Goal: Information Seeking & Learning: Learn about a topic

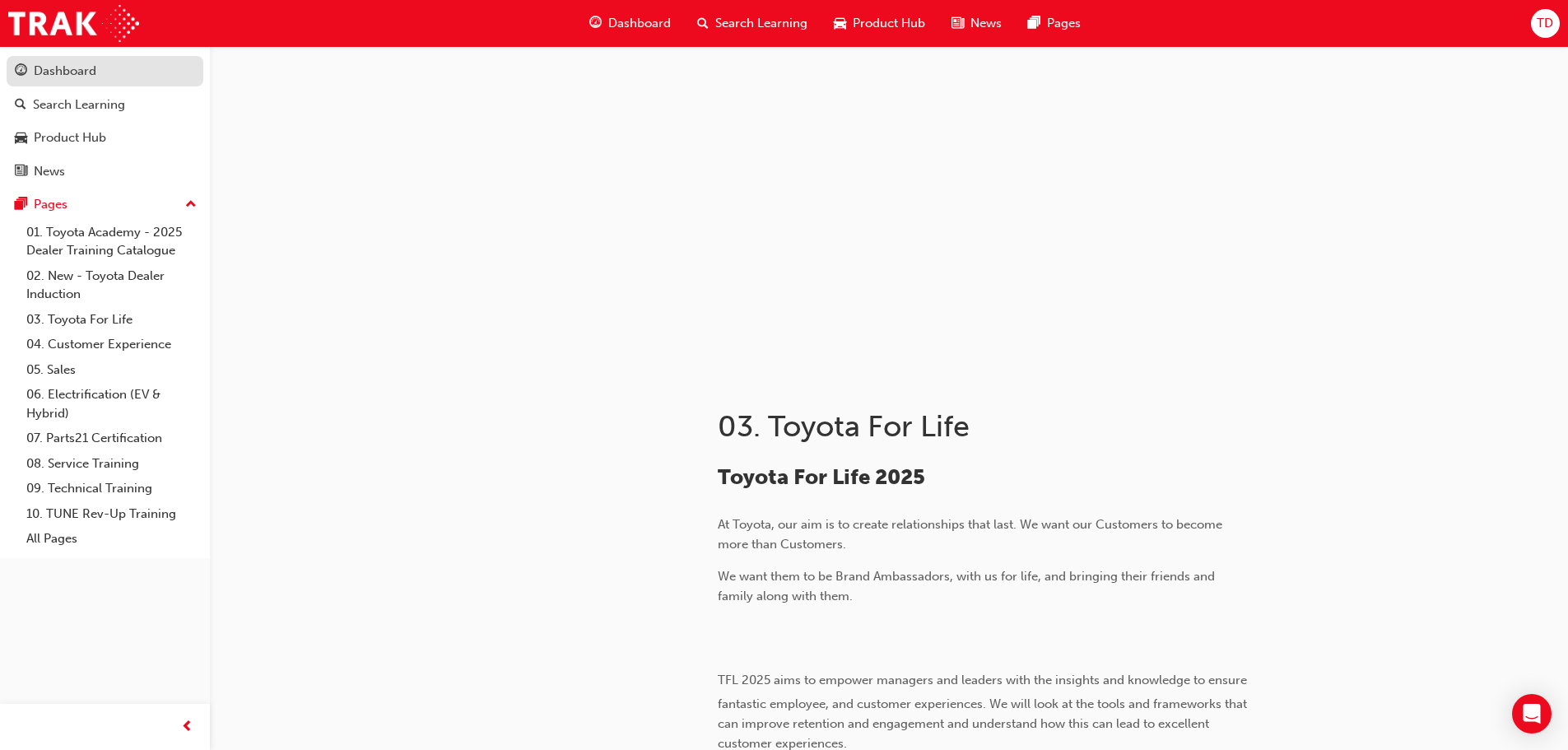
click at [117, 71] on div "Dashboard" at bounding box center [105, 71] width 180 height 21
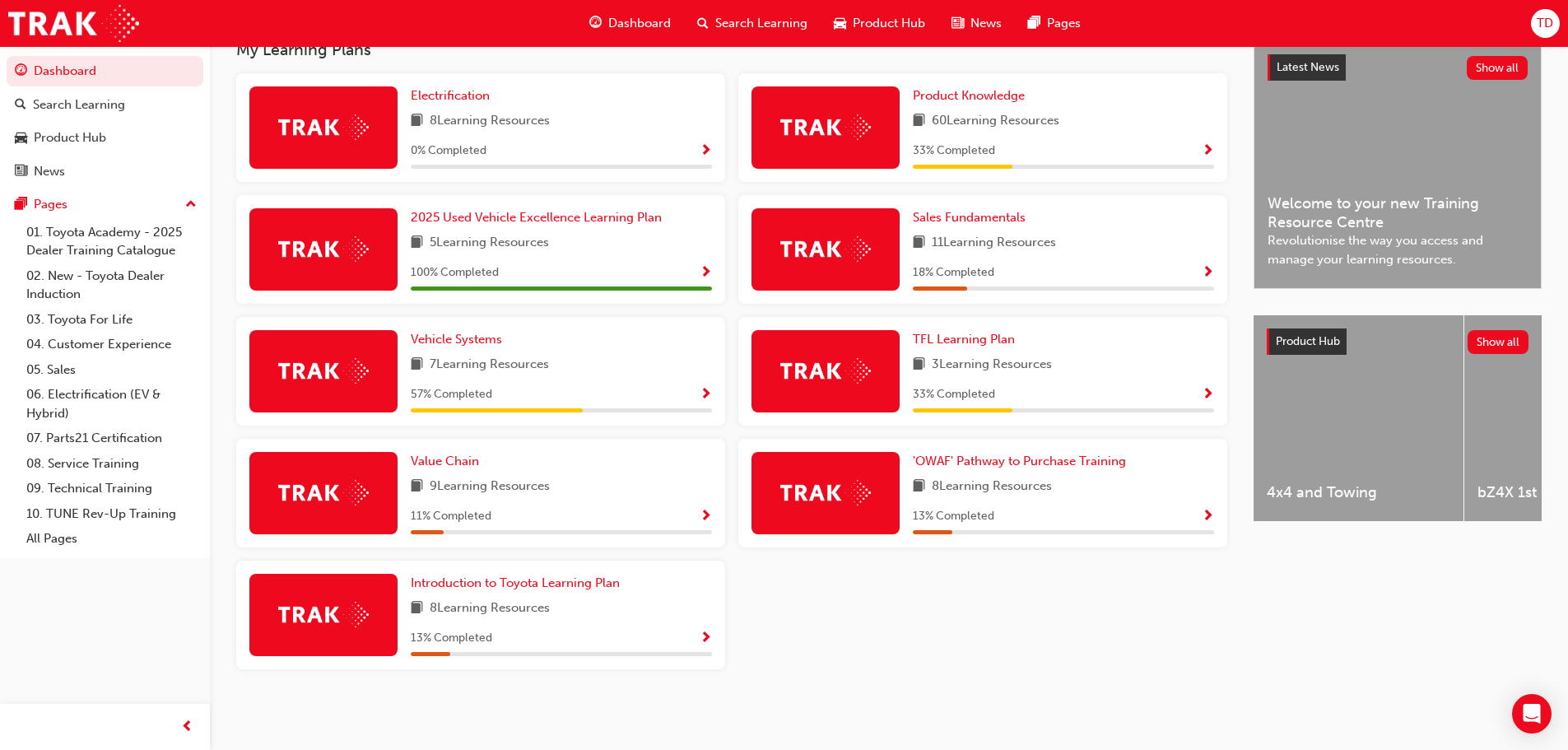
scroll to position [56, 0]
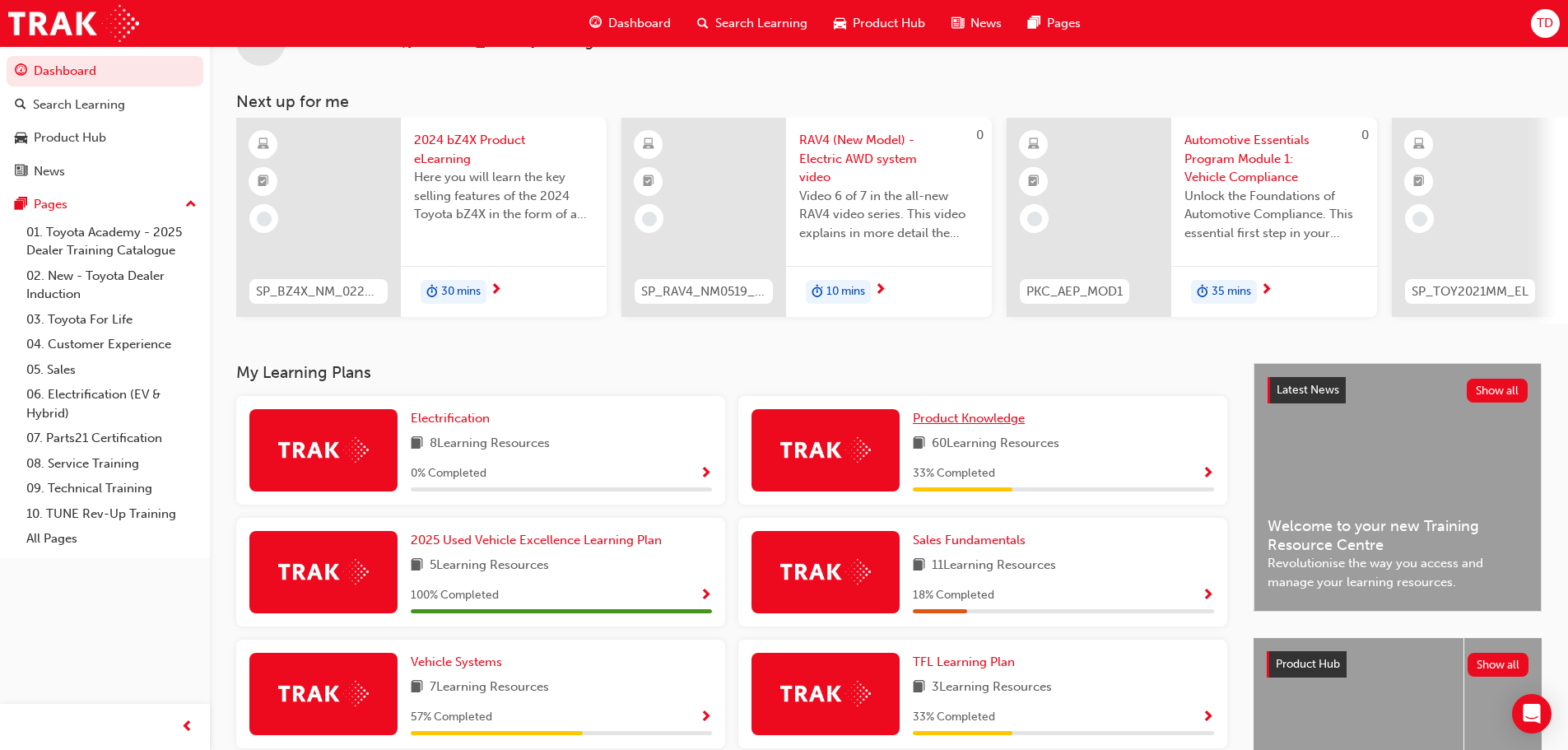
click at [988, 428] on link "Product Knowledge" at bounding box center [972, 418] width 119 height 19
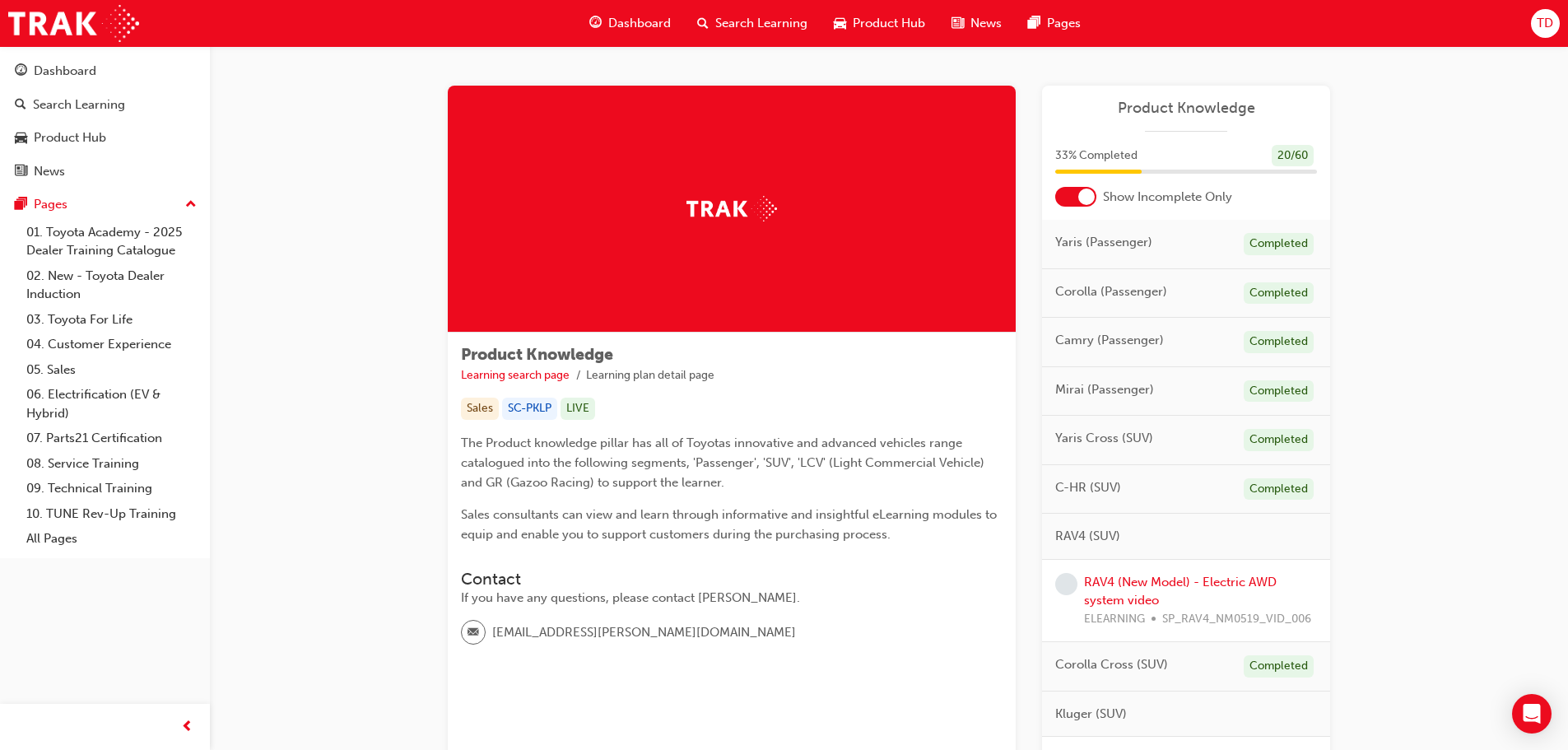
scroll to position [82, 0]
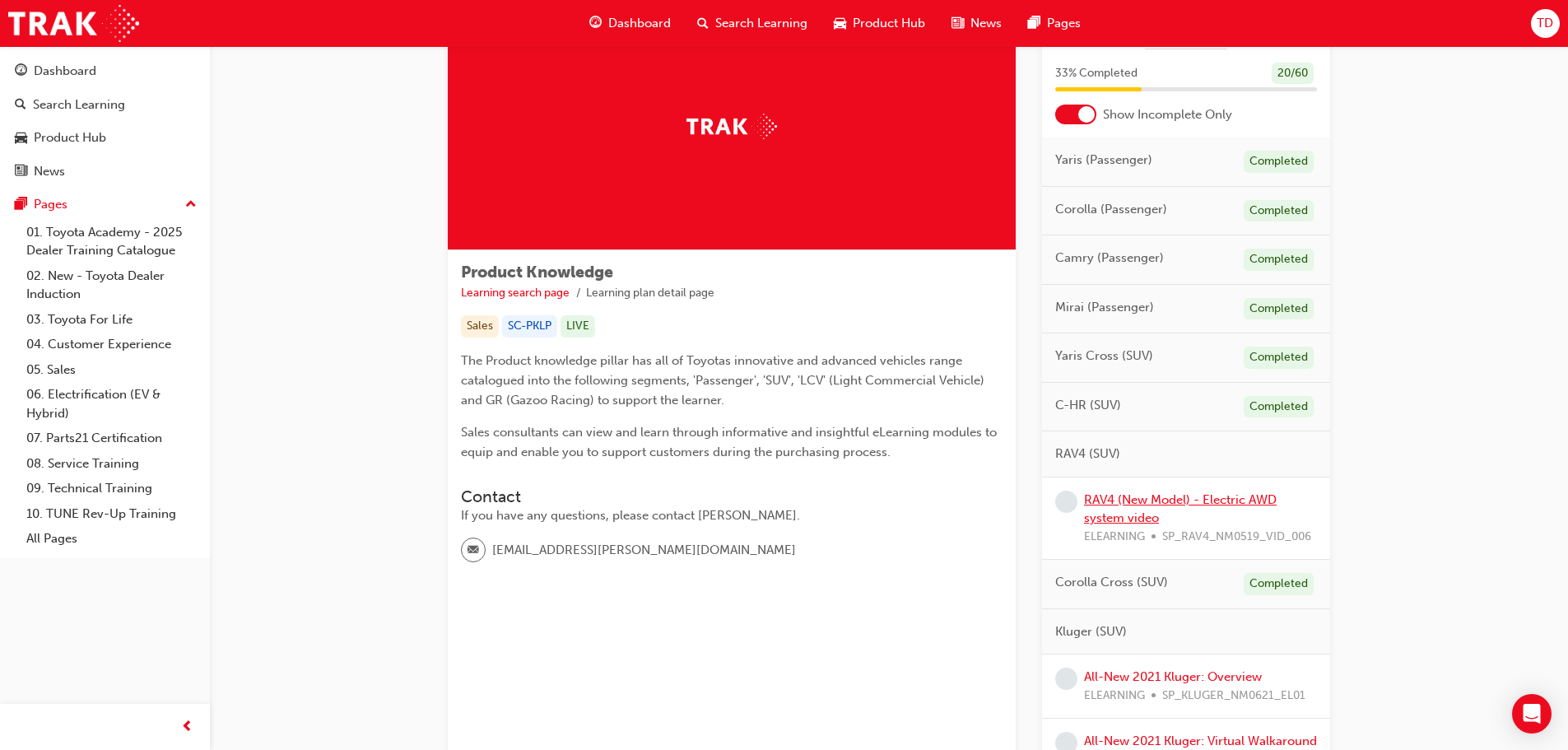
click at [1136, 516] on link "RAV4 (New Model) - Electric AWD system video" at bounding box center [1180, 509] width 193 height 34
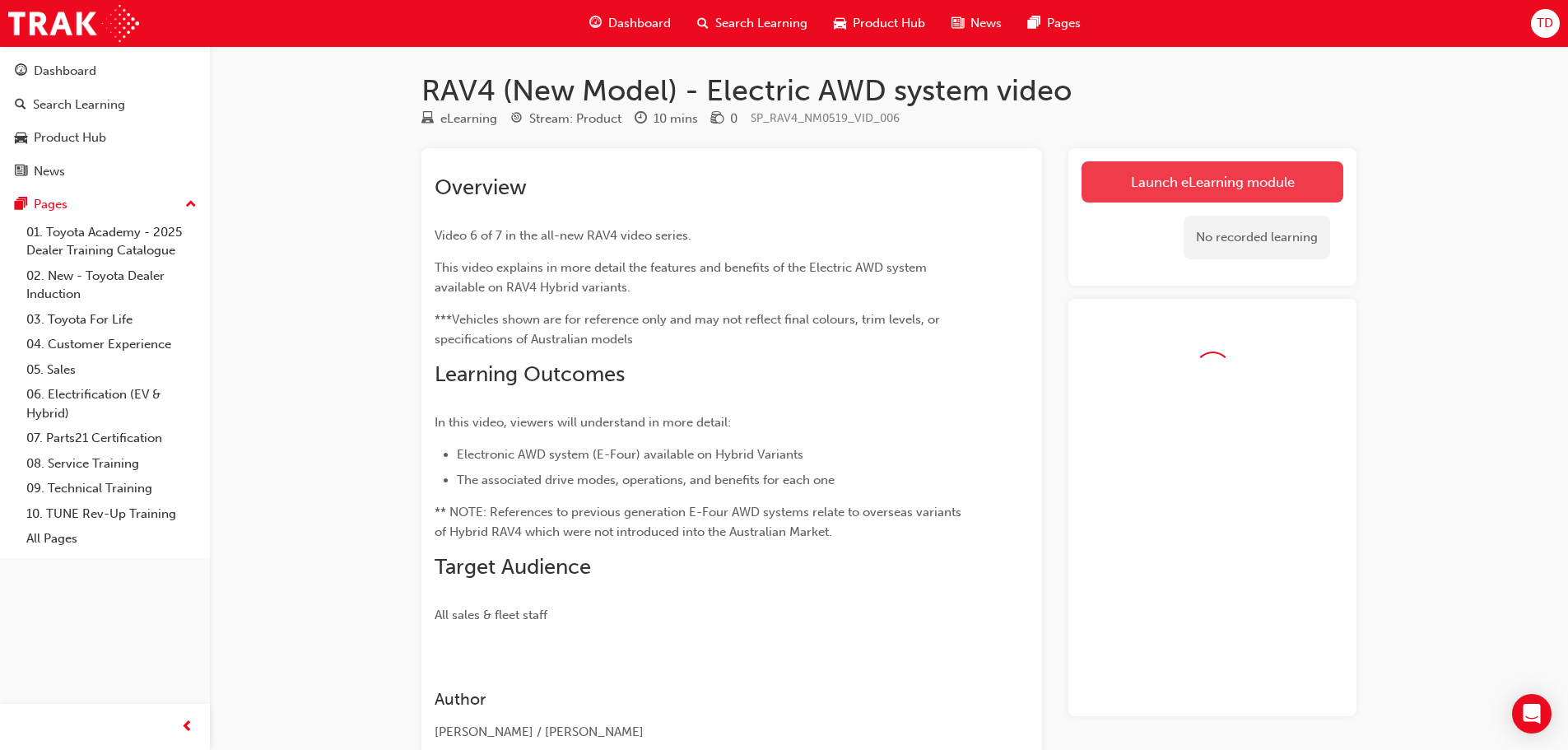
click at [1133, 184] on link "Launch eLearning module" at bounding box center [1212, 182] width 262 height 41
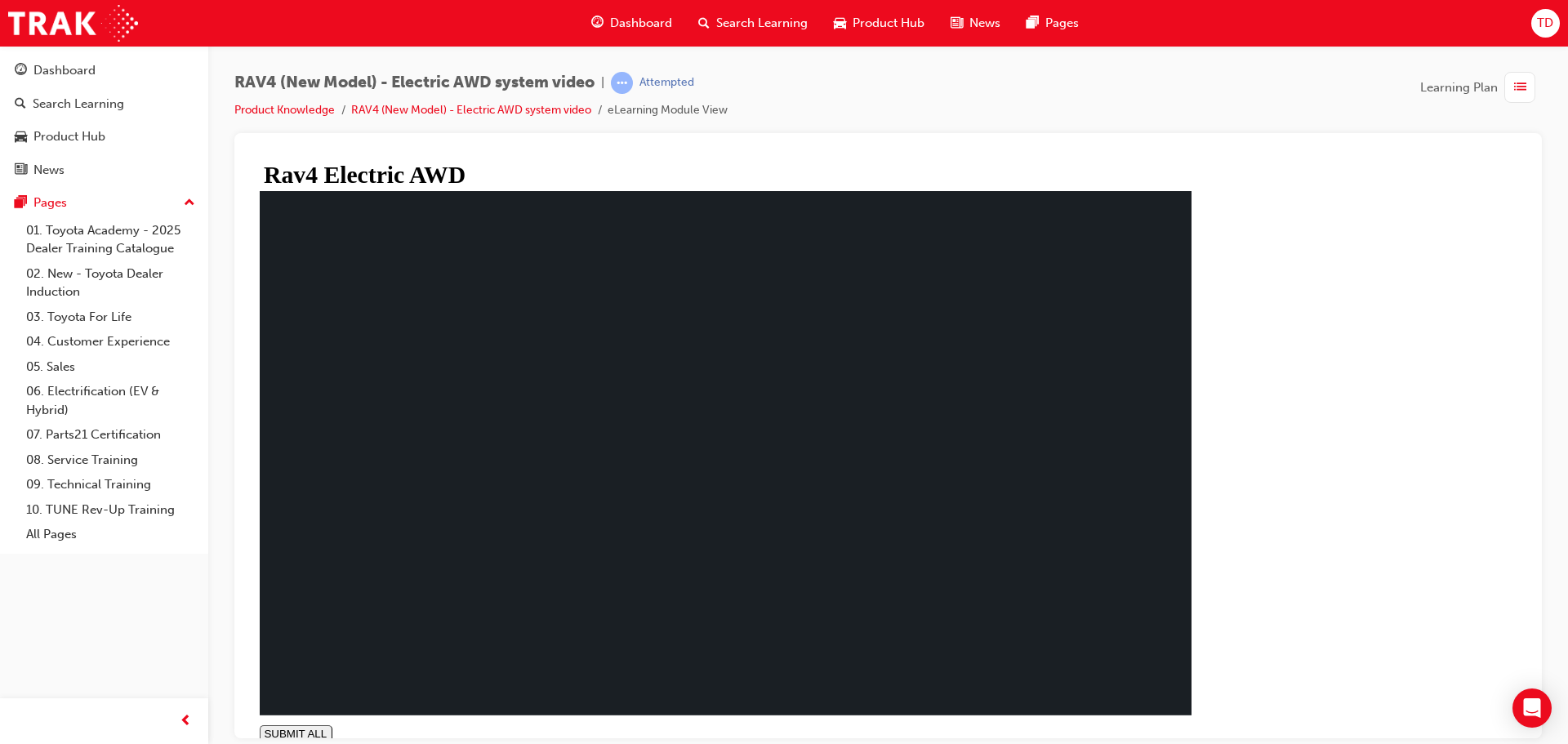
type input "1"
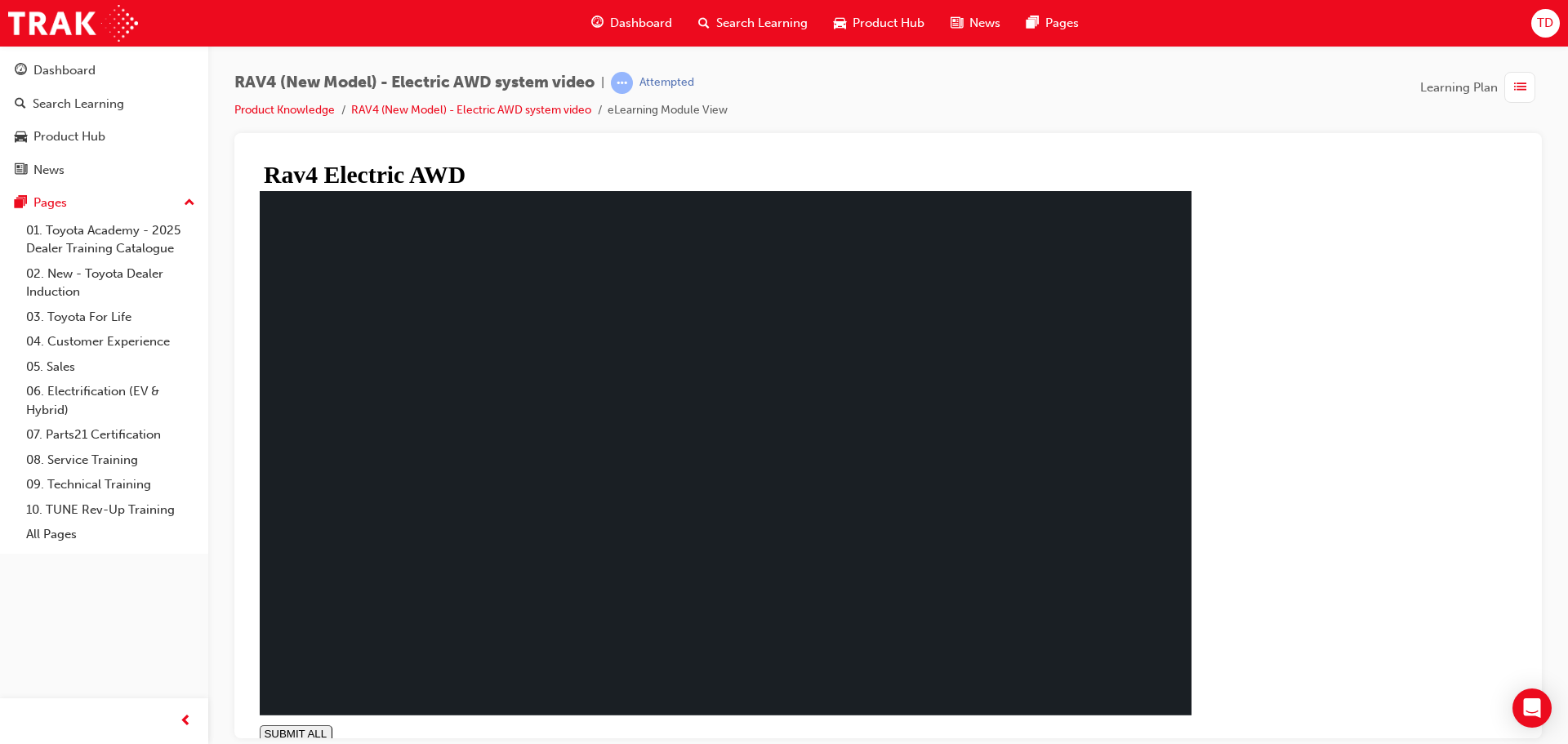
click at [1191, 709] on div "You have completed this module. The All New RAV 4 :Electric AWD SUBMIT ALL volu…" at bounding box center [726, 466] width 931 height 551
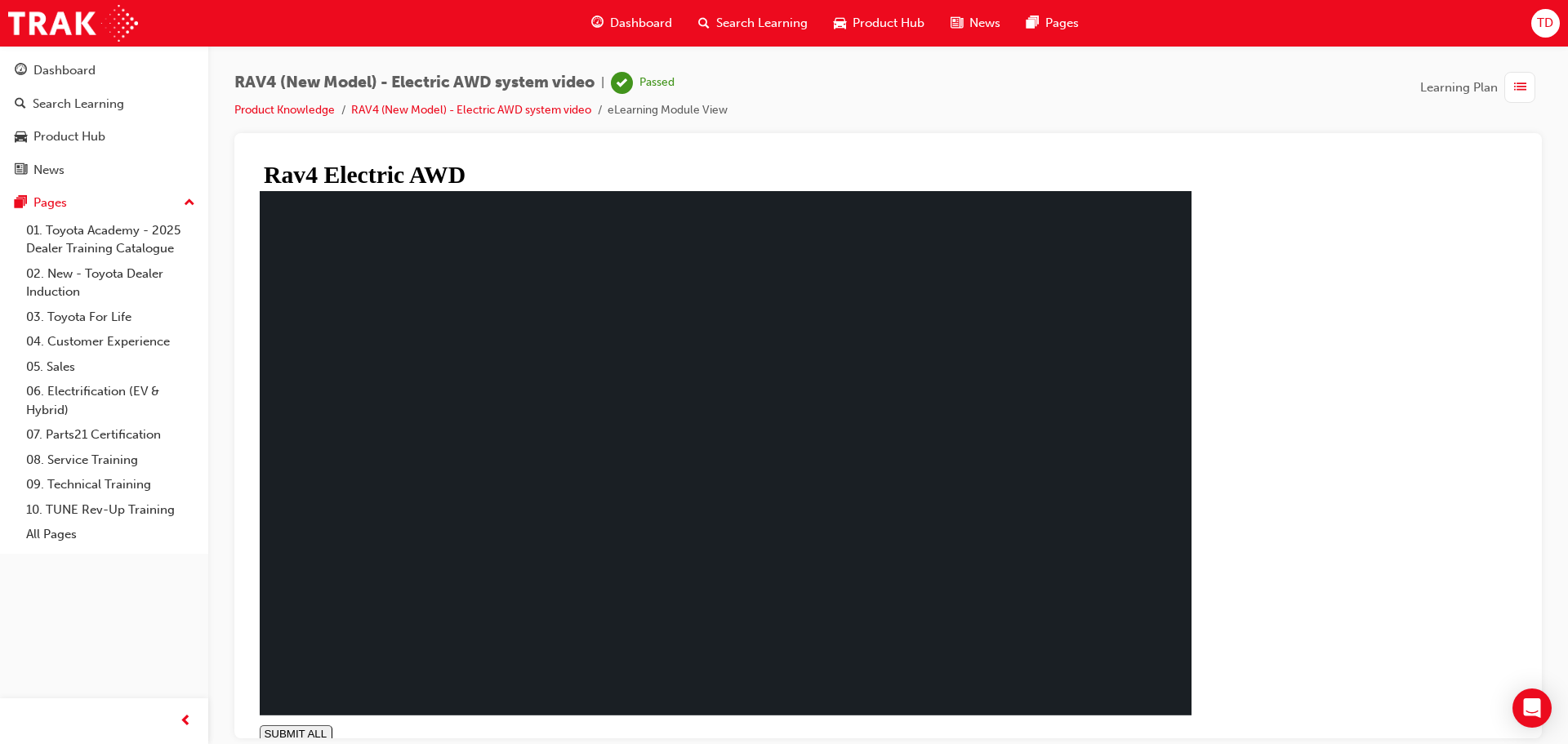
click at [283, 111] on link "Product Knowledge" at bounding box center [284, 109] width 101 height 14
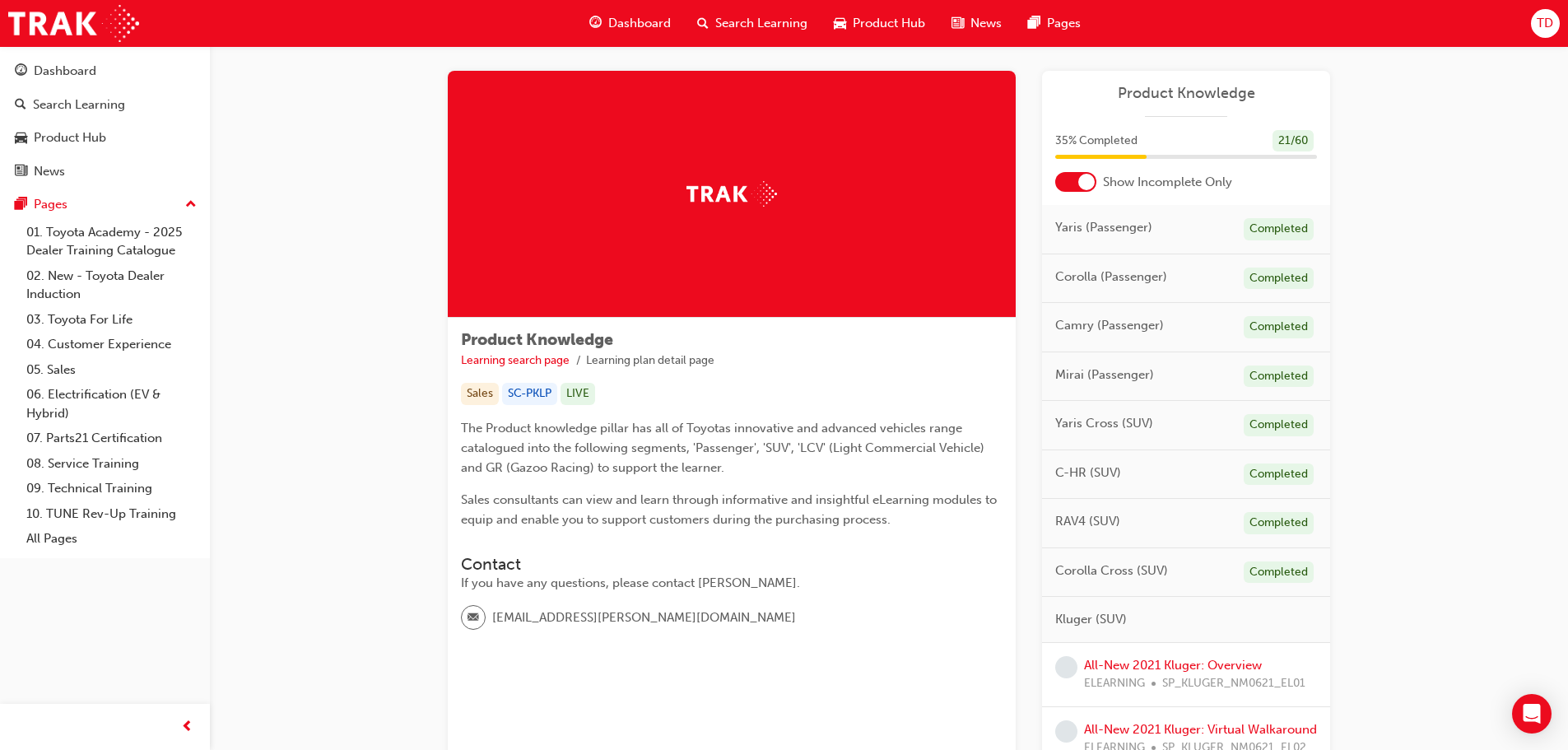
scroll to position [262, 0]
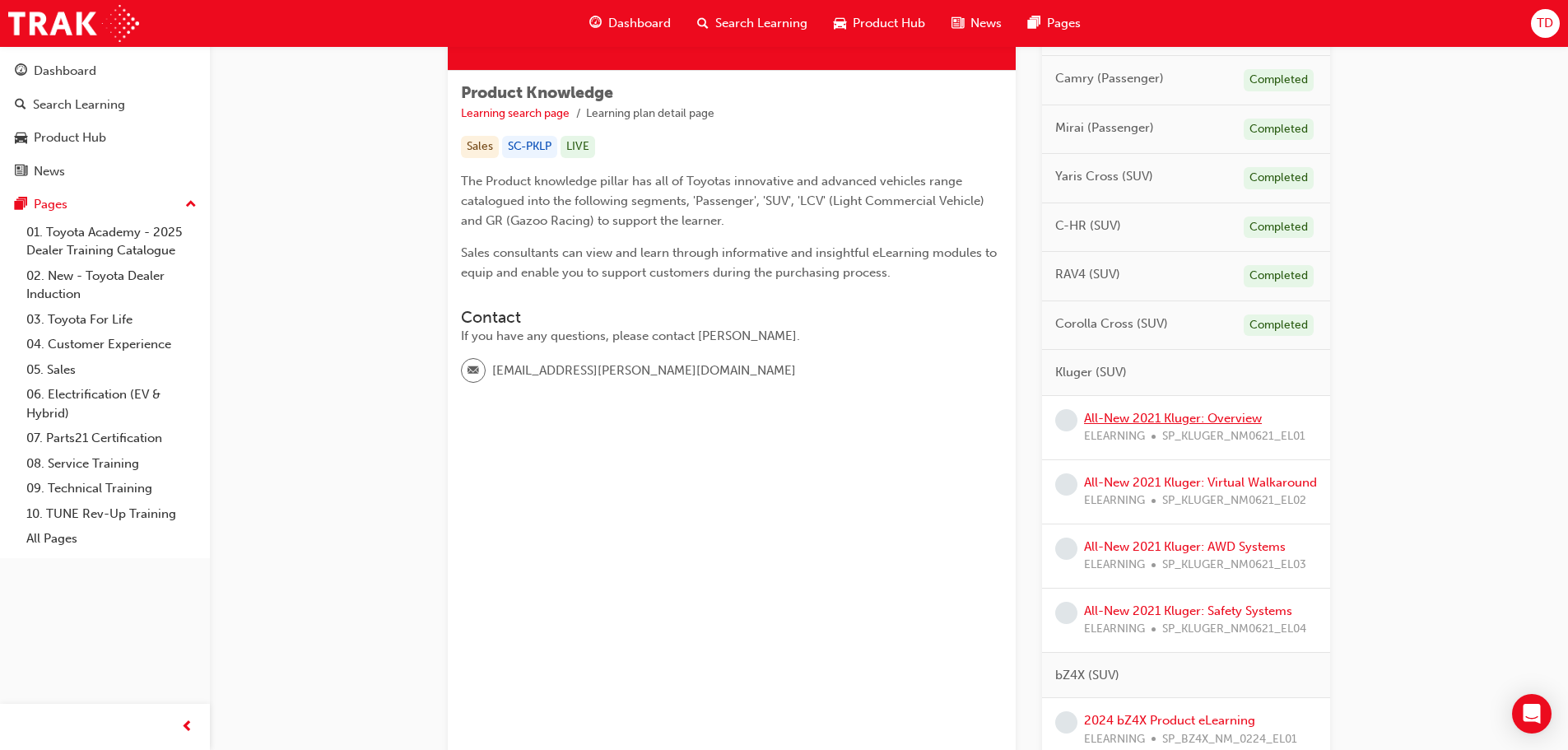
click at [1145, 417] on link "All-New 2021 Kluger: Overview" at bounding box center [1173, 418] width 178 height 15
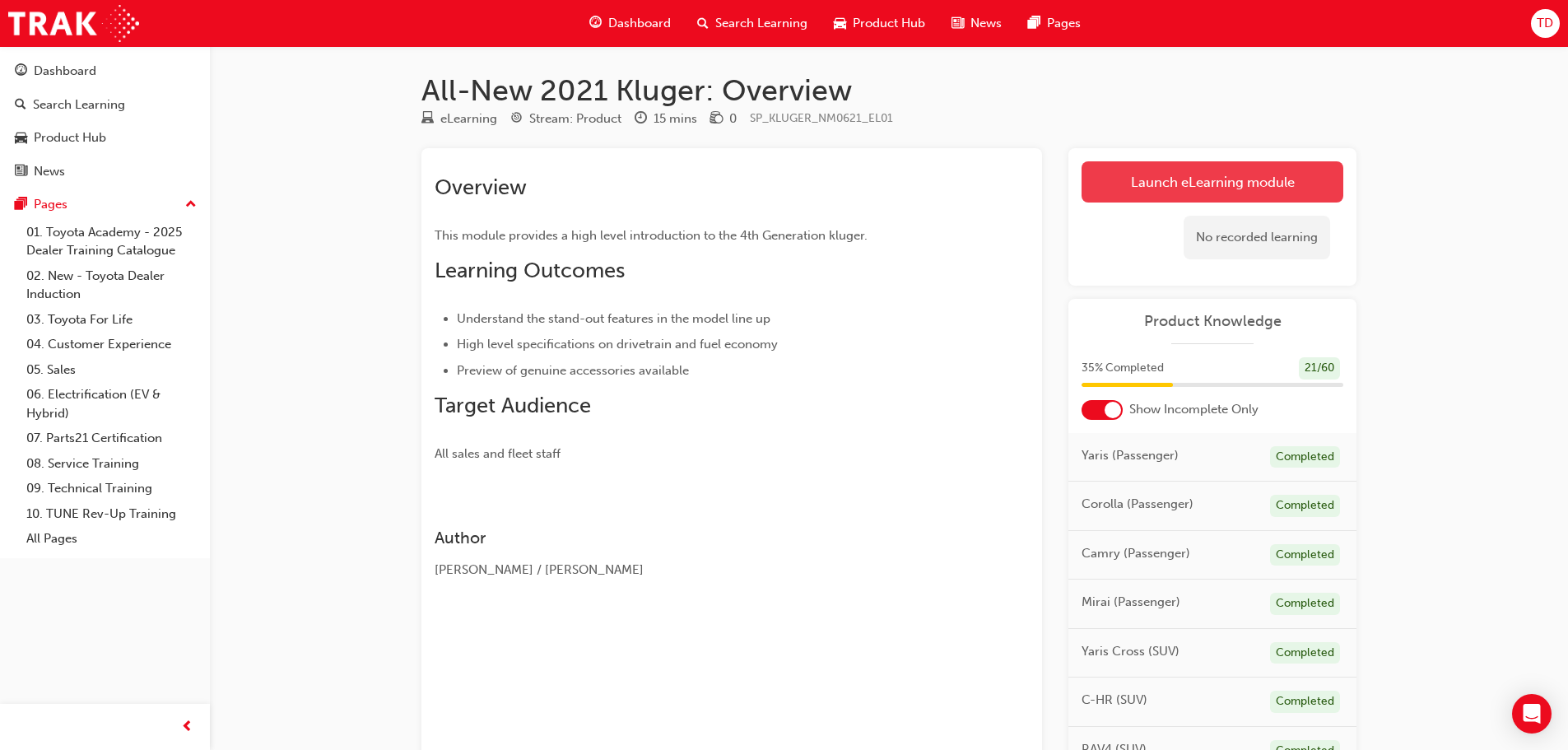
click at [1146, 182] on link "Launch eLearning module" at bounding box center [1212, 182] width 262 height 41
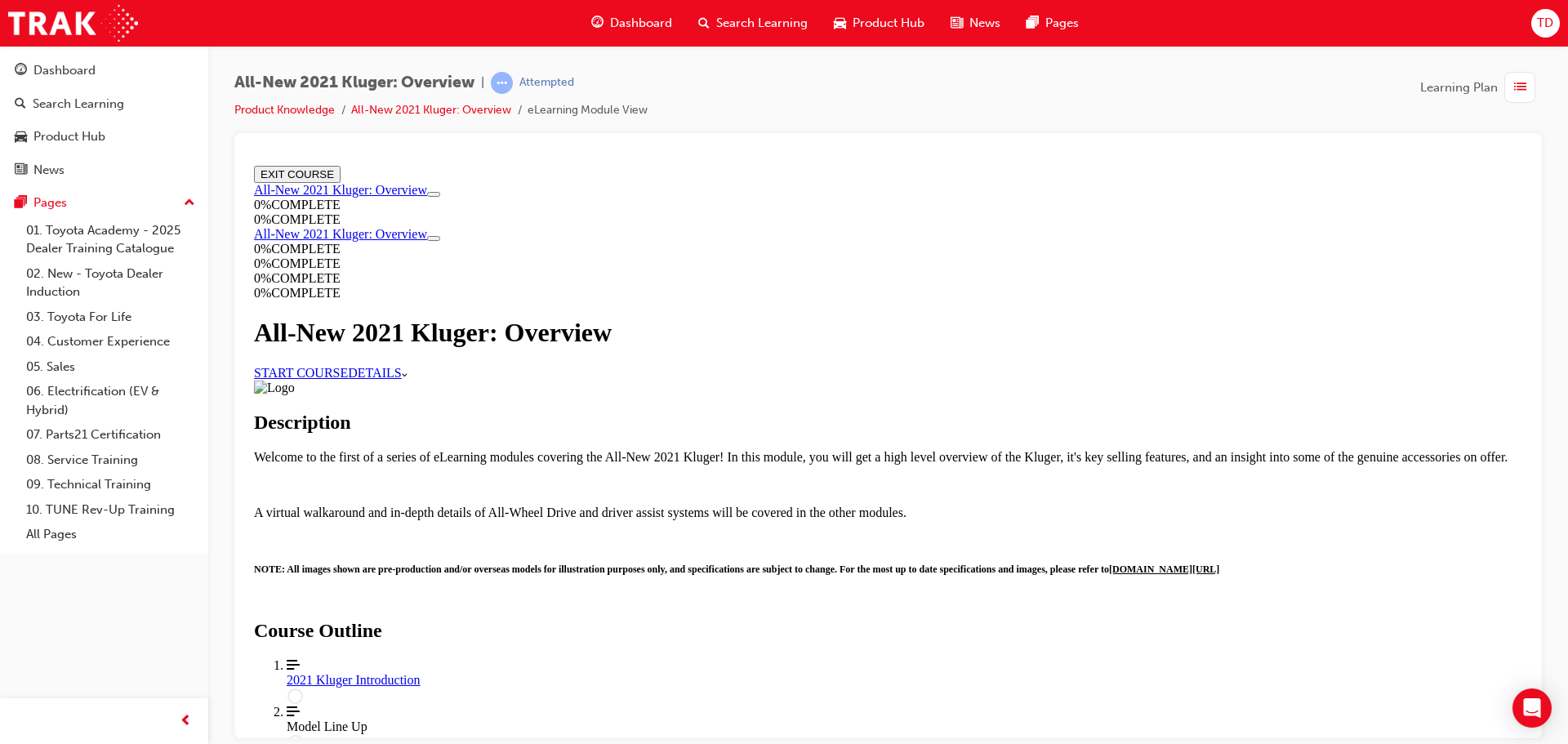
scroll to position [82, 0]
click at [348, 365] on link "START COURSE" at bounding box center [301, 372] width 94 height 14
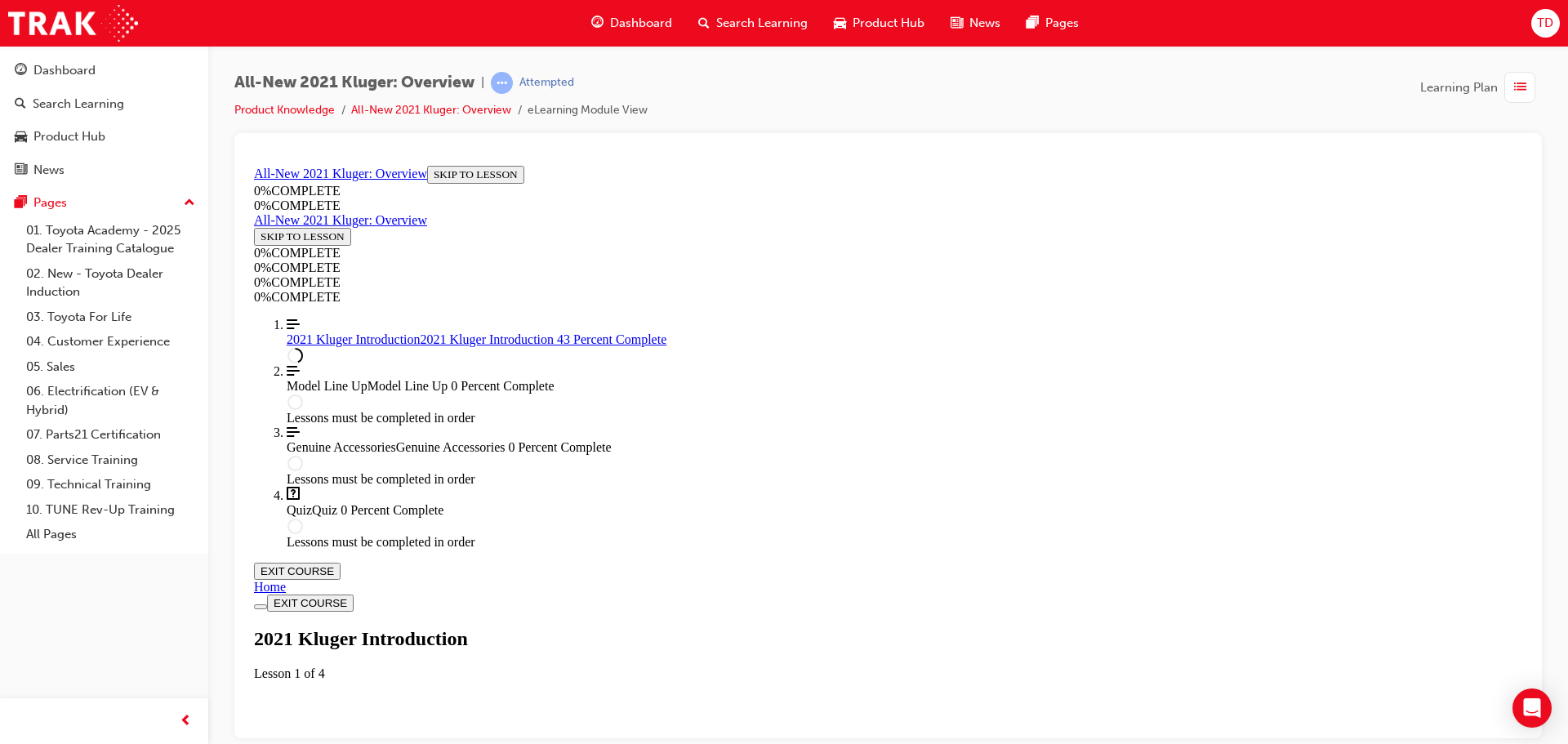
scroll to position [872, 0]
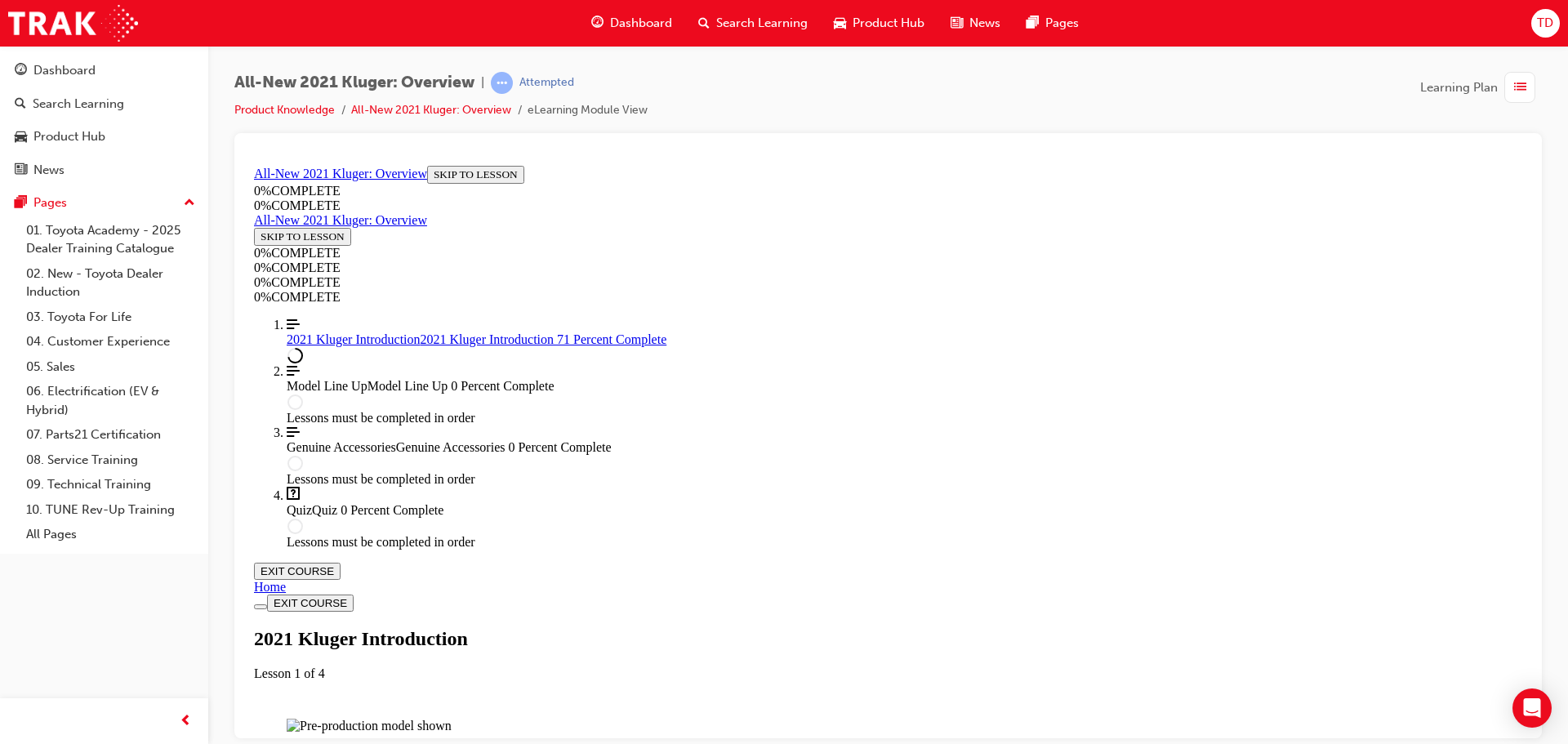
scroll to position [95, 0]
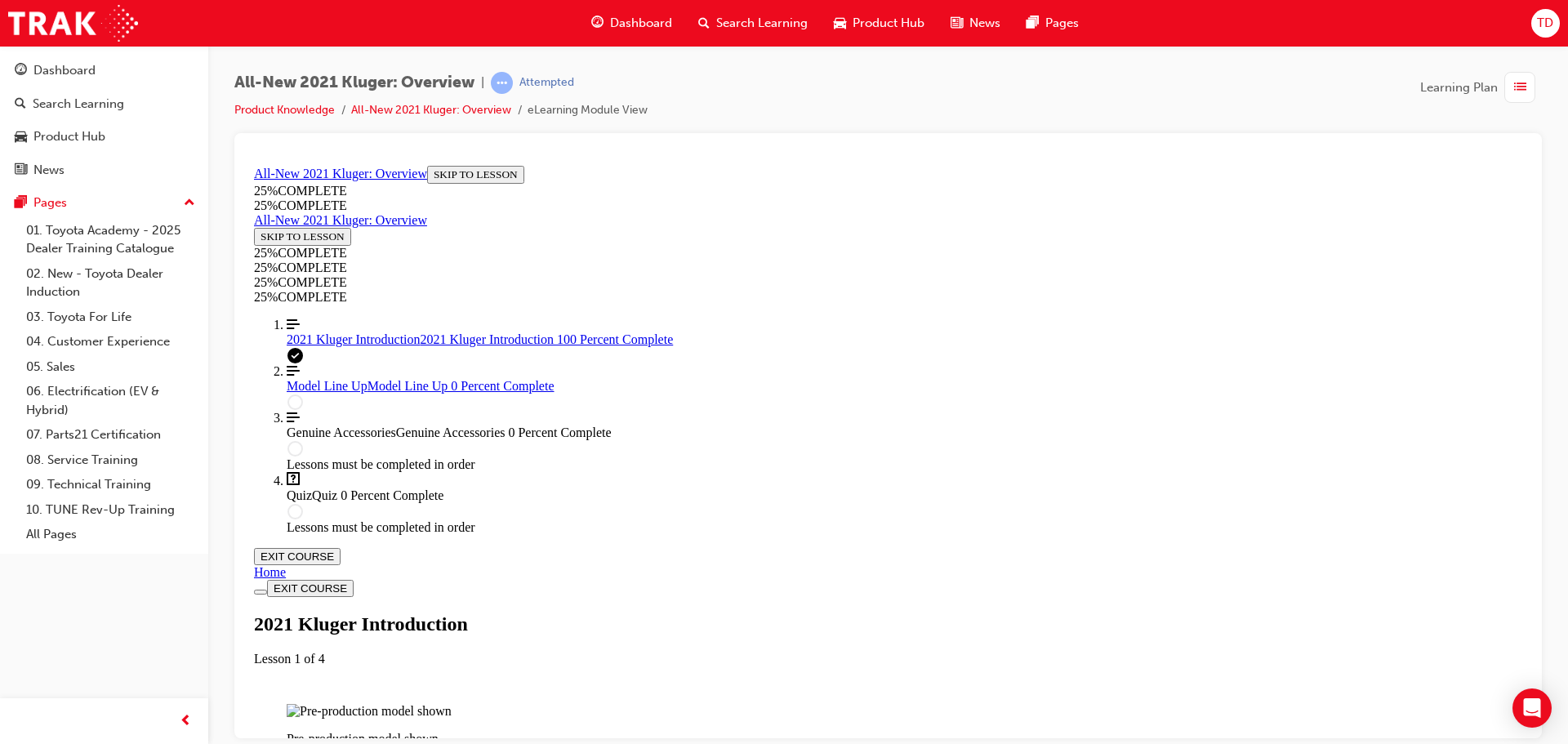
scroll to position [2260, 0]
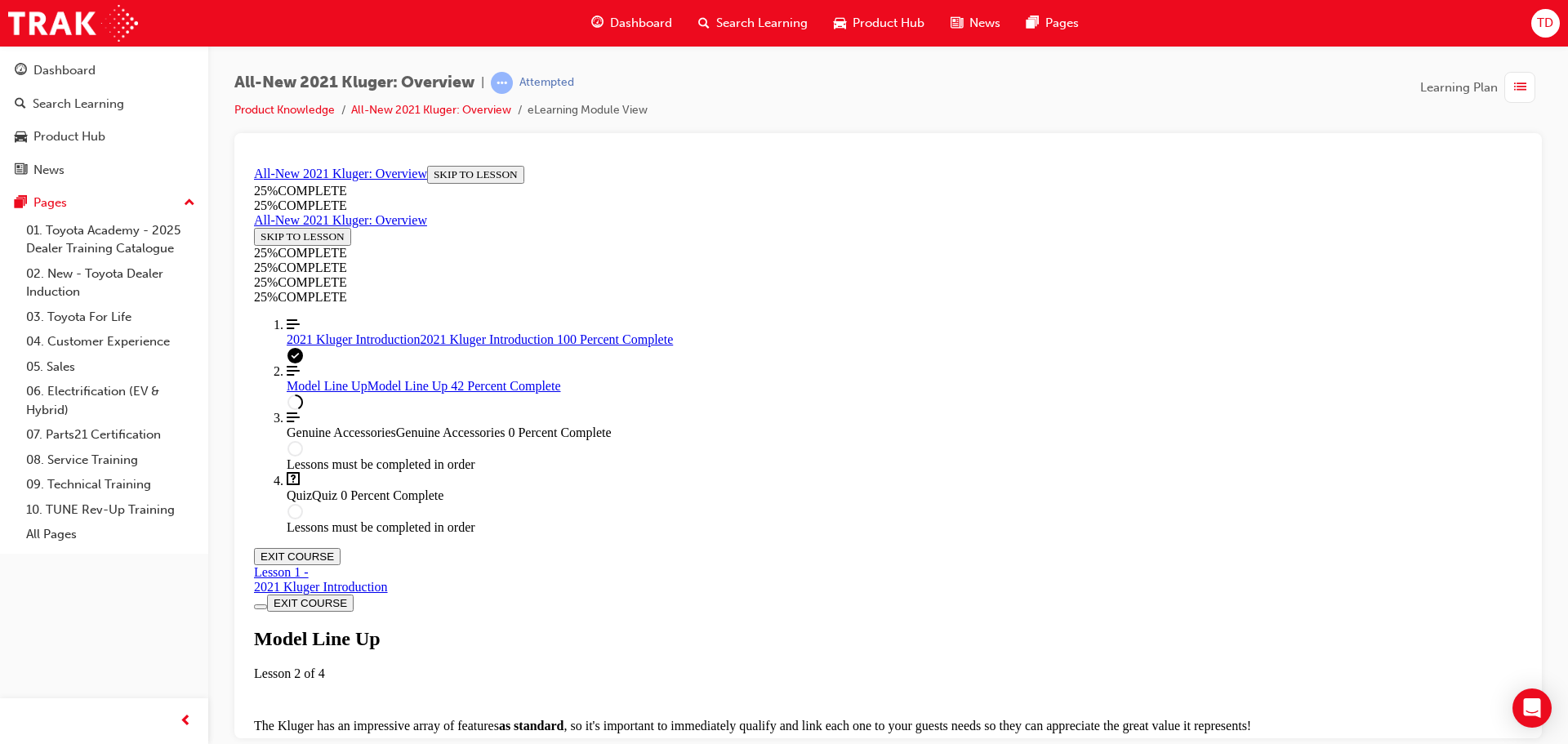
scroll to position [2179, 0]
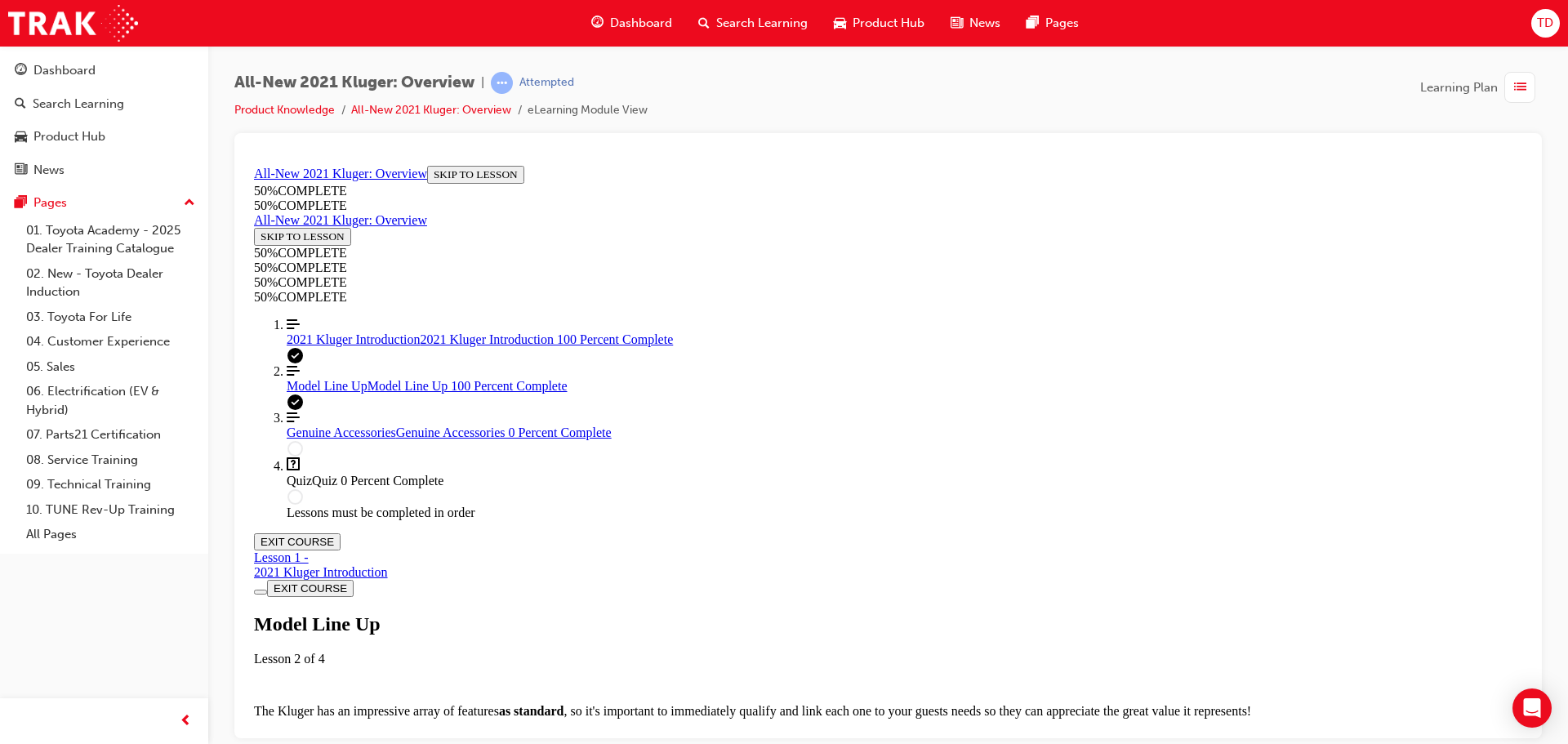
scroll to position [4620, 0]
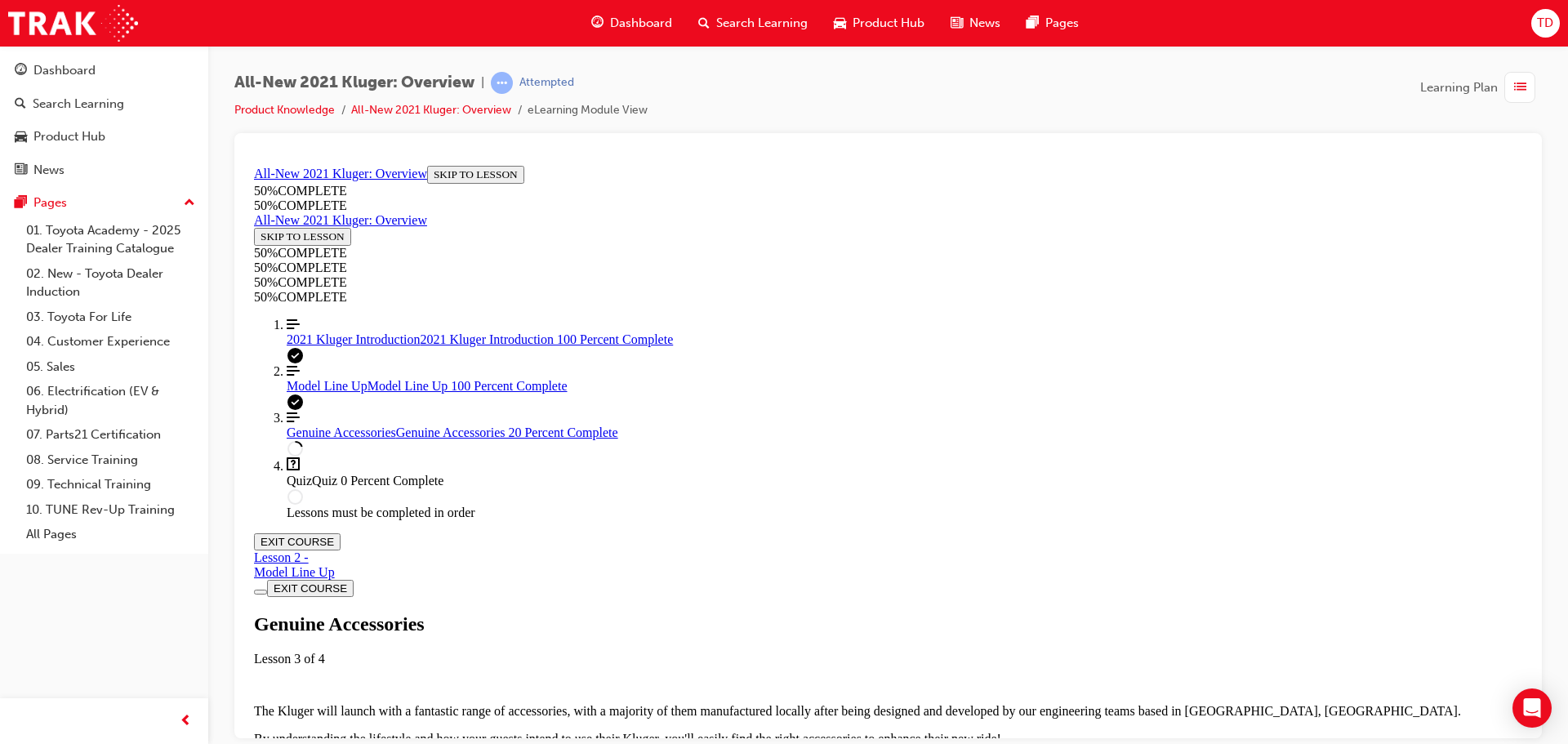
scroll to position [628, 0]
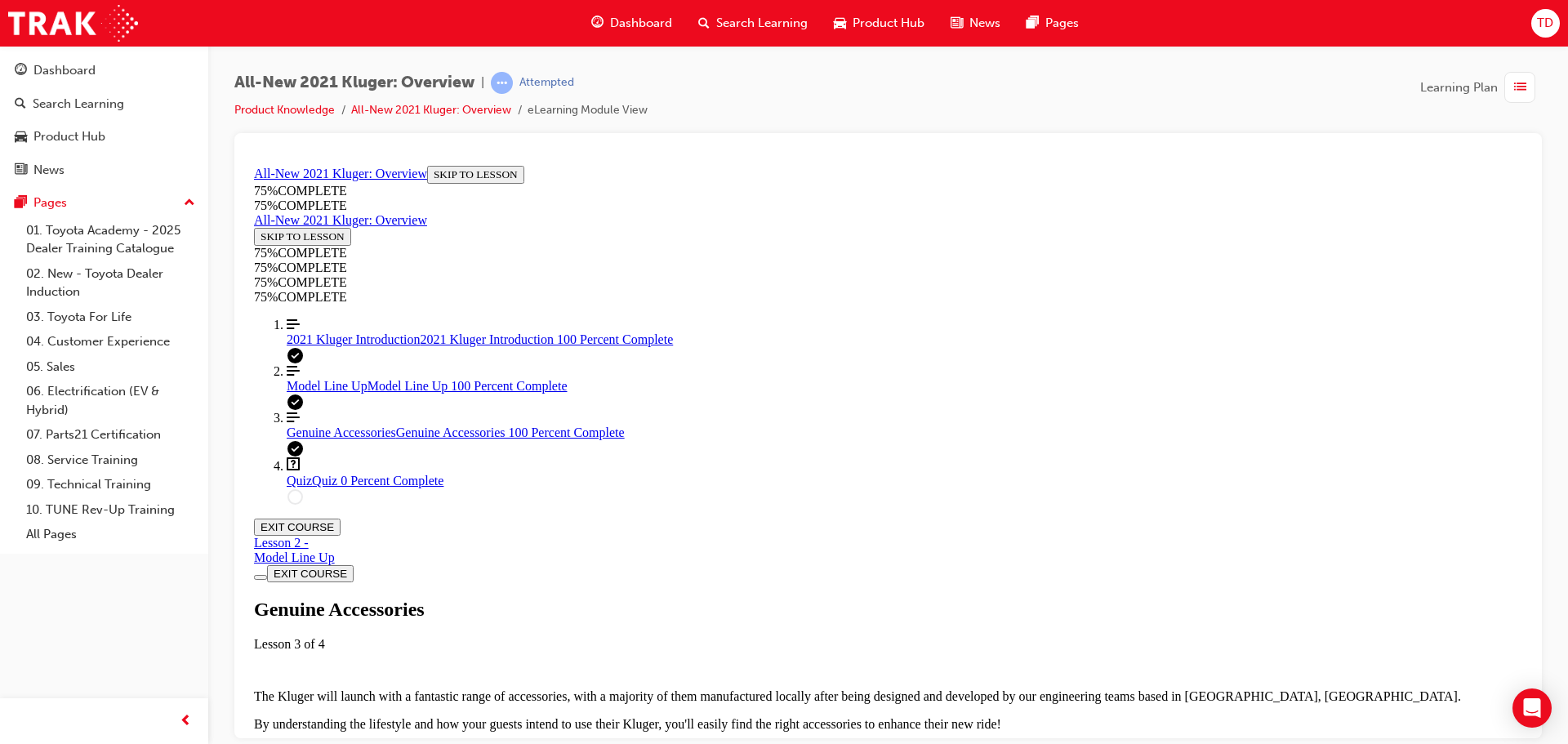
scroll to position [1934, 0]
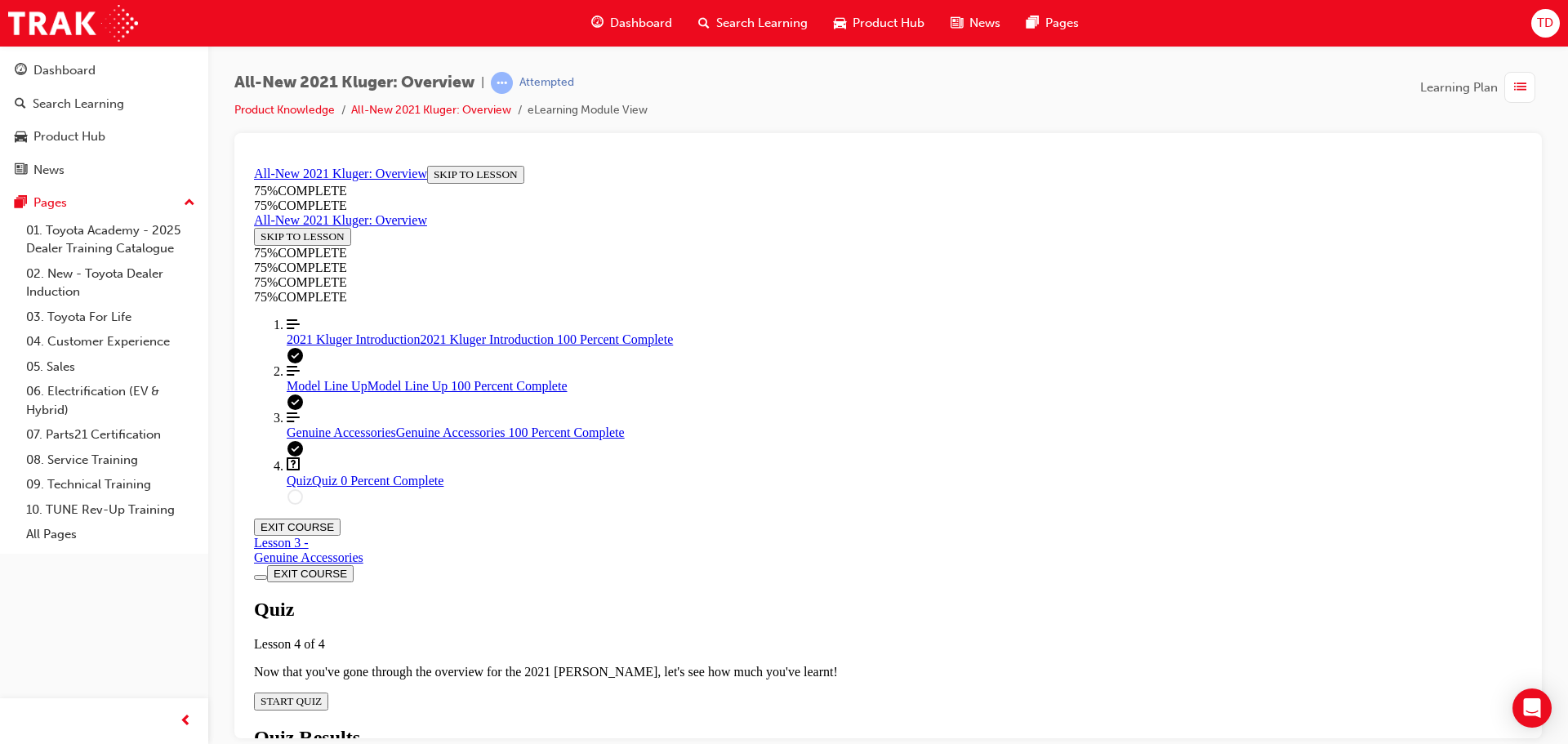
scroll to position [56, 0]
click at [785, 598] on div "Quiz Lesson 4 of 4 Now that you've gone through the overview for the 2021 [PERS…" at bounding box center [888, 653] width 1268 height 112
click at [322, 694] on span "START QUIZ" at bounding box center [291, 700] width 61 height 12
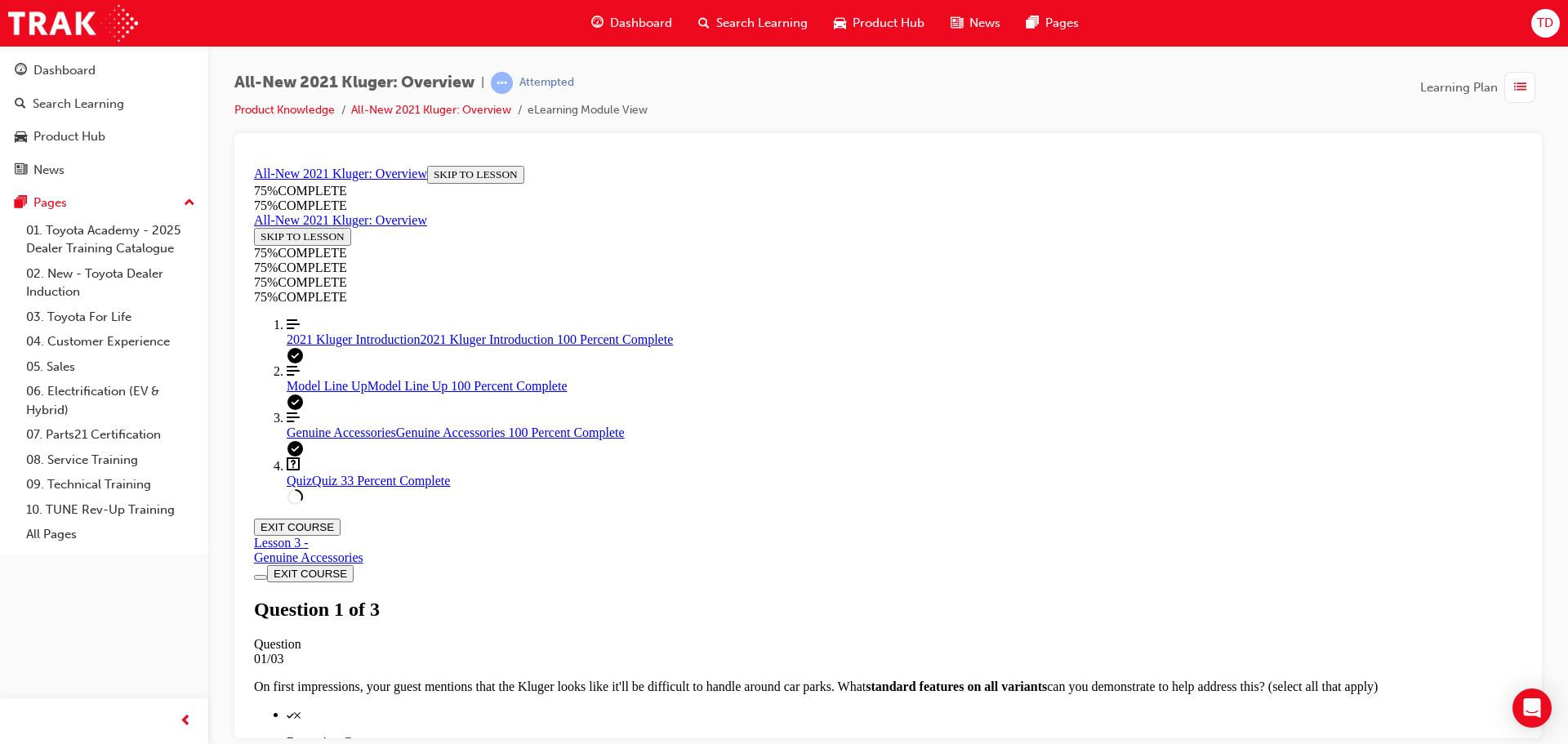
scroll to position [305, 0]
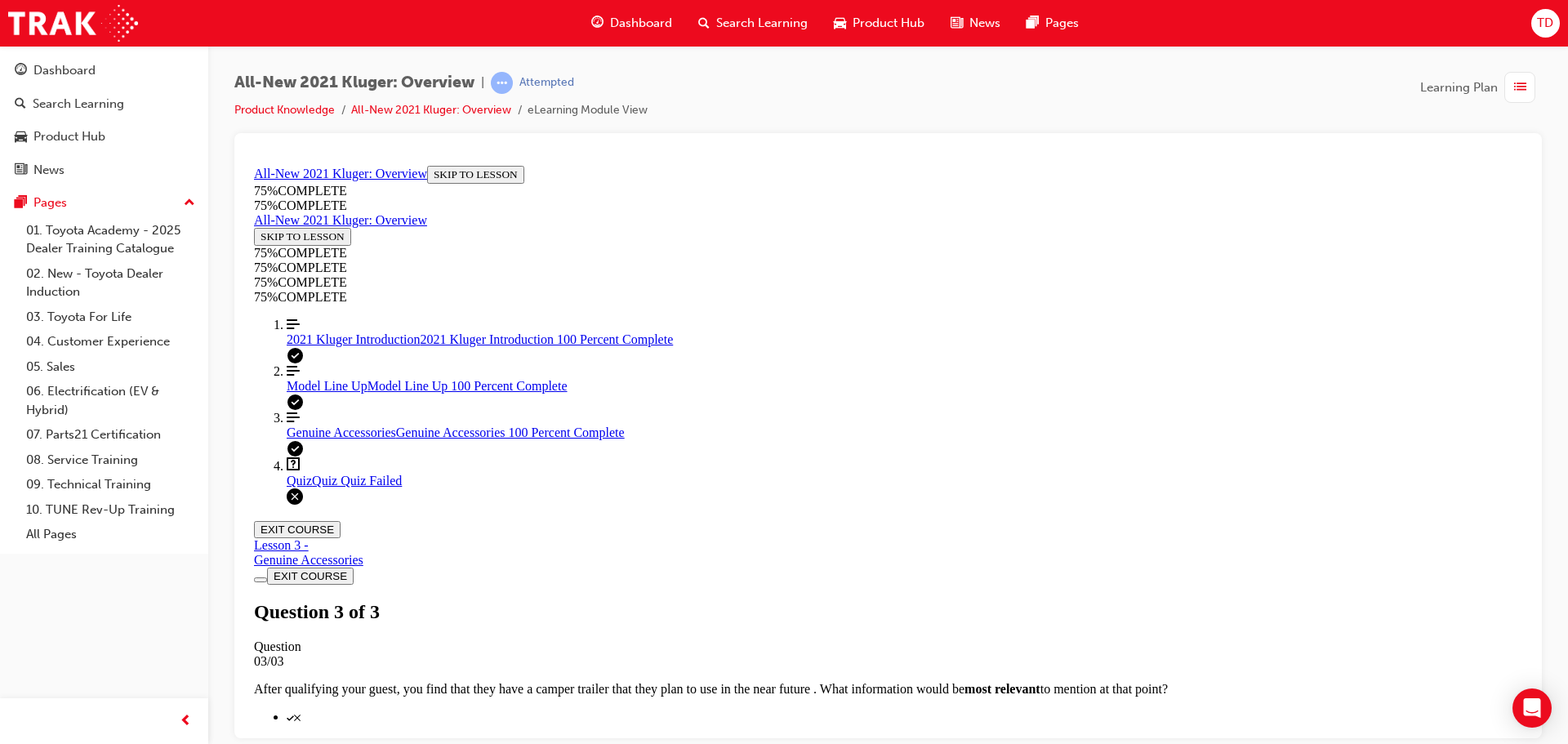
scroll to position [265, 0]
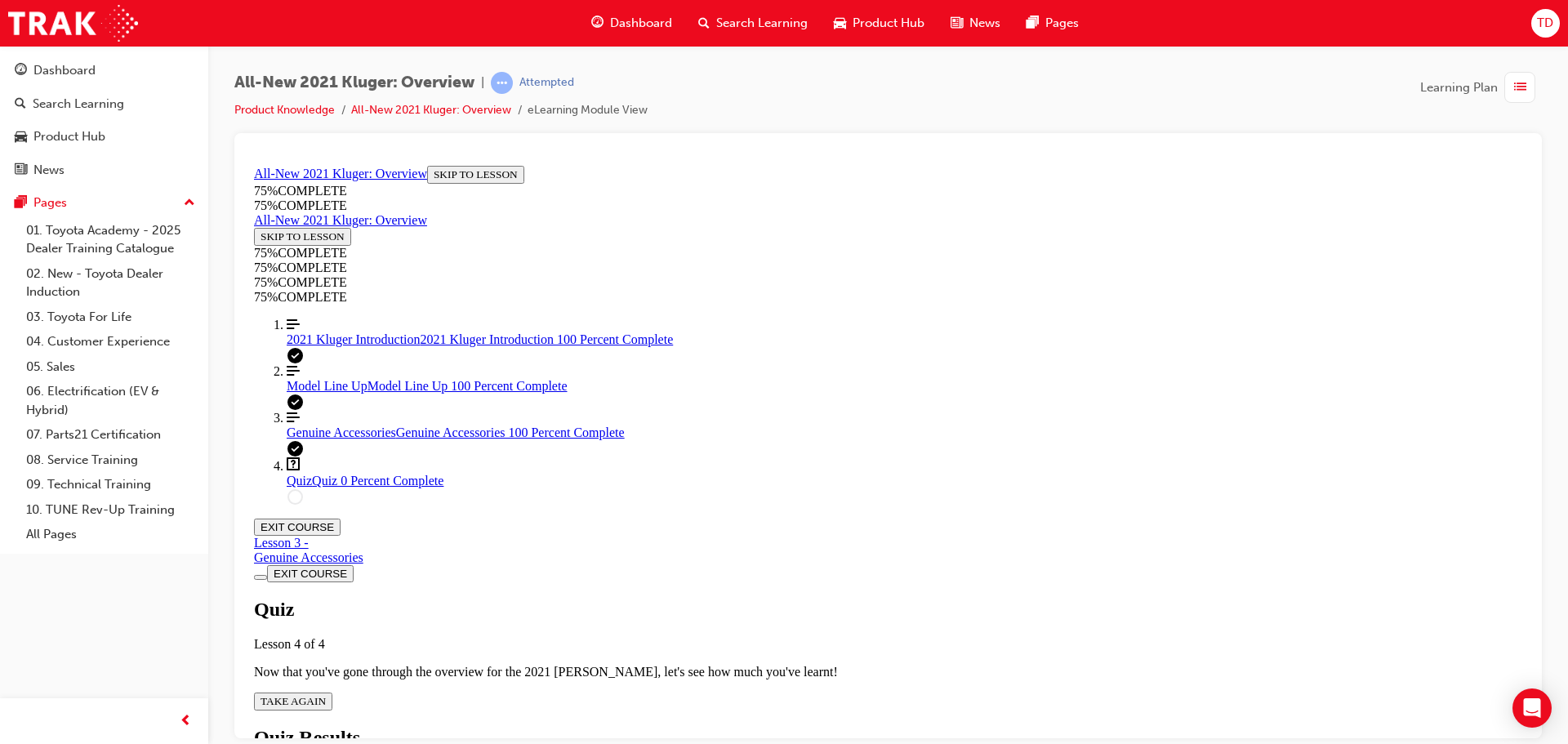
click at [326, 694] on span "TAKE AGAIN" at bounding box center [293, 700] width 65 height 12
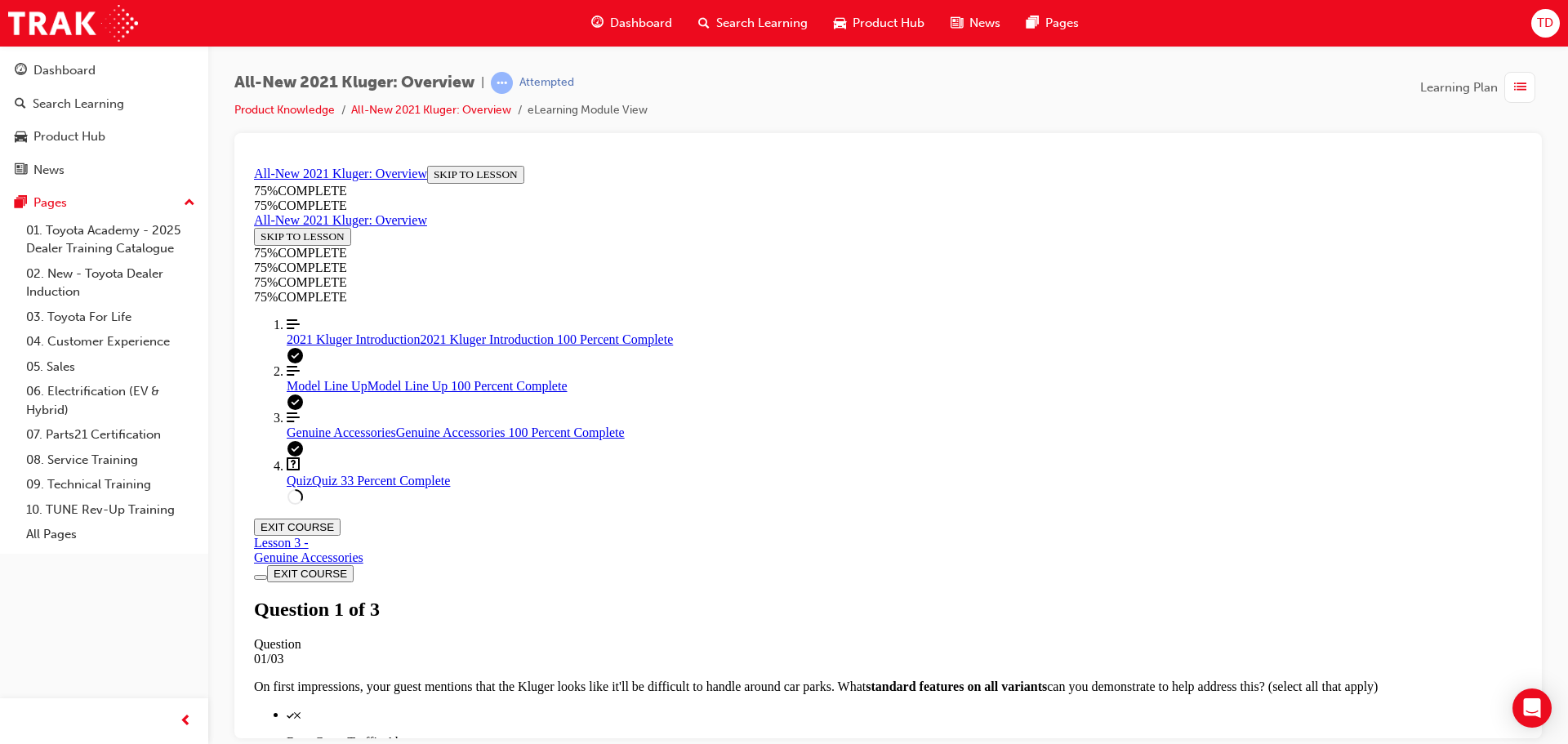
scroll to position [274, 0]
drag, startPoint x: 921, startPoint y: 549, endPoint x: 931, endPoint y: 579, distance: 31.6
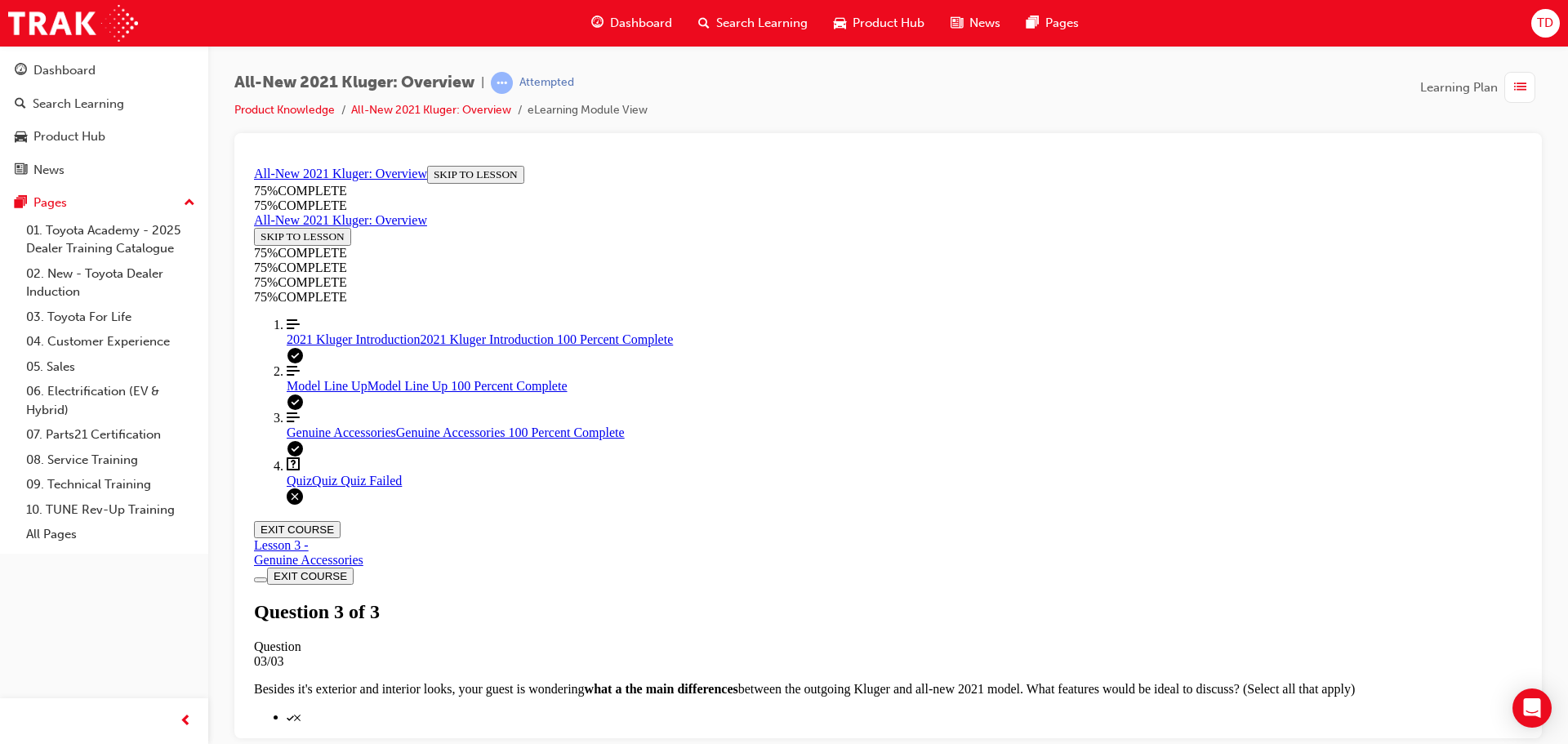
scroll to position [59, 0]
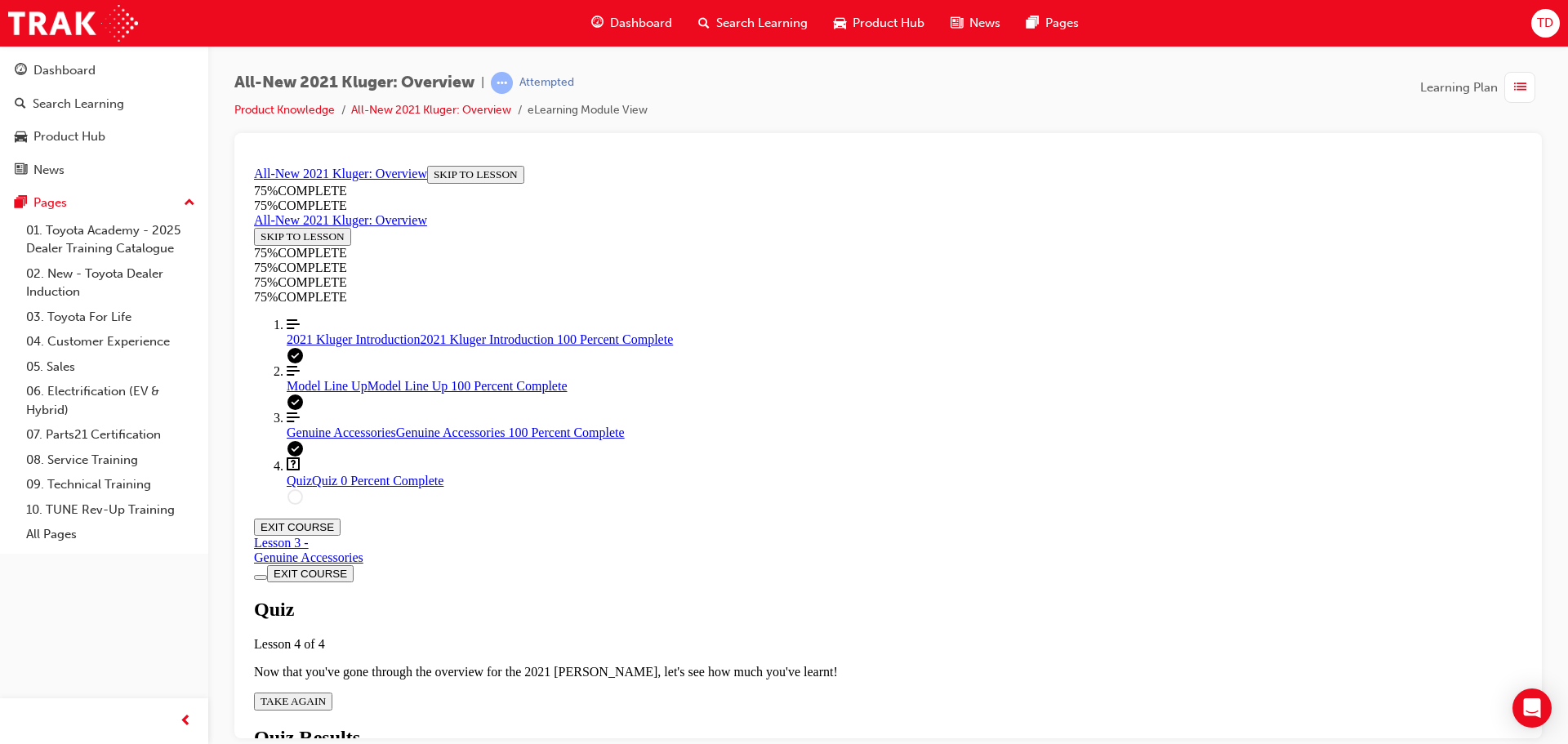
click at [326, 694] on span "TAKE AGAIN" at bounding box center [293, 700] width 65 height 12
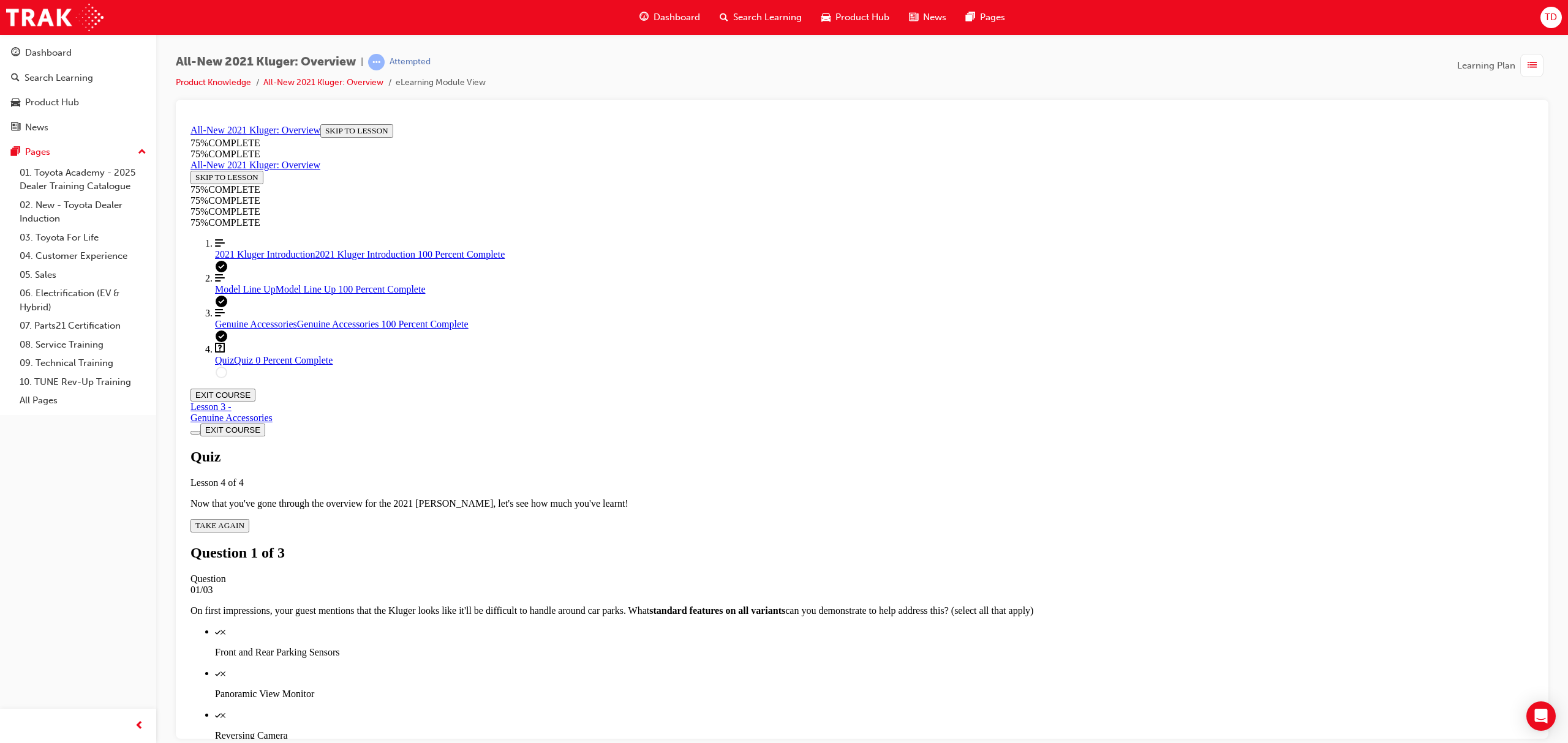
click at [845, 557] on div "Quiz" at bounding box center [874, 714] width 1319 height 11
click at [853, 557] on div "Quiz" at bounding box center [874, 631] width 1319 height 11
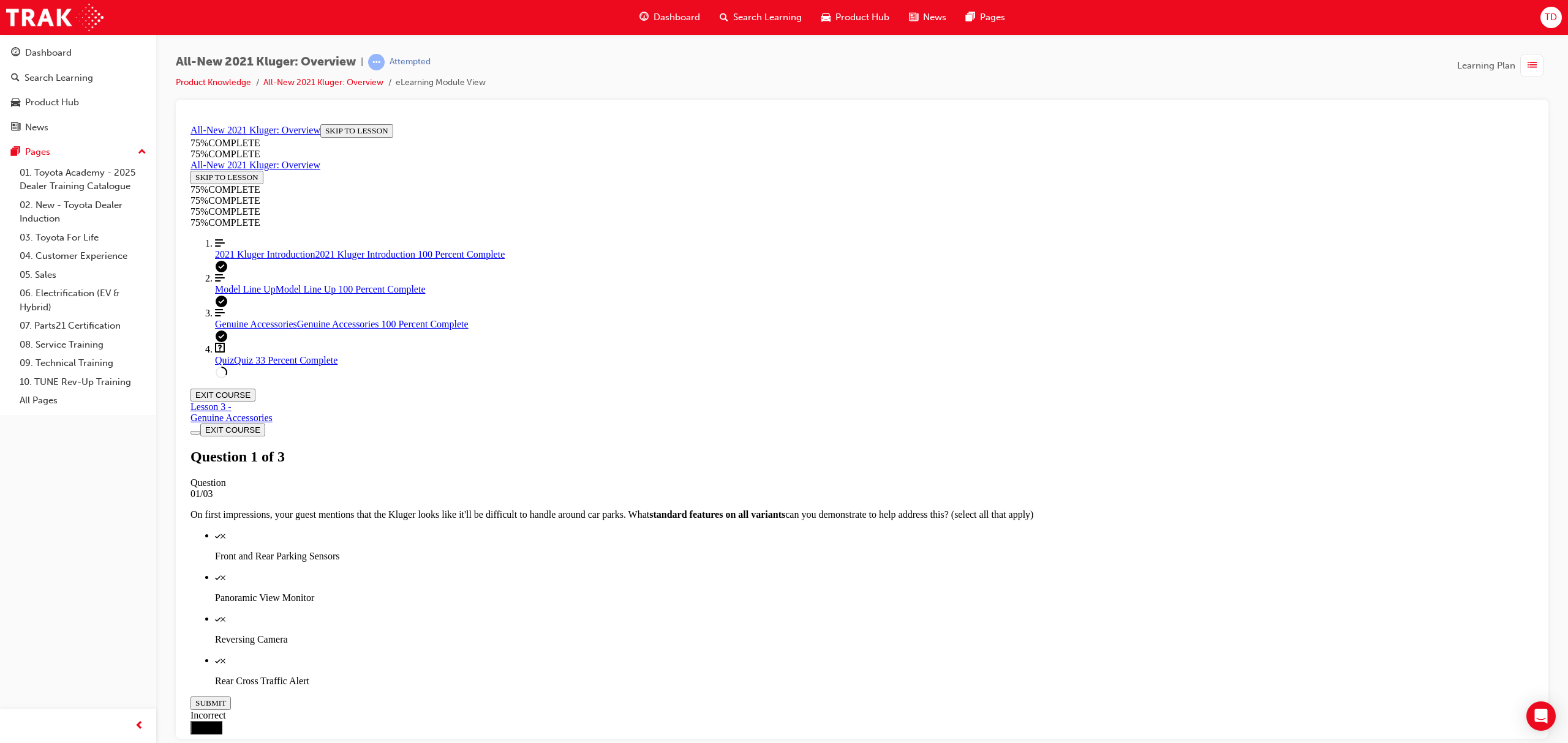
scroll to position [45, 0]
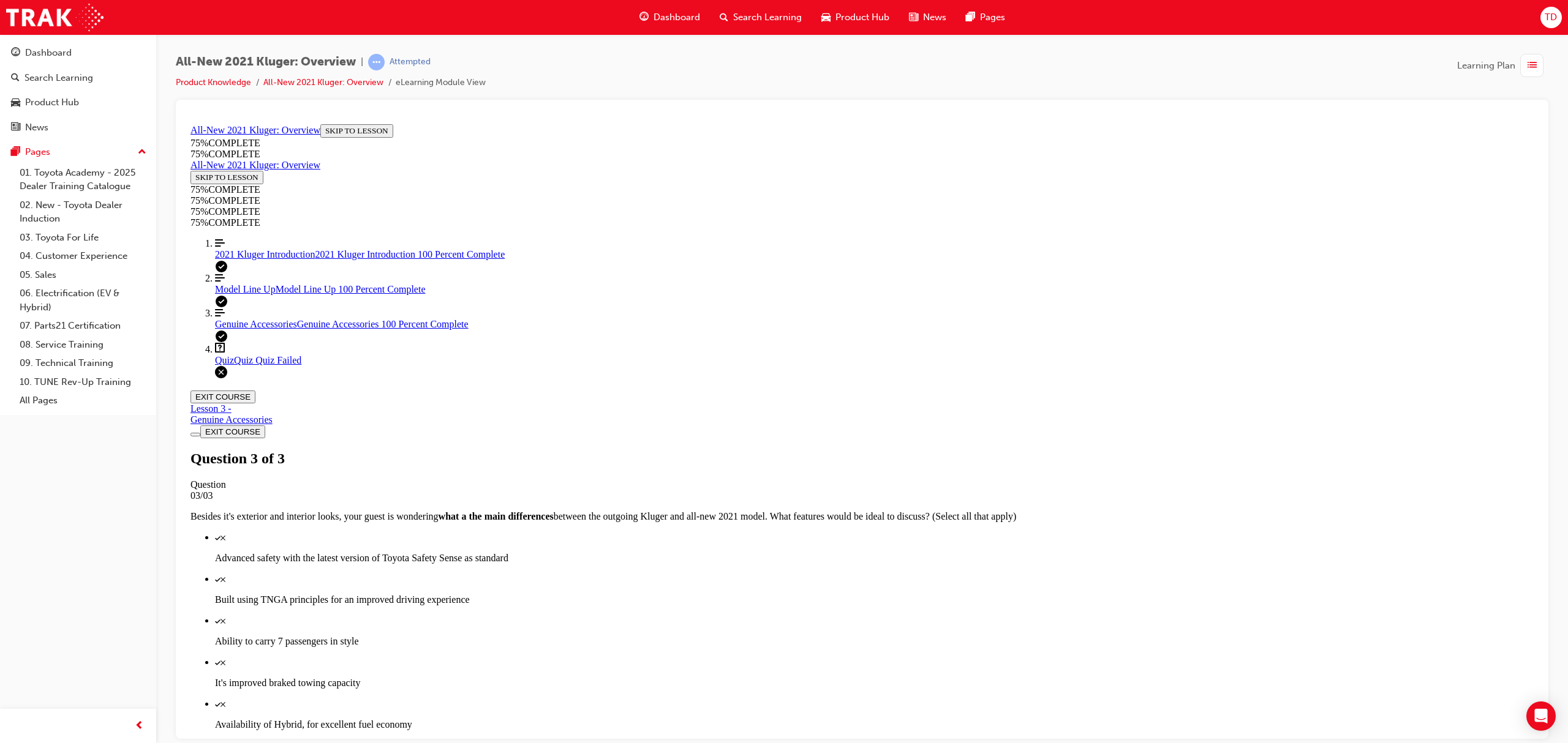
scroll to position [44, 0]
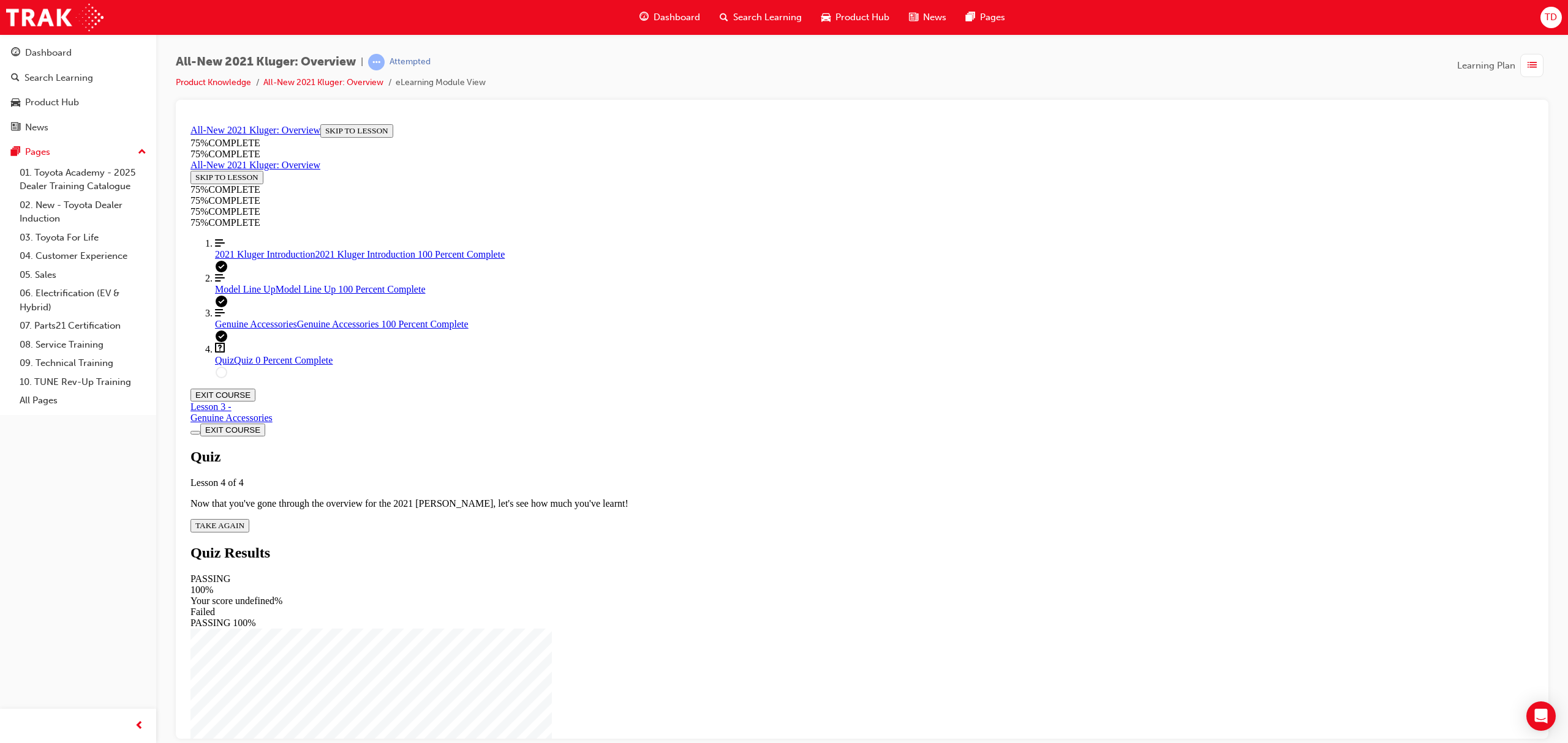
click at [244, 521] on span "TAKE AGAIN" at bounding box center [220, 525] width 49 height 9
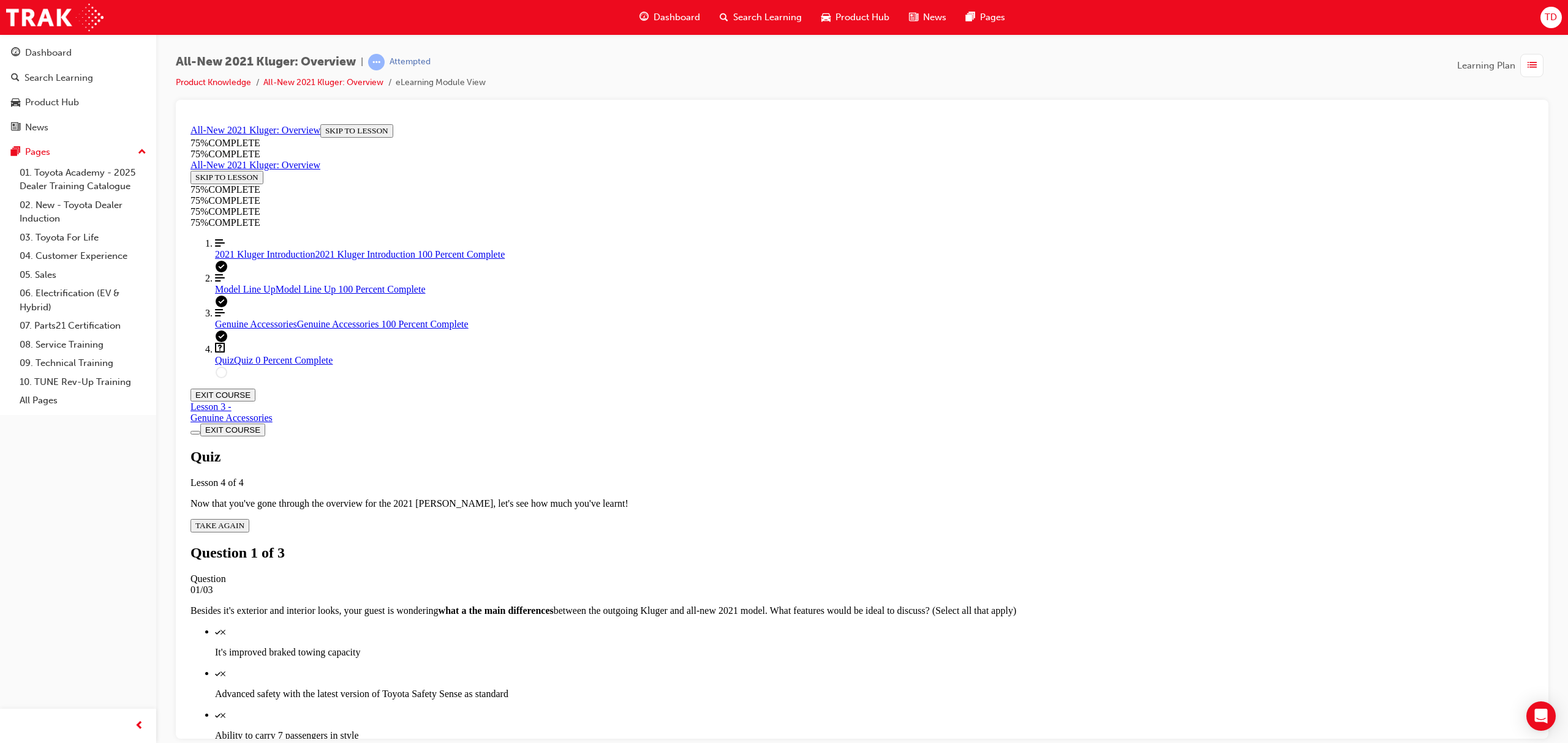
click at [882, 557] on div "Quiz" at bounding box center [874, 631] width 1319 height 11
click at [887, 557] on div "Quiz" at bounding box center [874, 673] width 1319 height 11
click at [892, 557] on div "Quiz" at bounding box center [874, 714] width 1319 height 11
click at [892, 557] on div "Quiz" at bounding box center [874, 756] width 1319 height 11
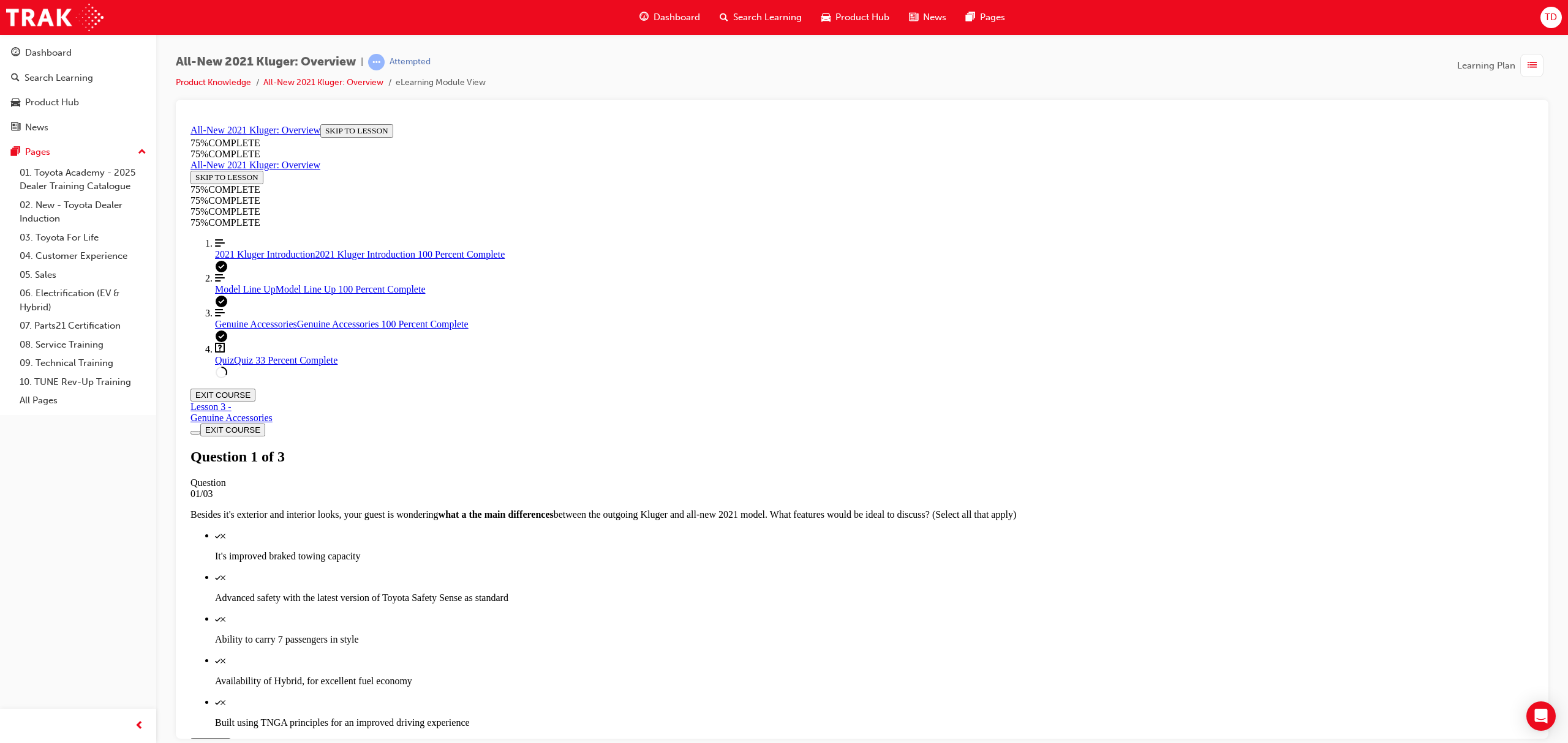
scroll to position [44, 0]
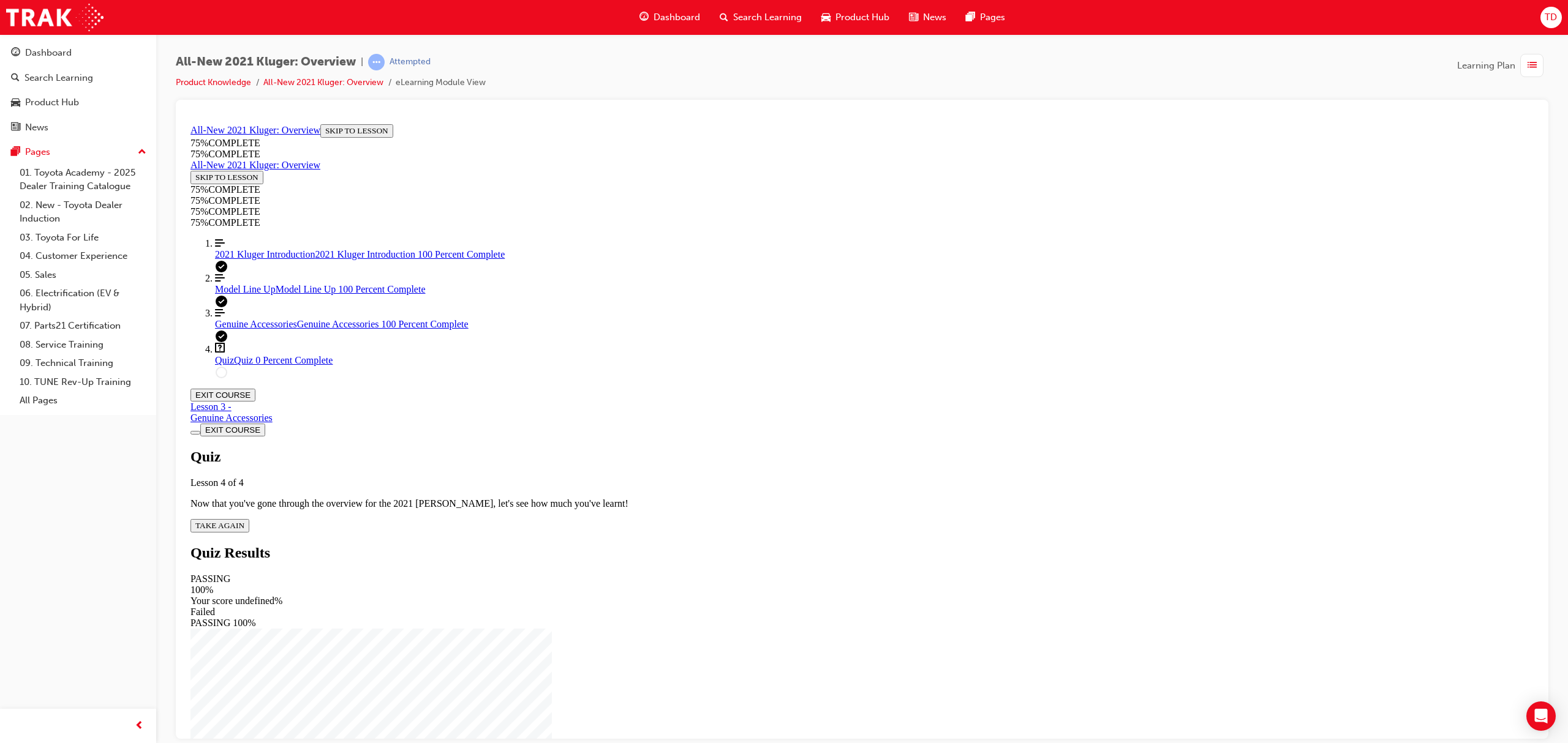
click at [769, 448] on div "Quiz Lesson 4 of 4 Now that you've gone through the overview for the 2021 [PERS…" at bounding box center [862, 490] width 1343 height 84
click at [765, 448] on div "Quiz Lesson 4 of 4 Now that you've gone through the overview for the 2021 [PERS…" at bounding box center [862, 490] width 1343 height 84
click at [244, 521] on span "TAKE AGAIN" at bounding box center [220, 525] width 49 height 9
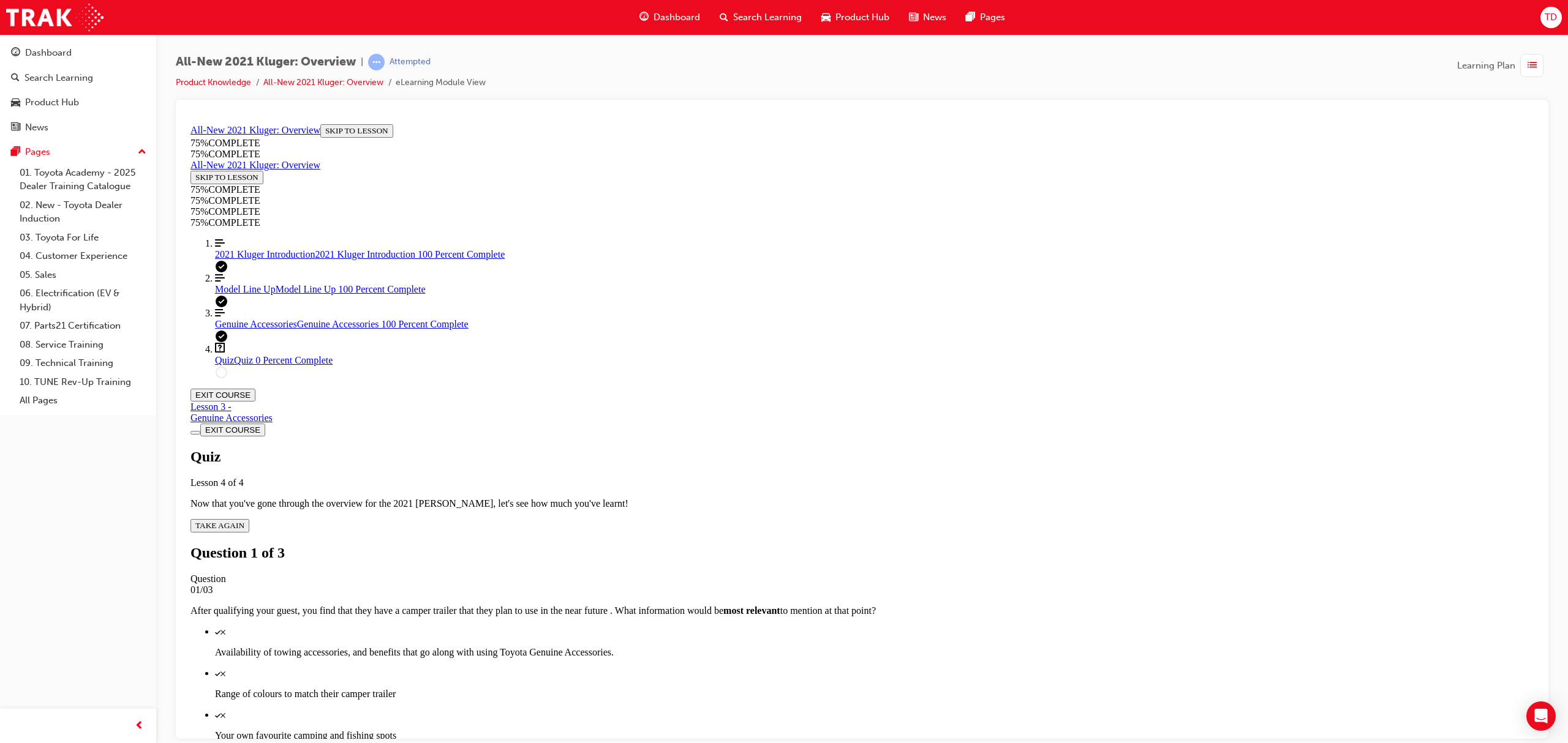
click at [912, 557] on div "Quiz" at bounding box center [874, 631] width 1319 height 11
click at [909, 557] on div "Quiz" at bounding box center [874, 673] width 1319 height 11
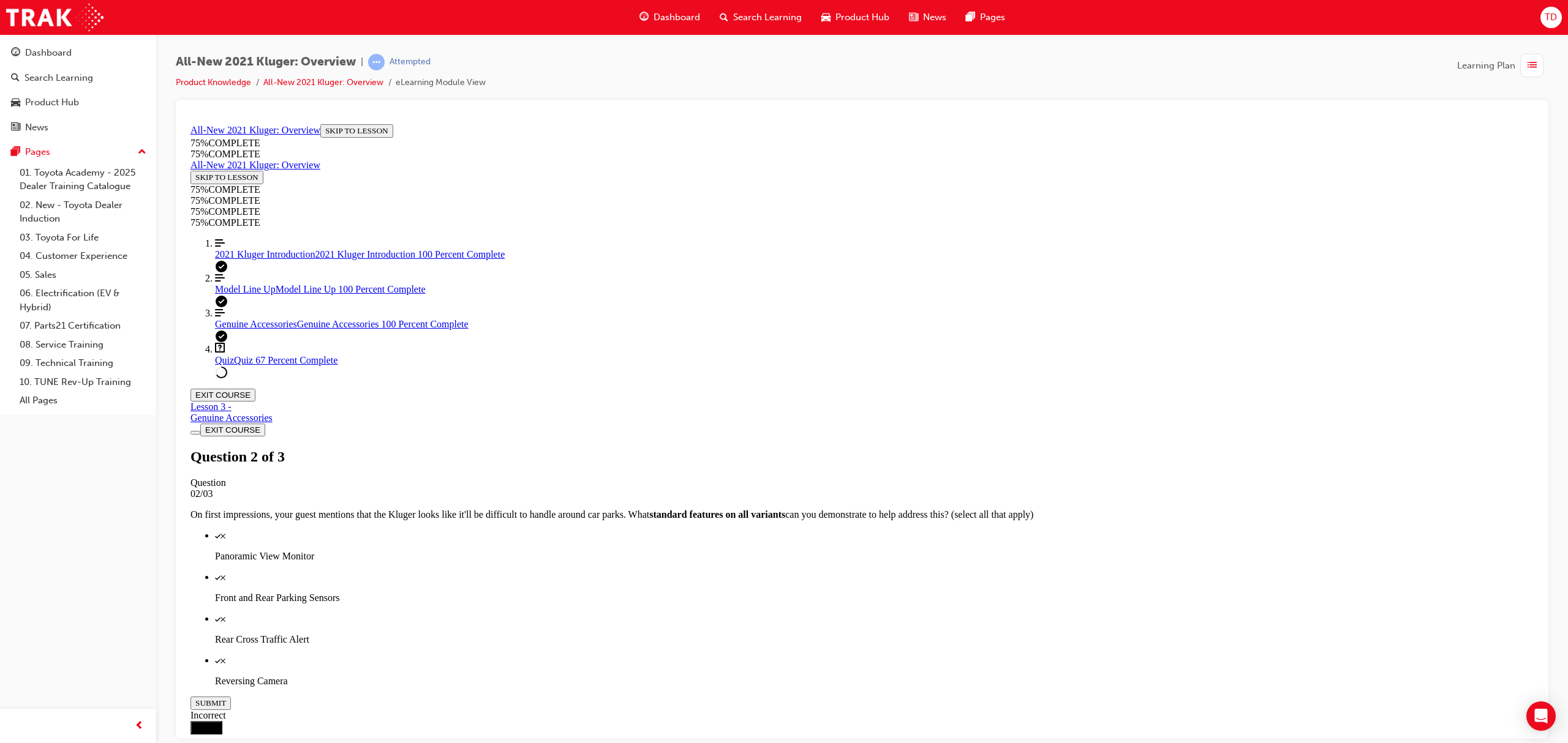
scroll to position [45, 0]
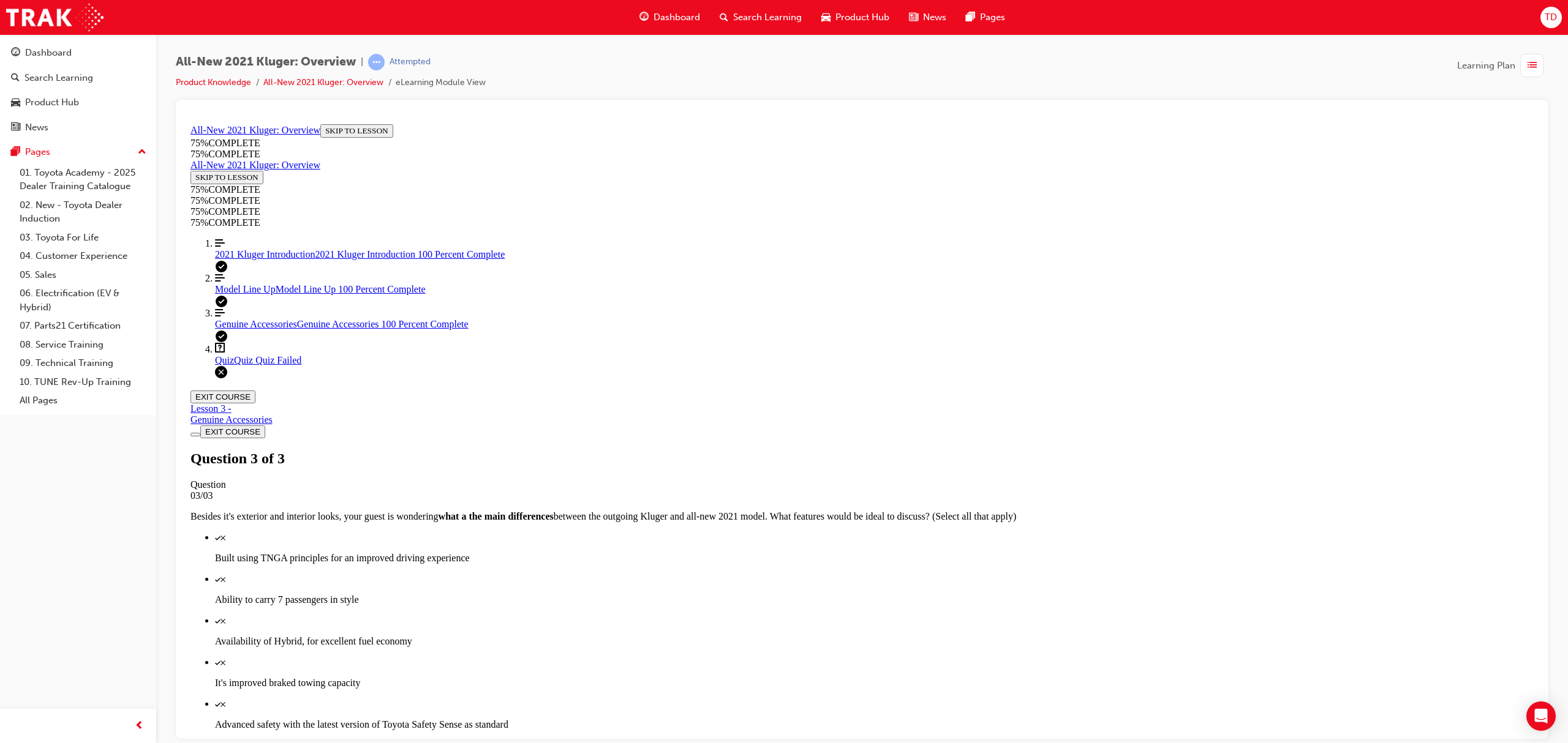
click at [262, 330] on link "Align left Three vertical lines aligned to the left Genuine Accessories Genuine…" at bounding box center [874, 319] width 1319 height 22
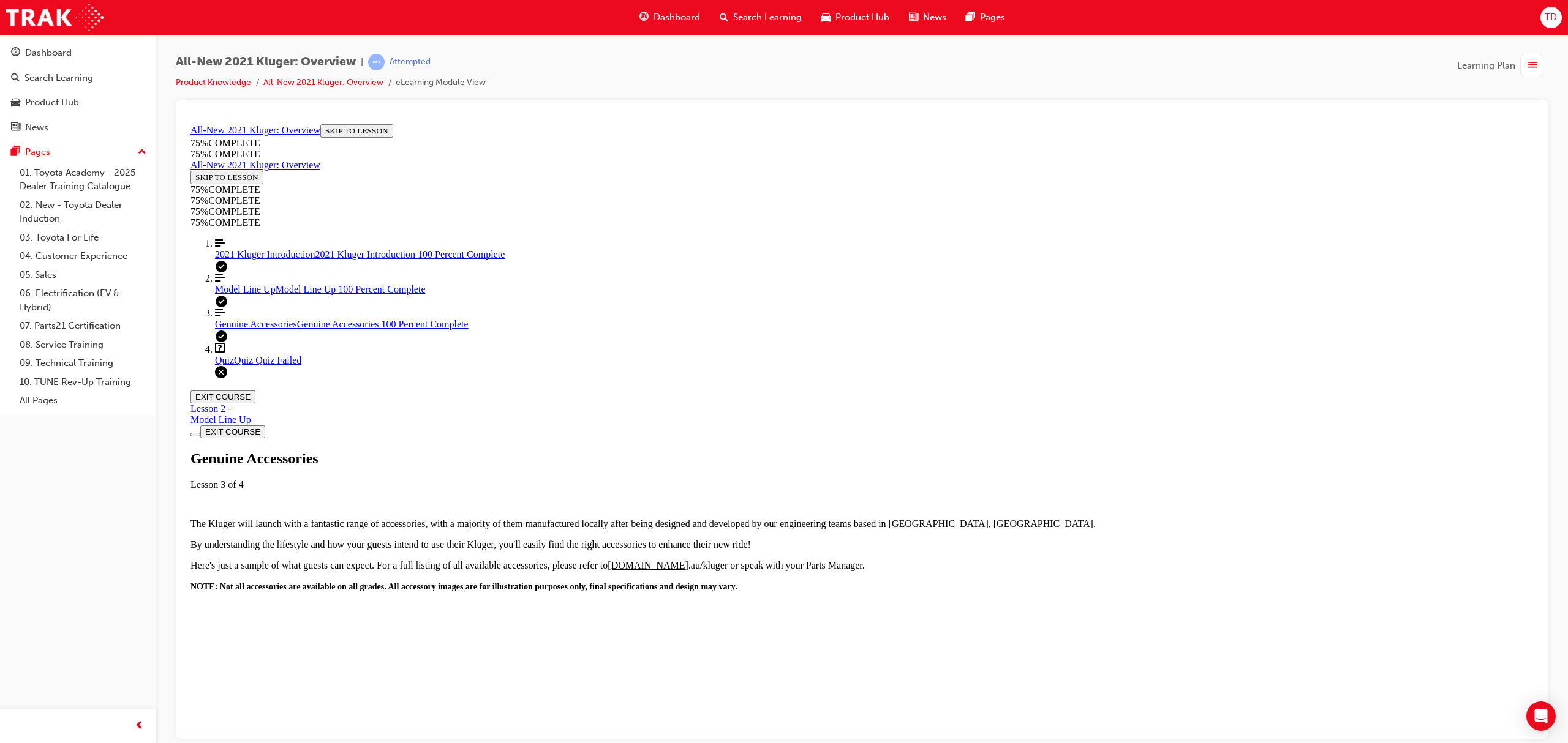
scroll to position [0, 0]
click at [230, 295] on link "Align left Three vertical lines aligned to the left Model Line Up Model Line Up…" at bounding box center [874, 284] width 1319 height 22
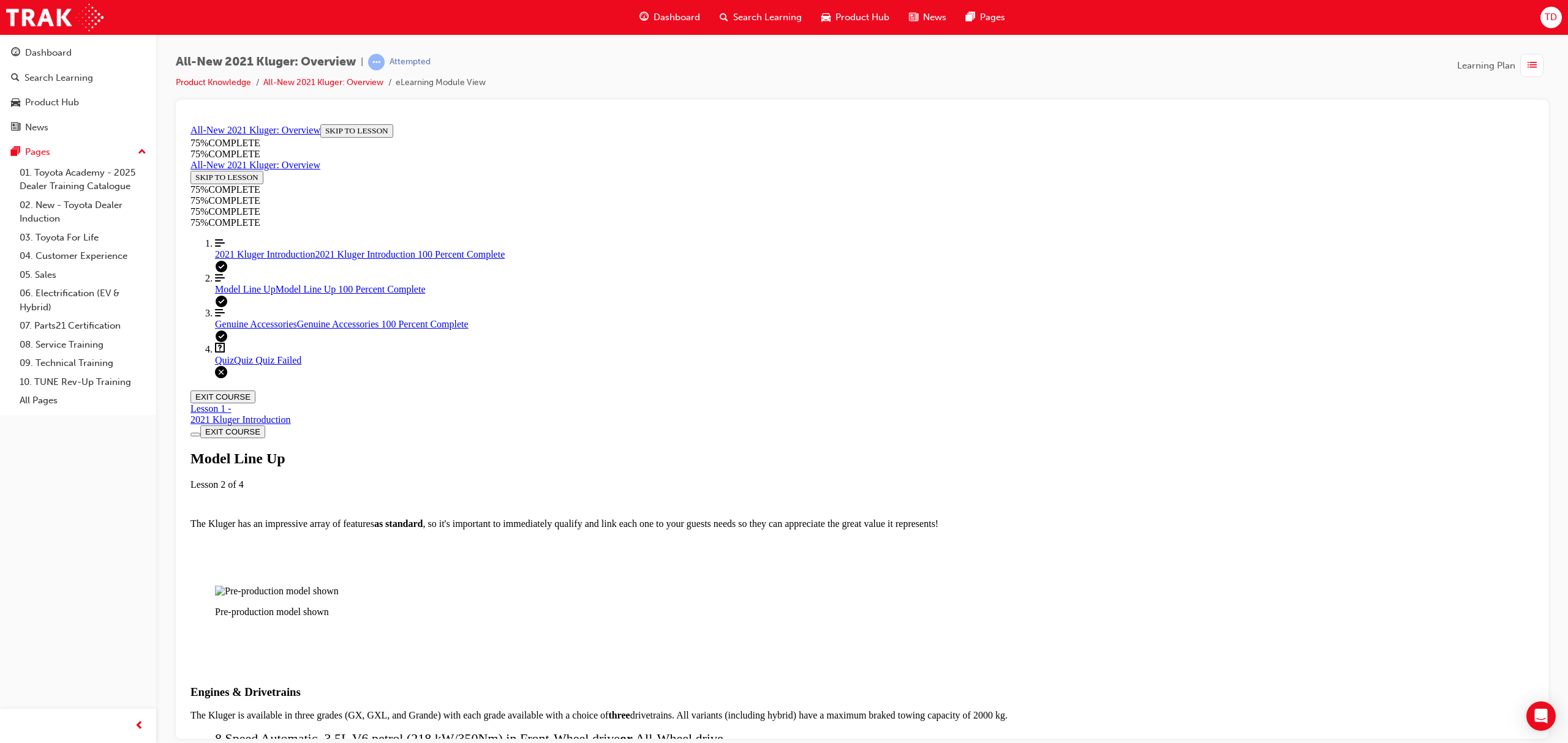
scroll to position [1771, 0]
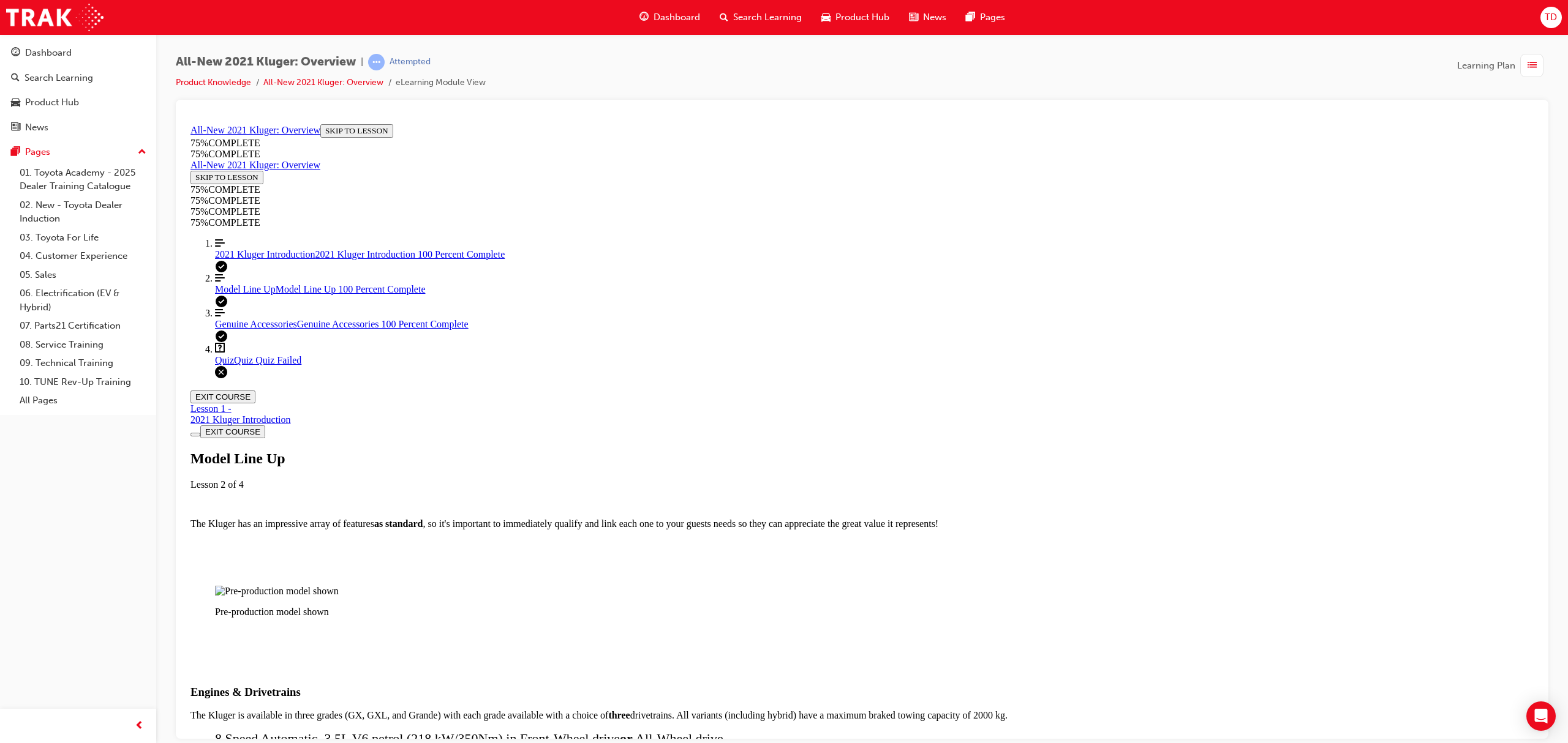
click at [244, 260] on link "Align left Three vertical lines aligned to the left 2021 Kluger Introduction 20…" at bounding box center [874, 249] width 1319 height 22
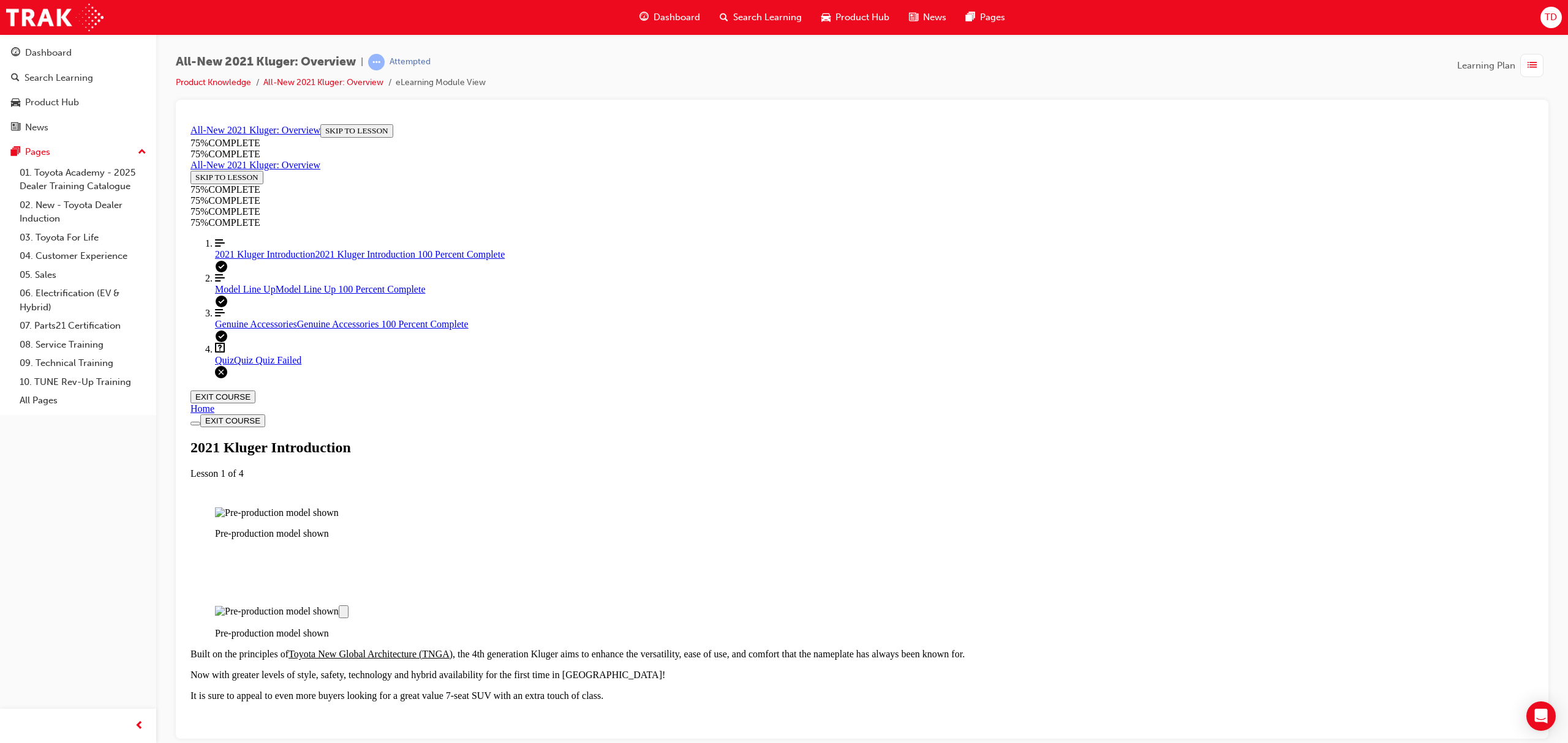
scroll to position [1512, 0]
click at [268, 366] on div "Quiz Quiz Quiz Failed" at bounding box center [874, 360] width 1319 height 11
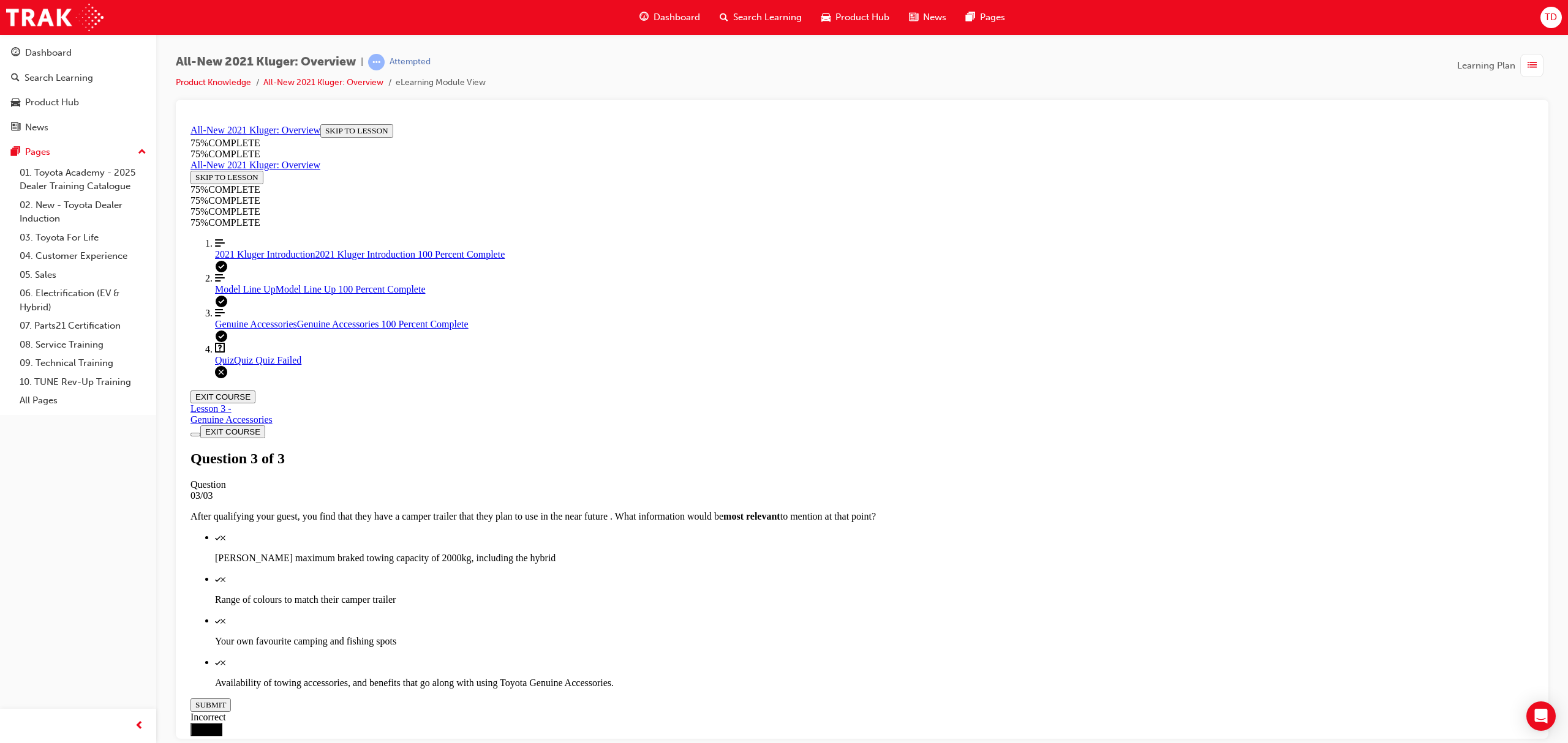
scroll to position [42, 0]
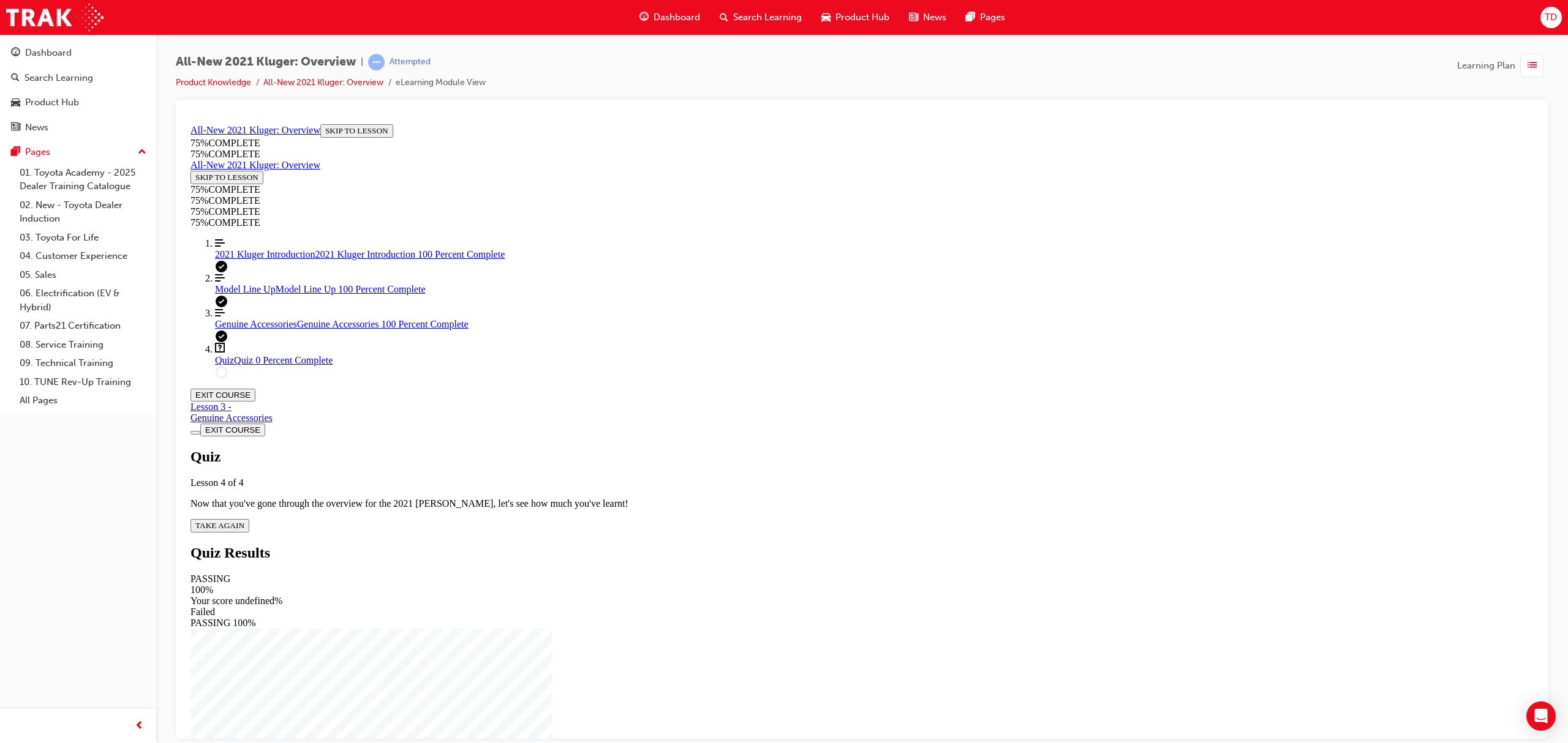
click at [244, 521] on span "TAKE AGAIN" at bounding box center [220, 525] width 49 height 9
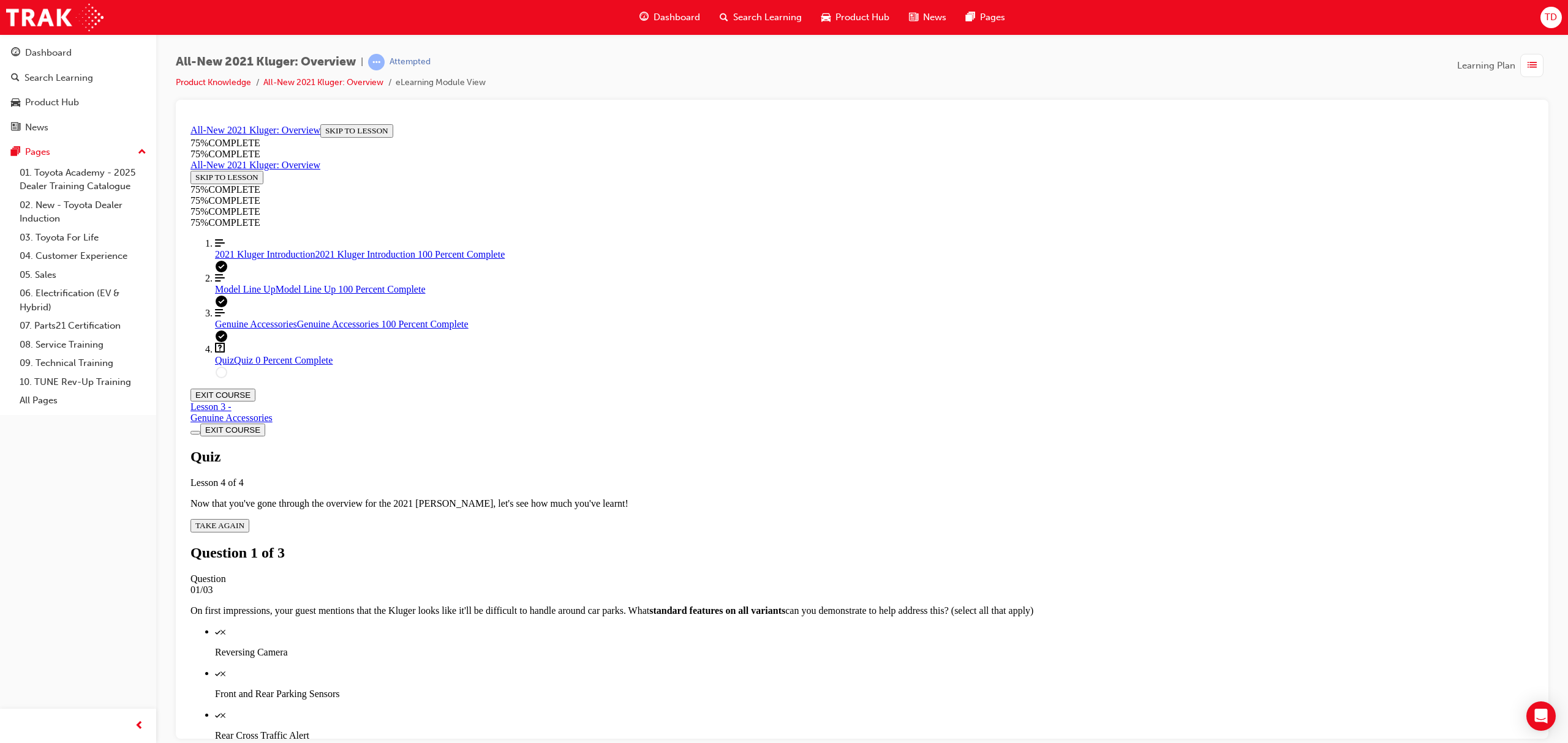
scroll to position [44, 0]
click at [868, 557] on p "Reversing Camera" at bounding box center [874, 652] width 1319 height 11
click at [852, 557] on p "Front and Rear Parking Sensors" at bounding box center [874, 693] width 1319 height 11
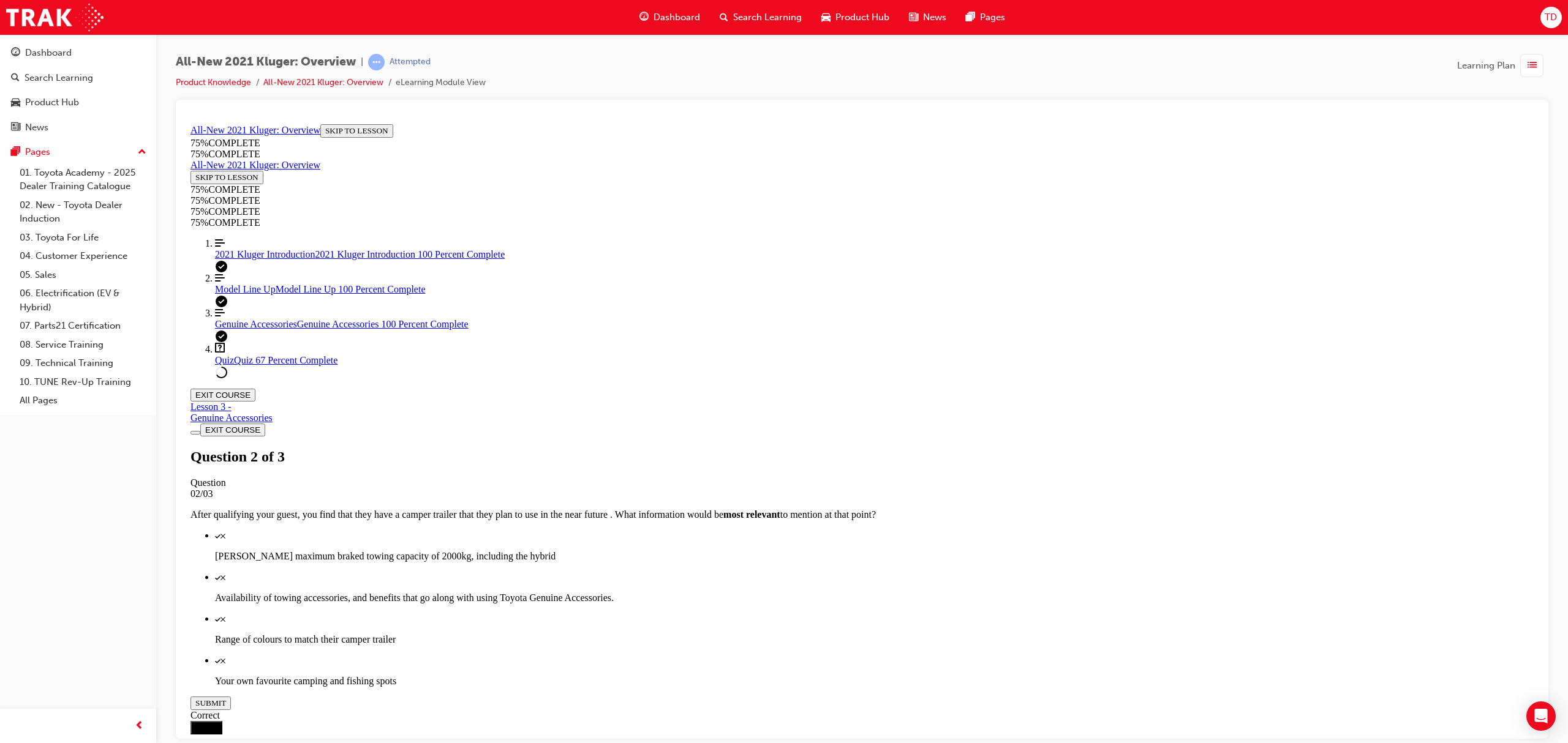
scroll to position [45, 0]
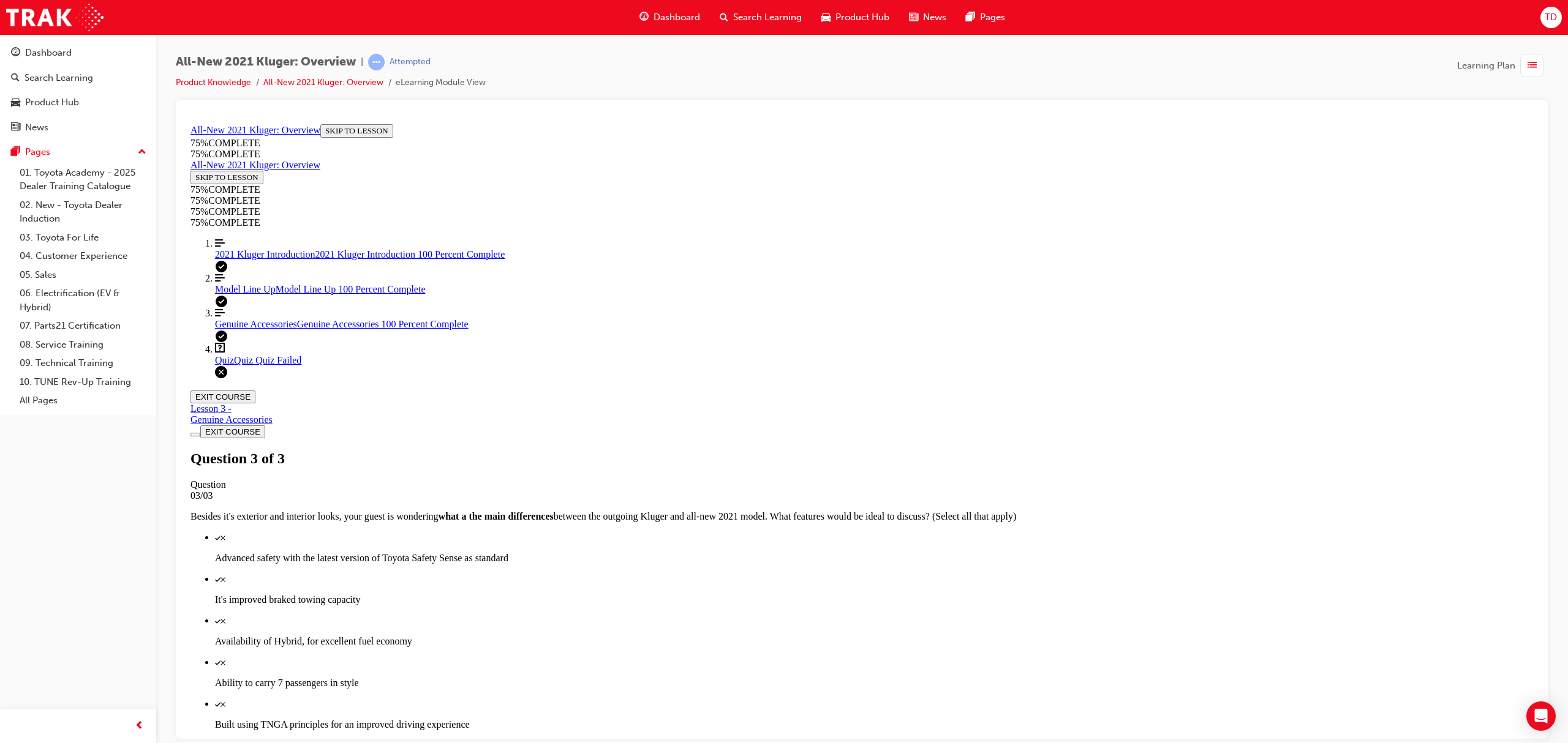
click at [273, 259] on span "2021 Kluger Introduction" at bounding box center [265, 254] width 100 height 10
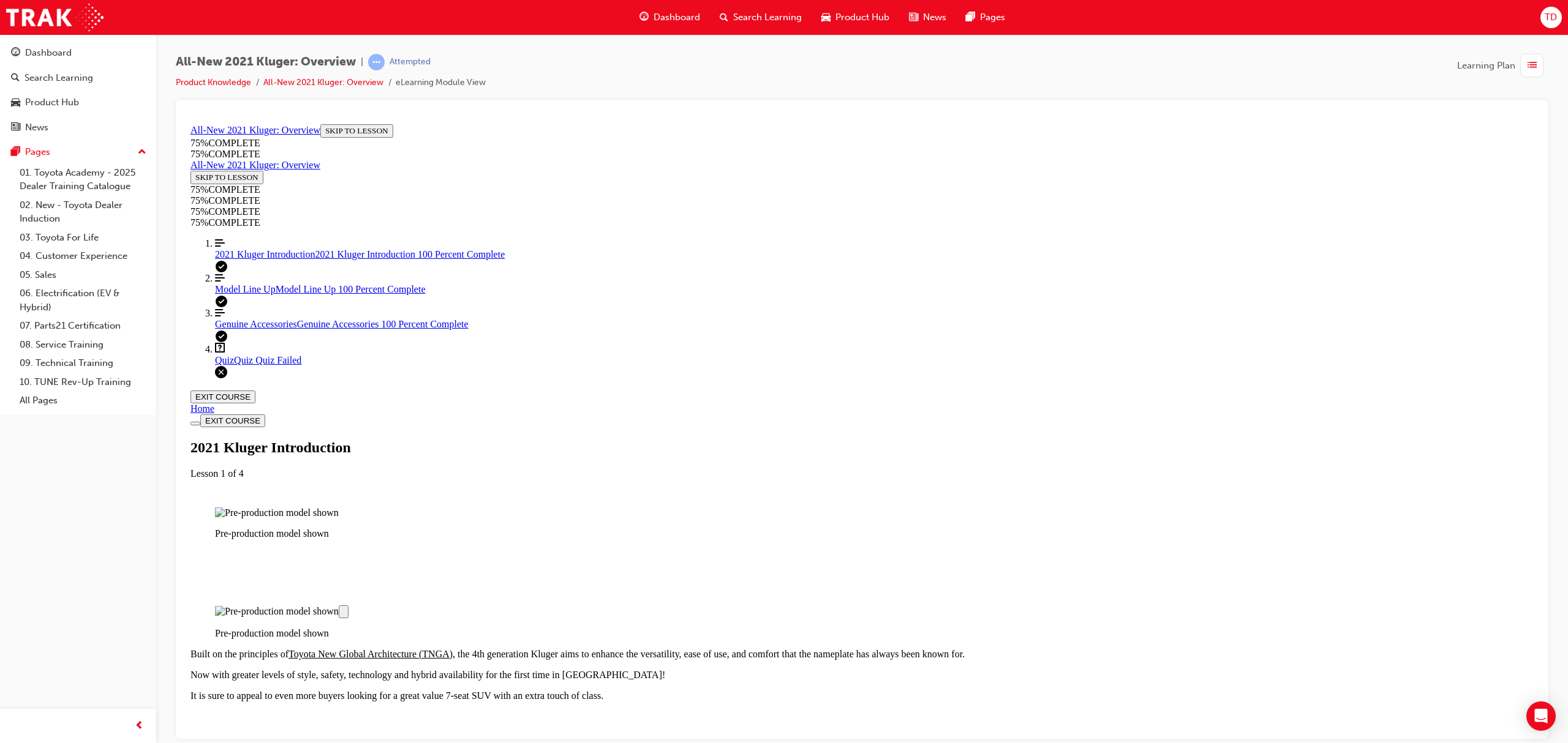
scroll to position [940, 0]
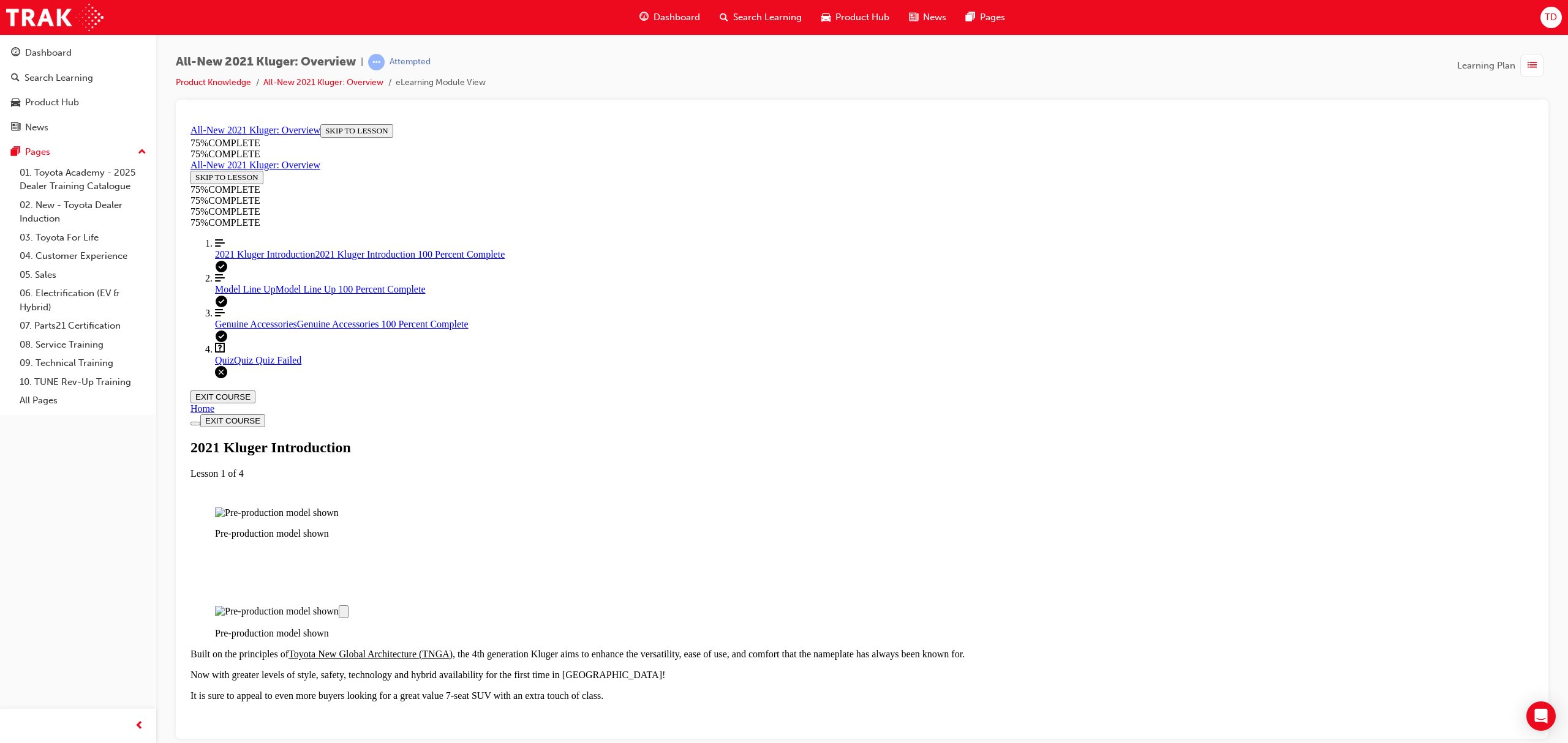
drag, startPoint x: 1047, startPoint y: 567, endPoint x: 1035, endPoint y: 547, distance: 23.3
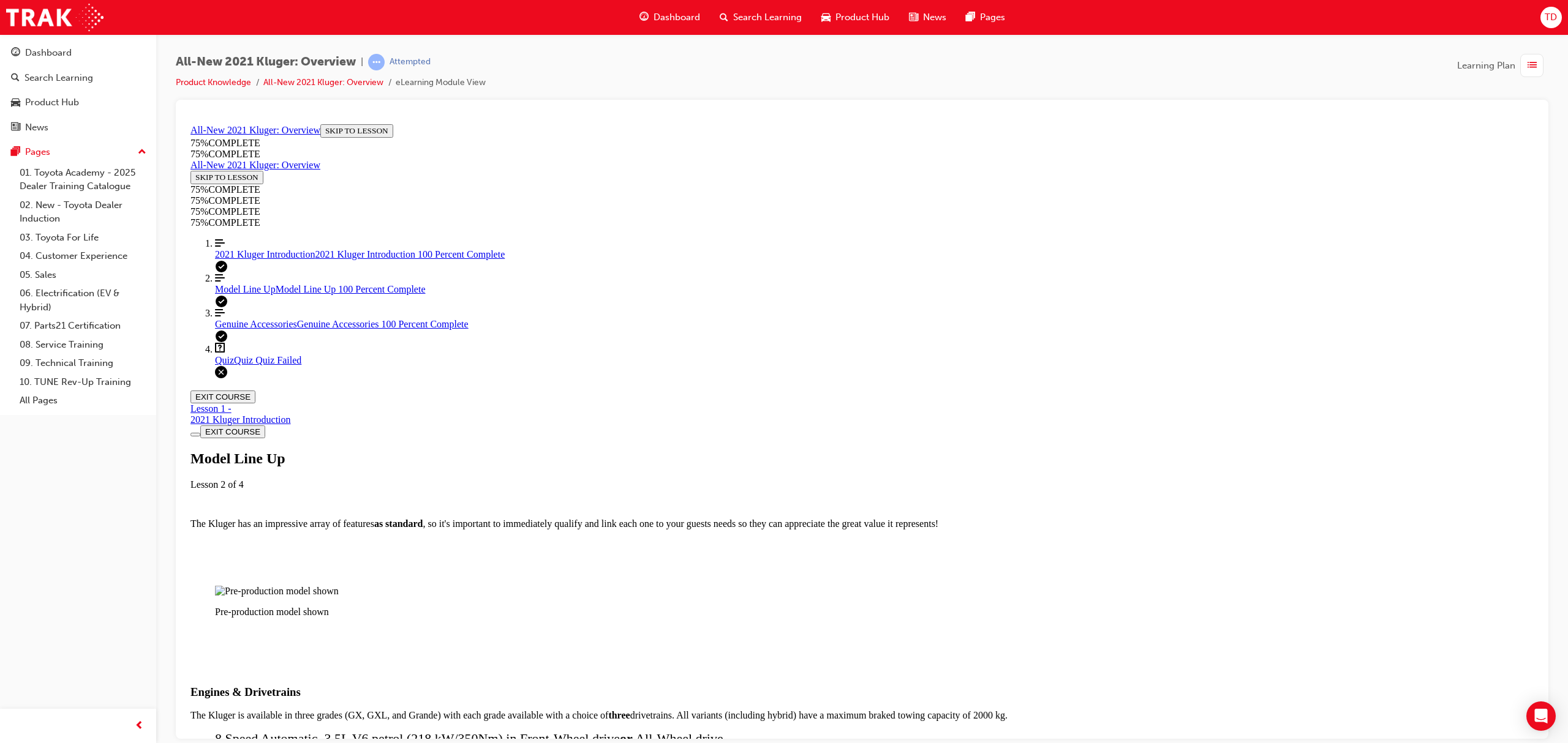
scroll to position [3404, 0]
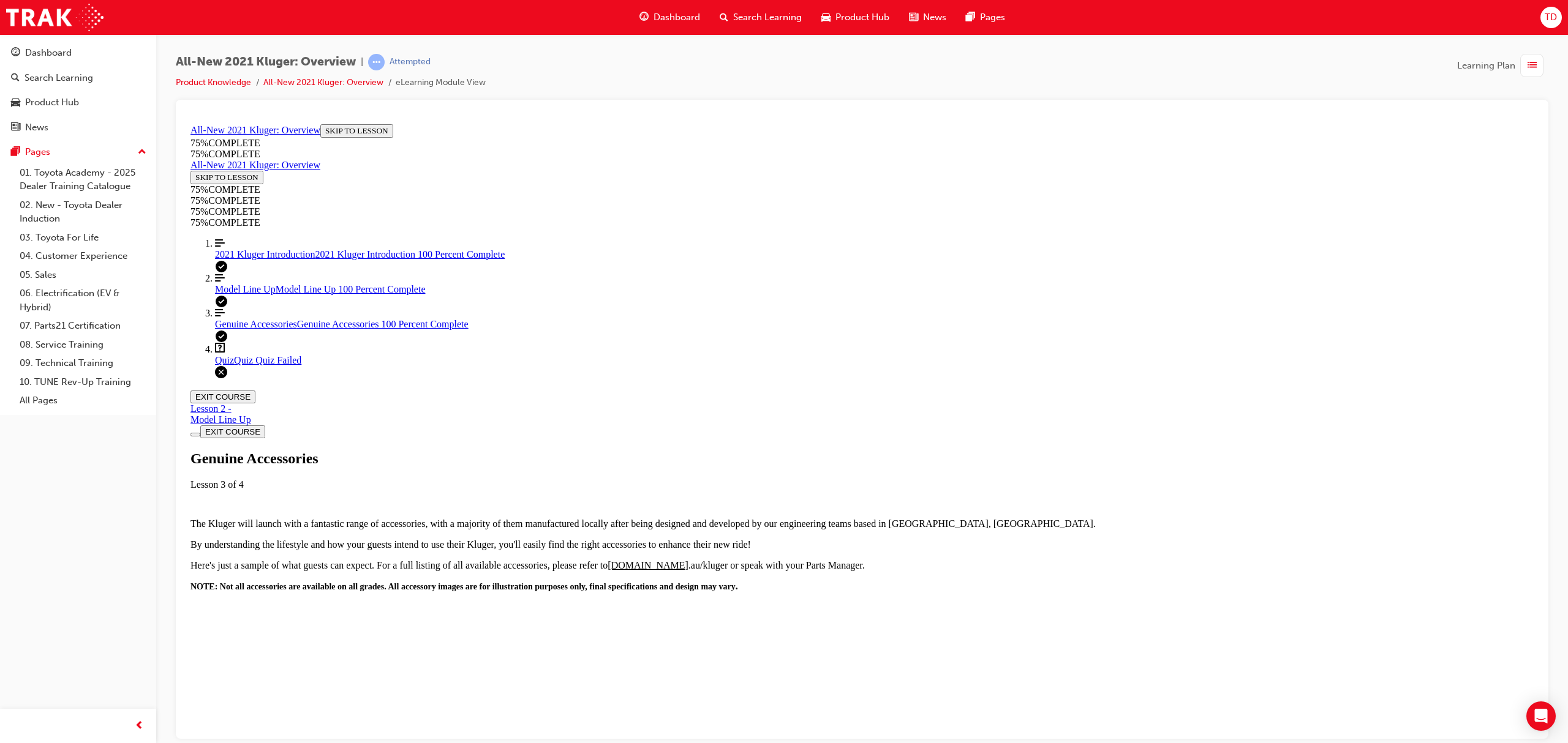
scroll to position [451, 0]
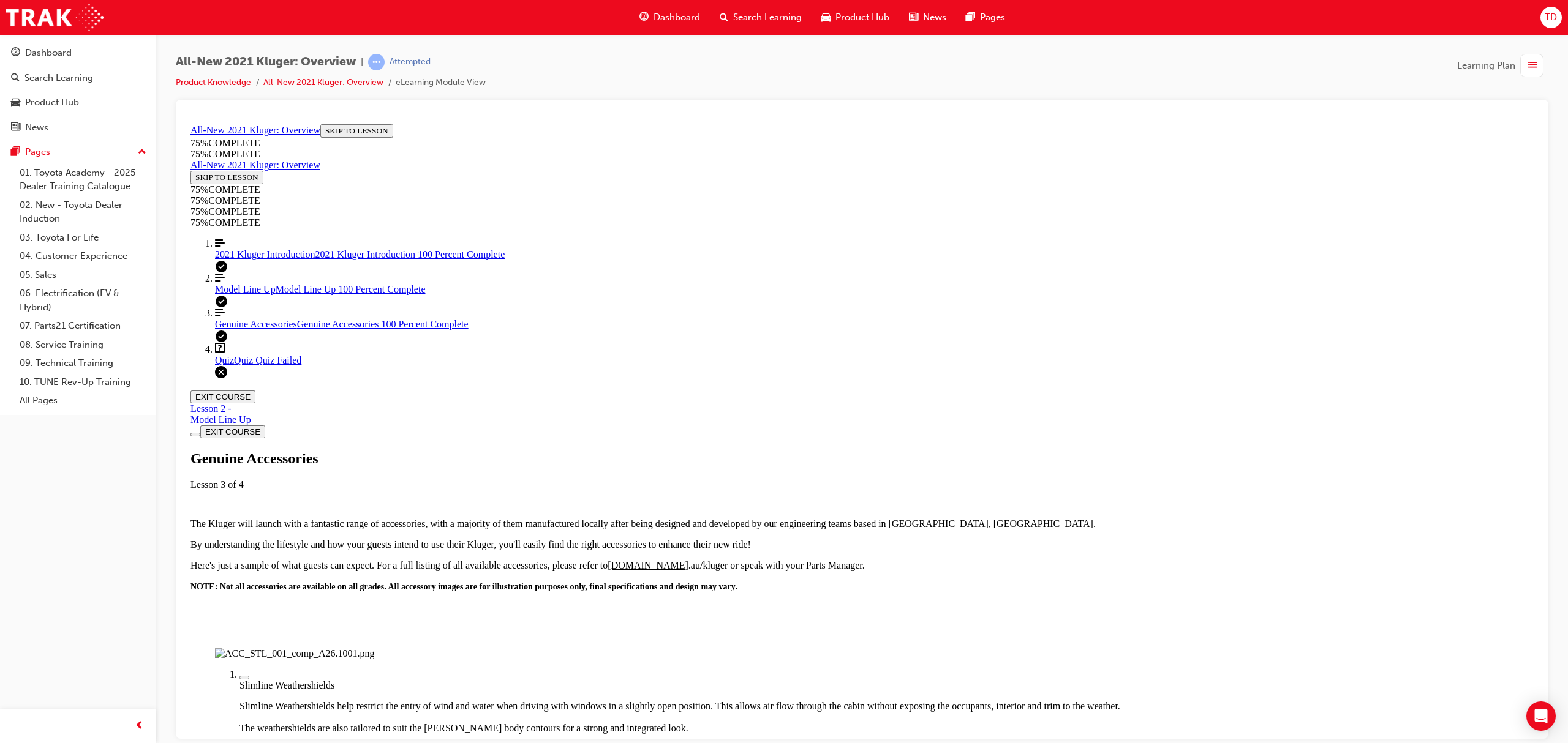
click at [374, 557] on img "Labeled Graphic" at bounding box center [295, 653] width 159 height 11
click at [244, 557] on div "Labeled graphic marker, Plus, Not Viewed" at bounding box center [244, 677] width 0 height 0
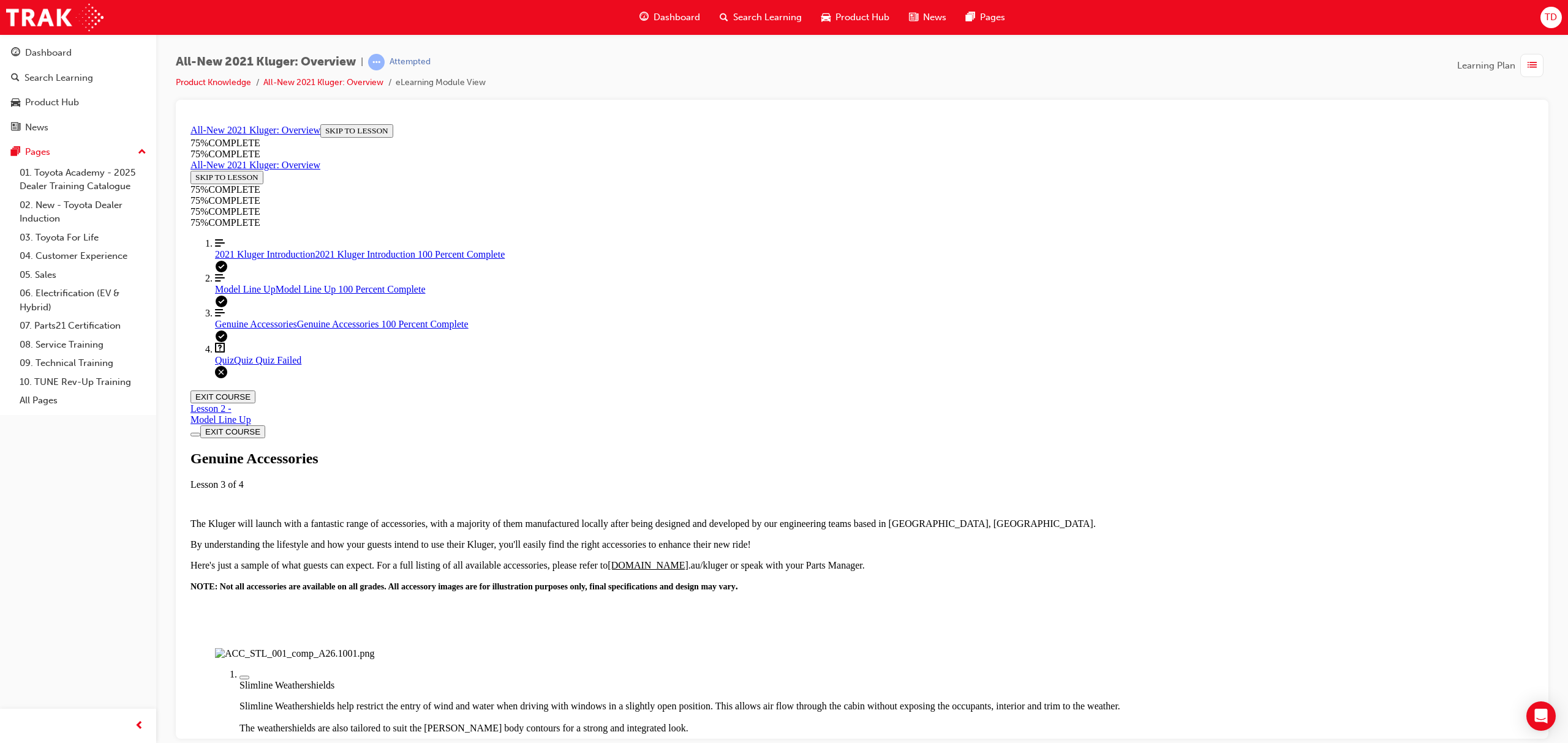
click at [374, 557] on img "Labeled Graphic" at bounding box center [295, 653] width 159 height 11
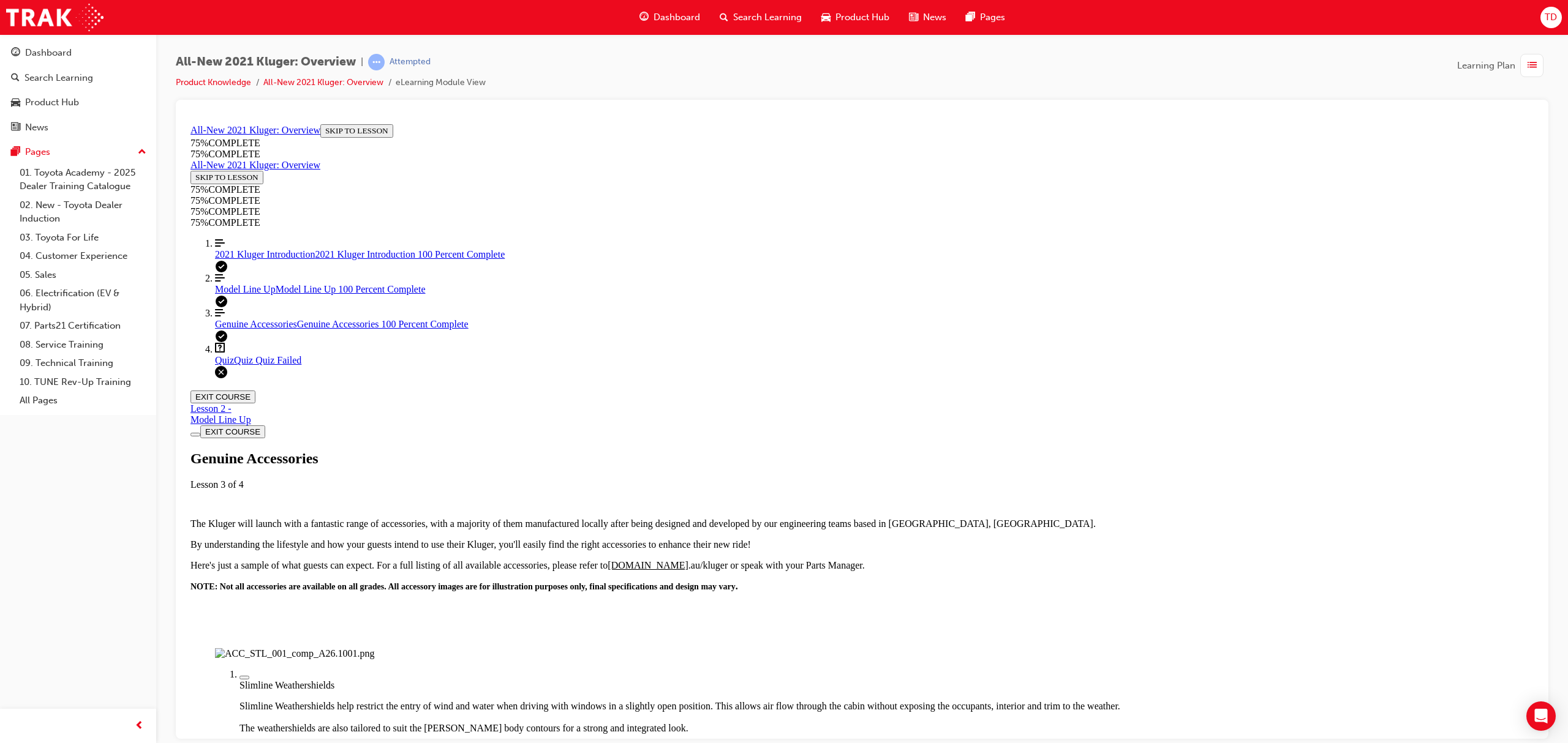
scroll to position [89, 0]
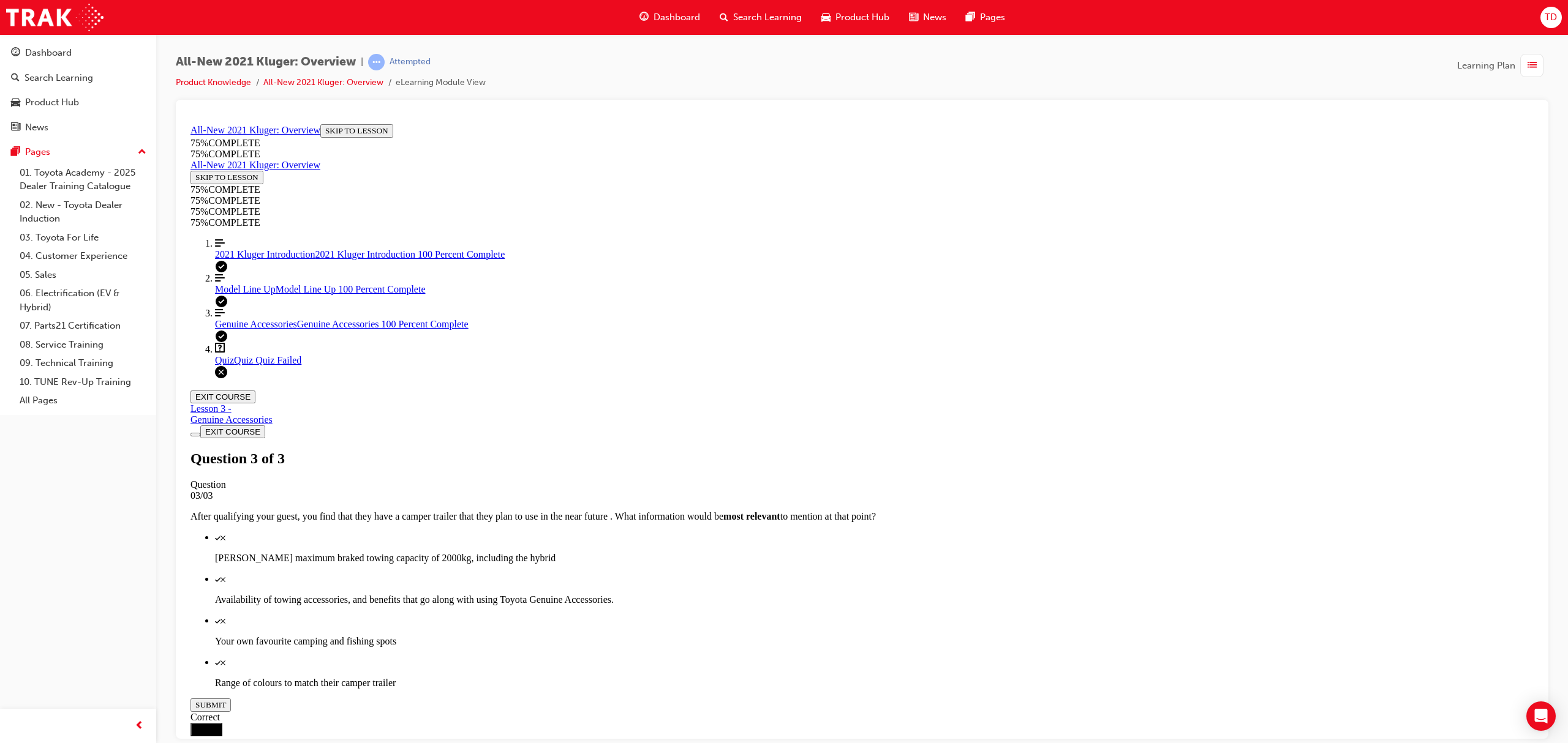
scroll to position [42, 0]
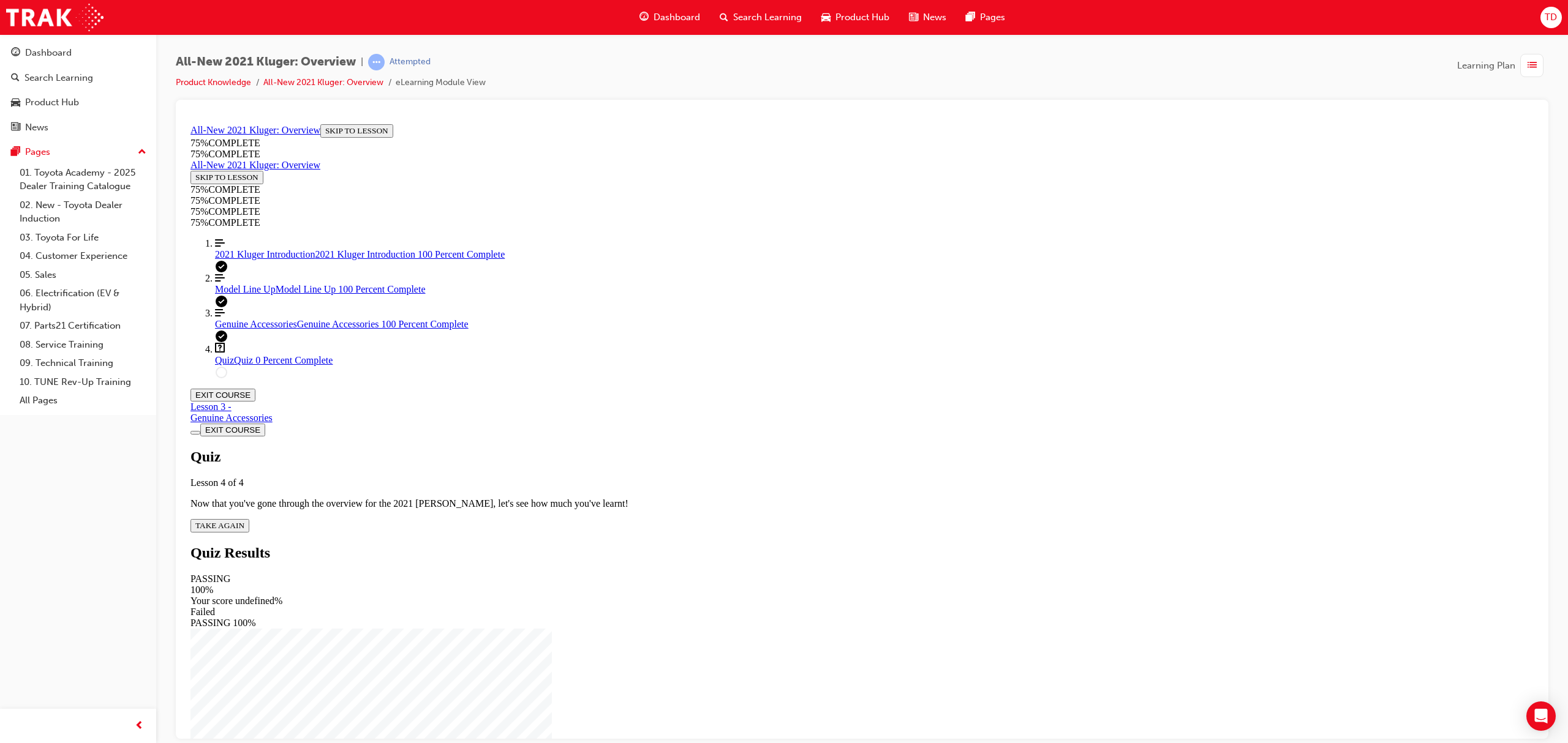
click at [249, 519] on button "TAKE AGAIN" at bounding box center [220, 526] width 59 height 13
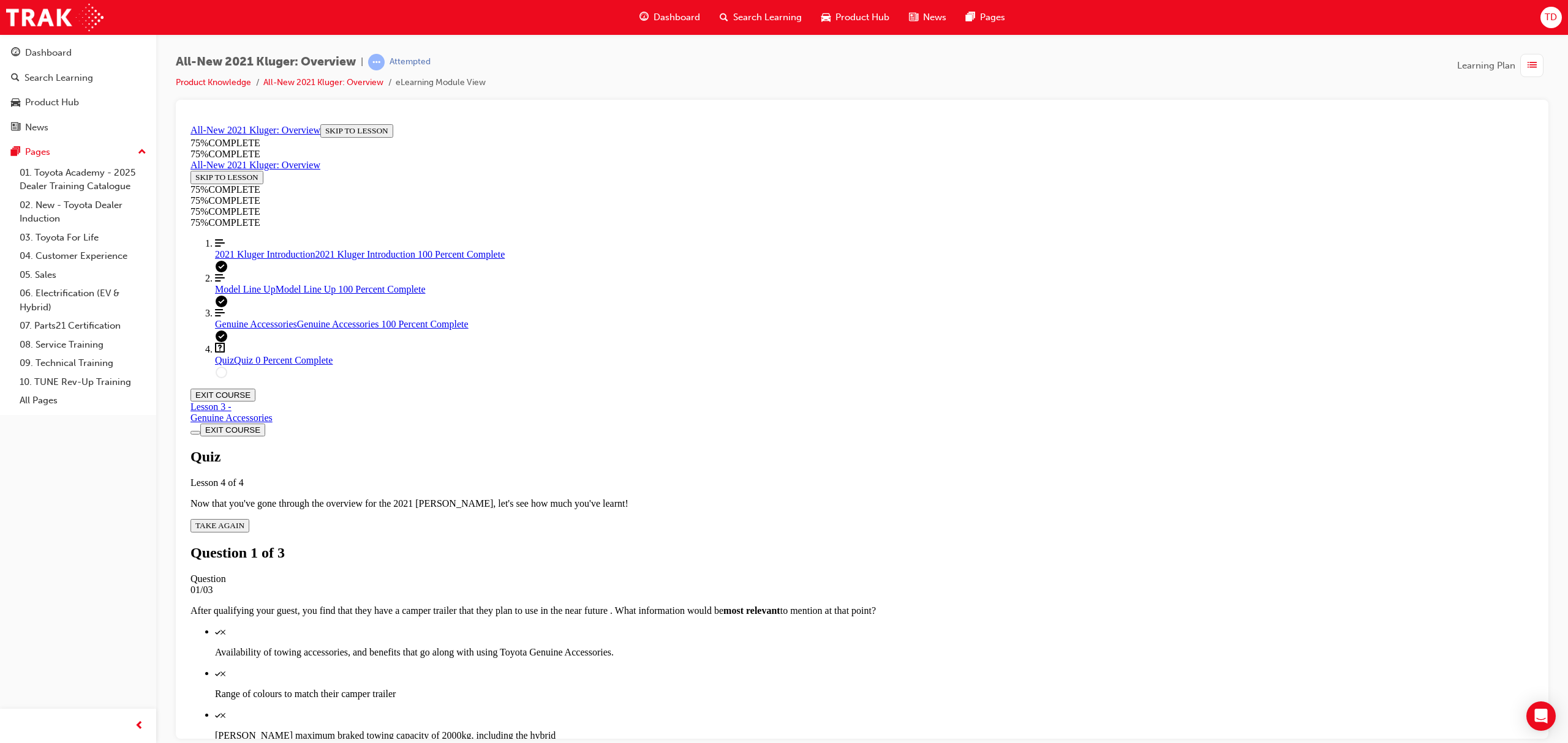
scroll to position [44, 0]
click at [873, 557] on p "Availability of towing accessories, and benefits that go along with using Toyot…" at bounding box center [874, 652] width 1319 height 11
click at [851, 557] on div "Quiz" at bounding box center [874, 714] width 1319 height 11
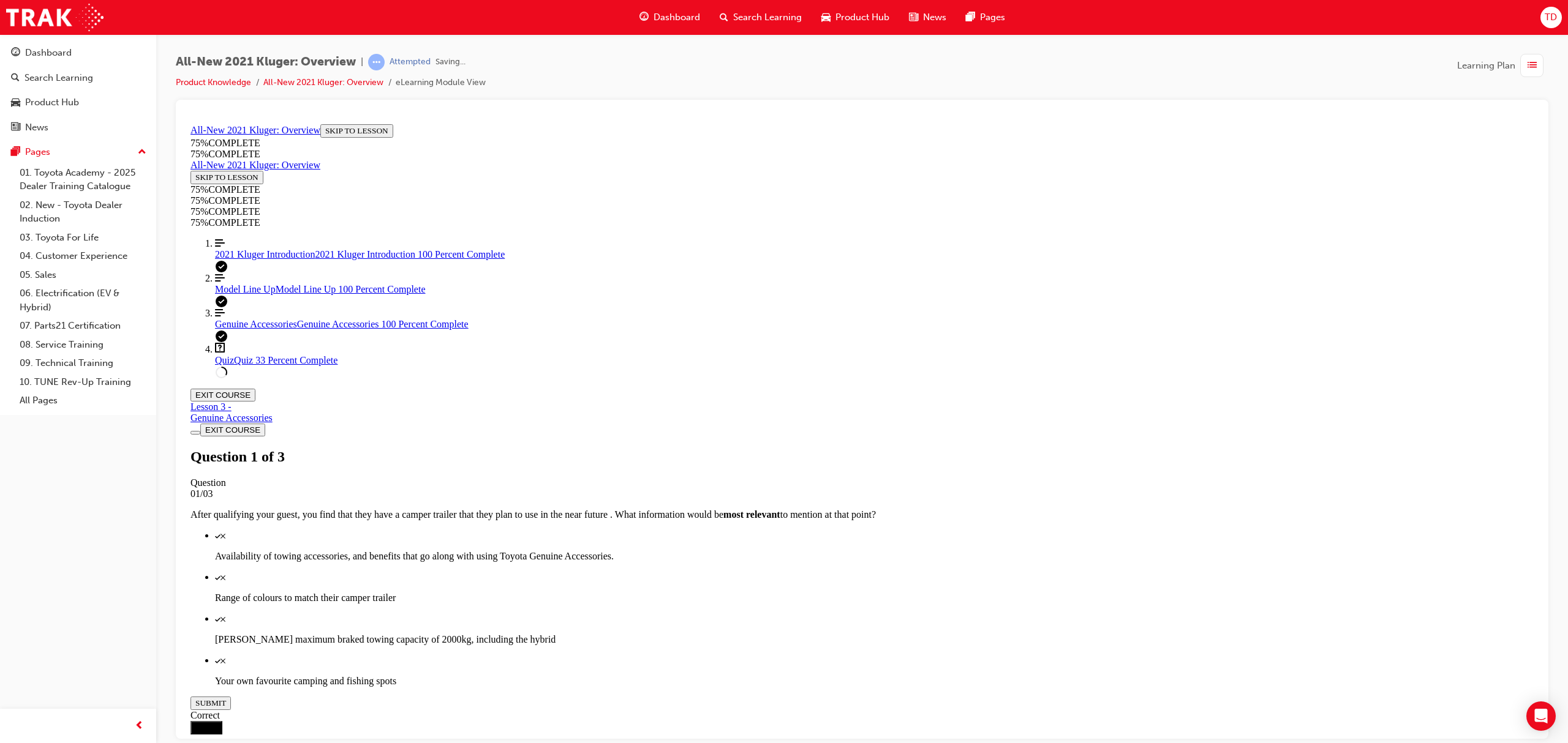
scroll to position [45, 0]
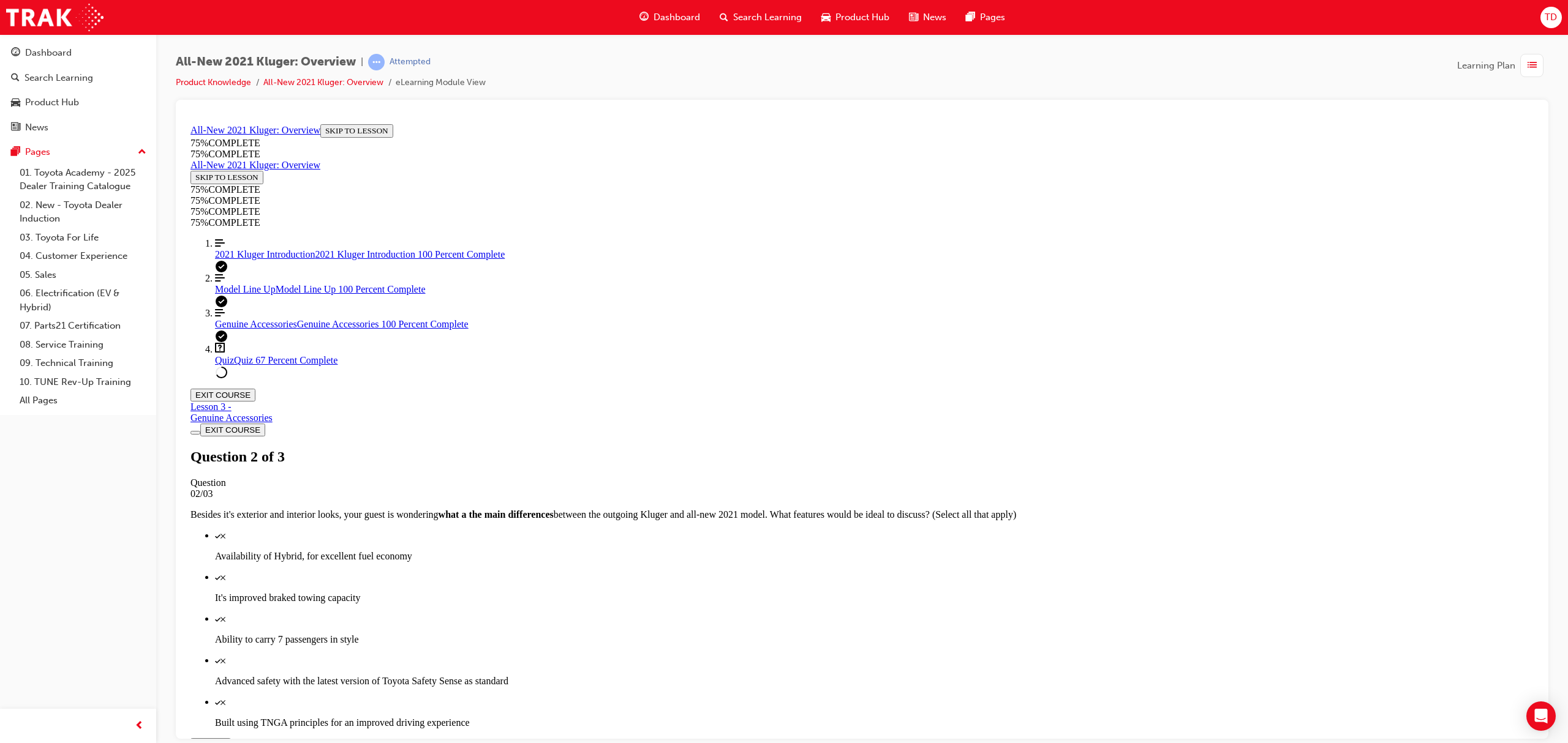
scroll to position [44, 0]
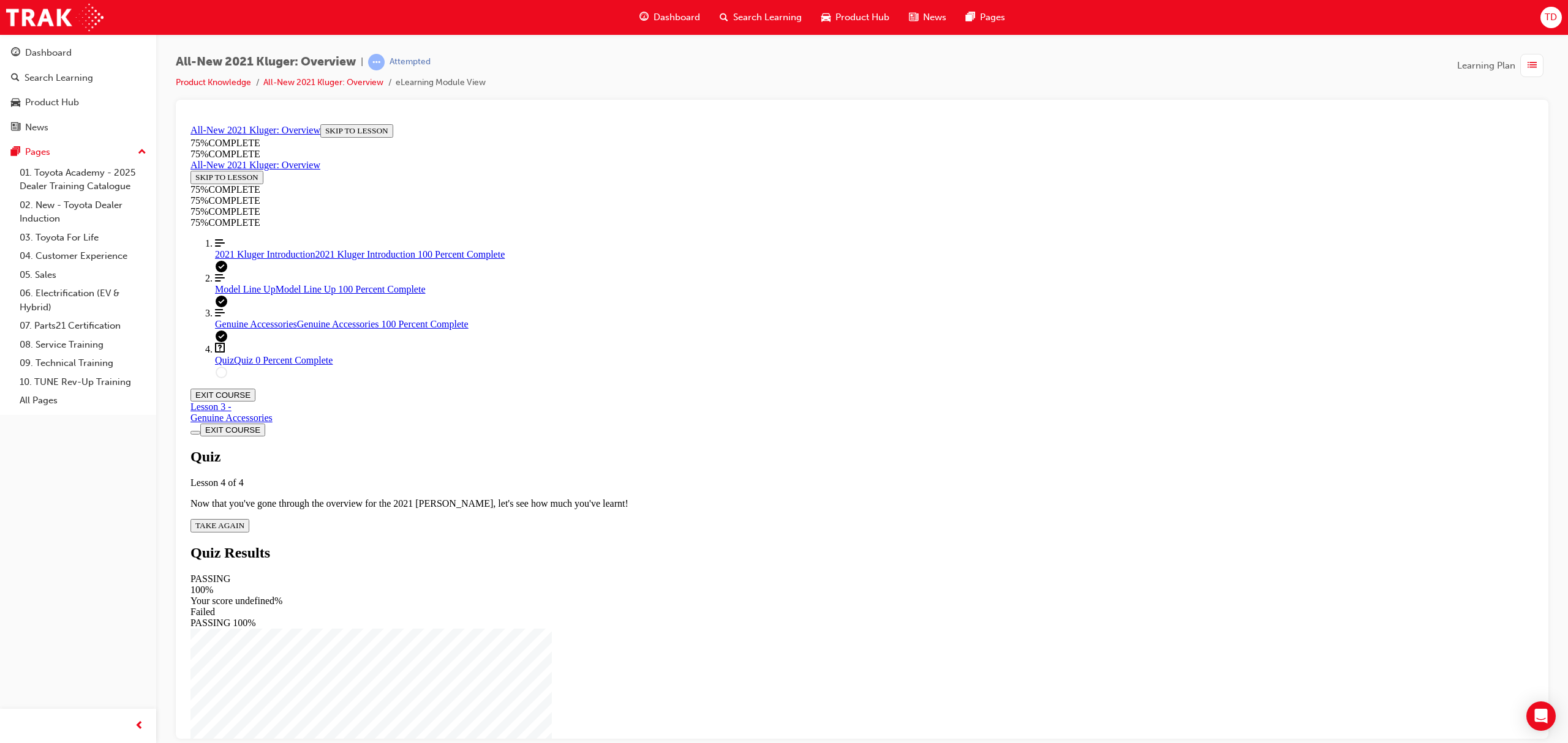
click at [244, 521] on span "TAKE AGAIN" at bounding box center [220, 525] width 49 height 9
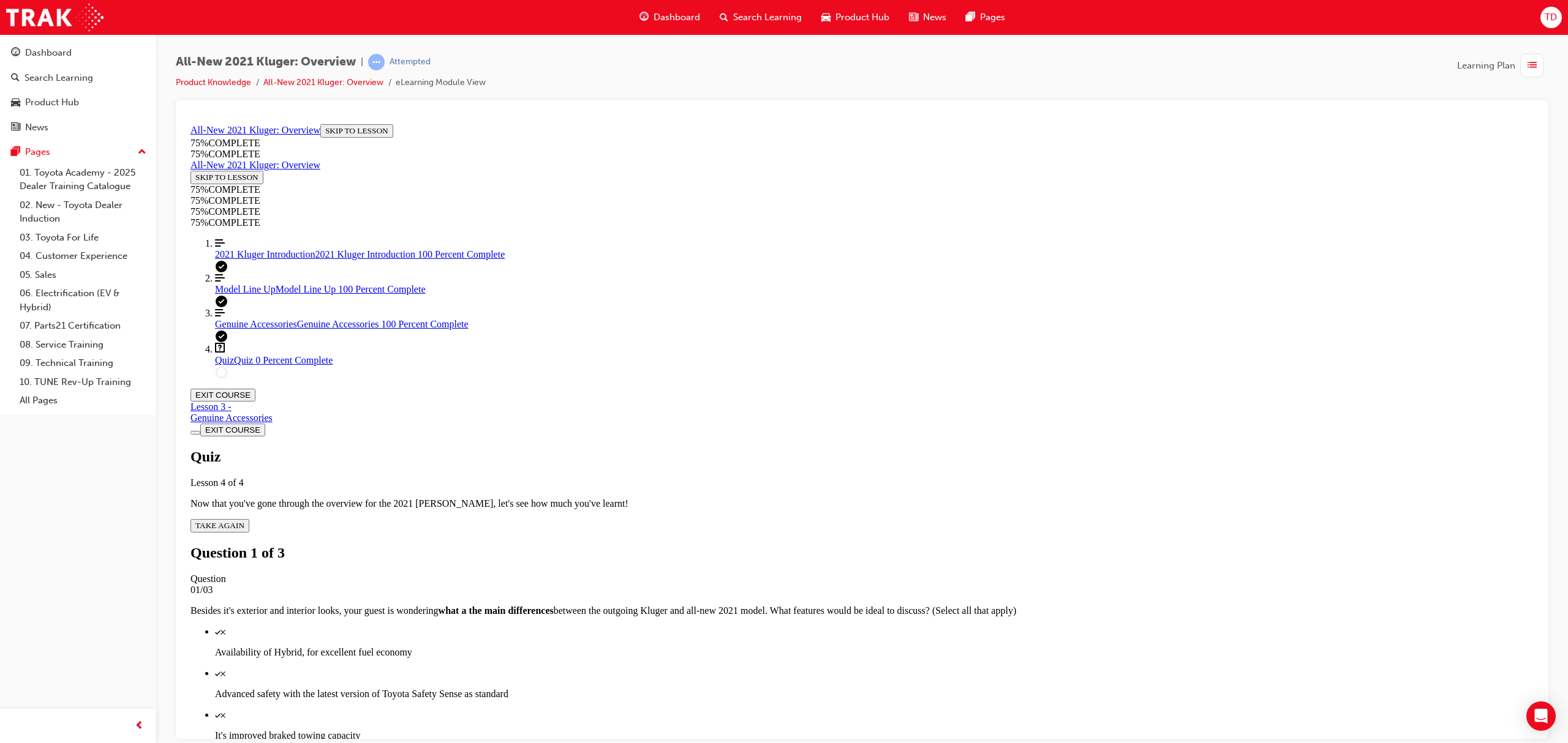
click at [902, 557] on div "Quiz" at bounding box center [874, 631] width 1319 height 11
click at [895, 557] on div "Quiz" at bounding box center [874, 673] width 1319 height 11
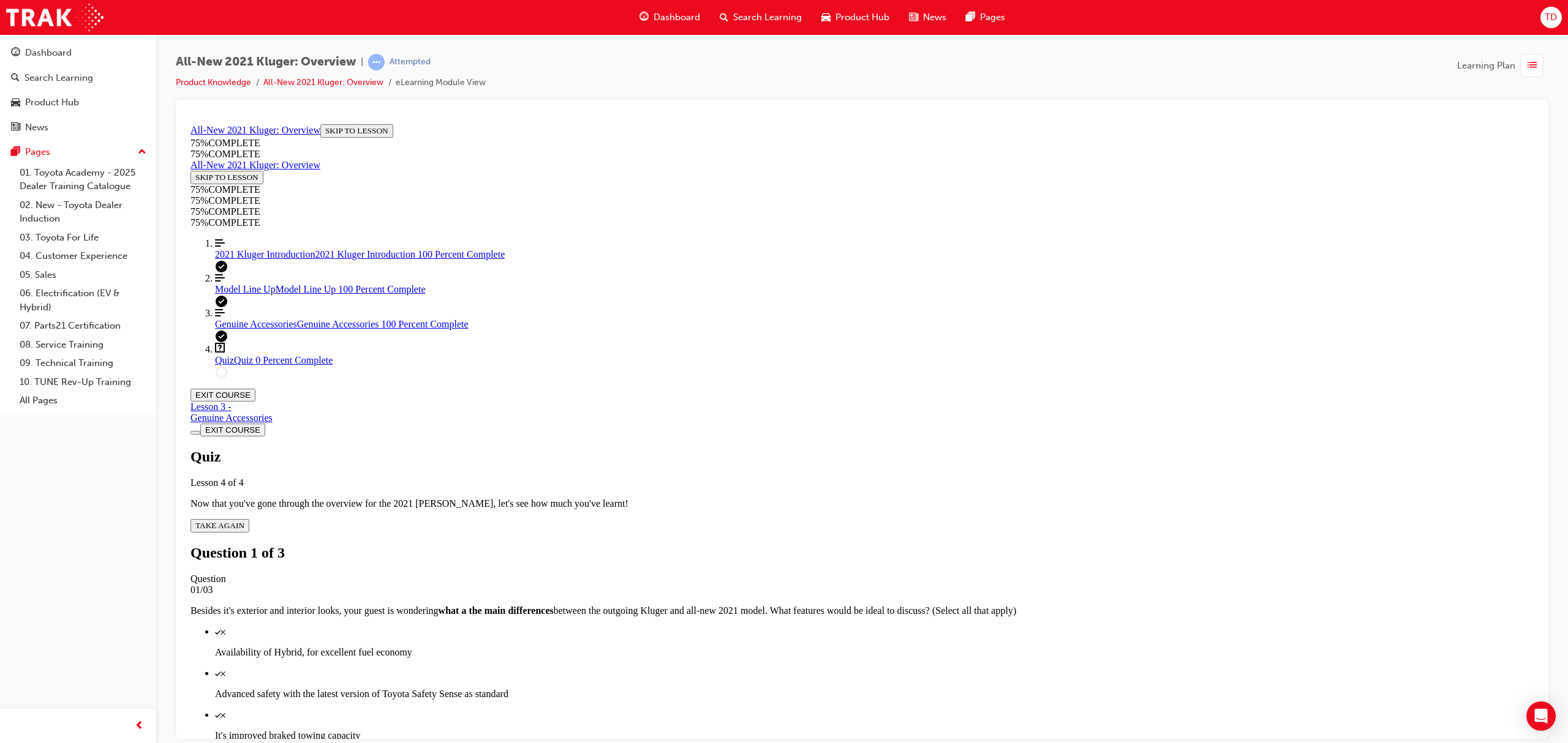
scroll to position [44, 0]
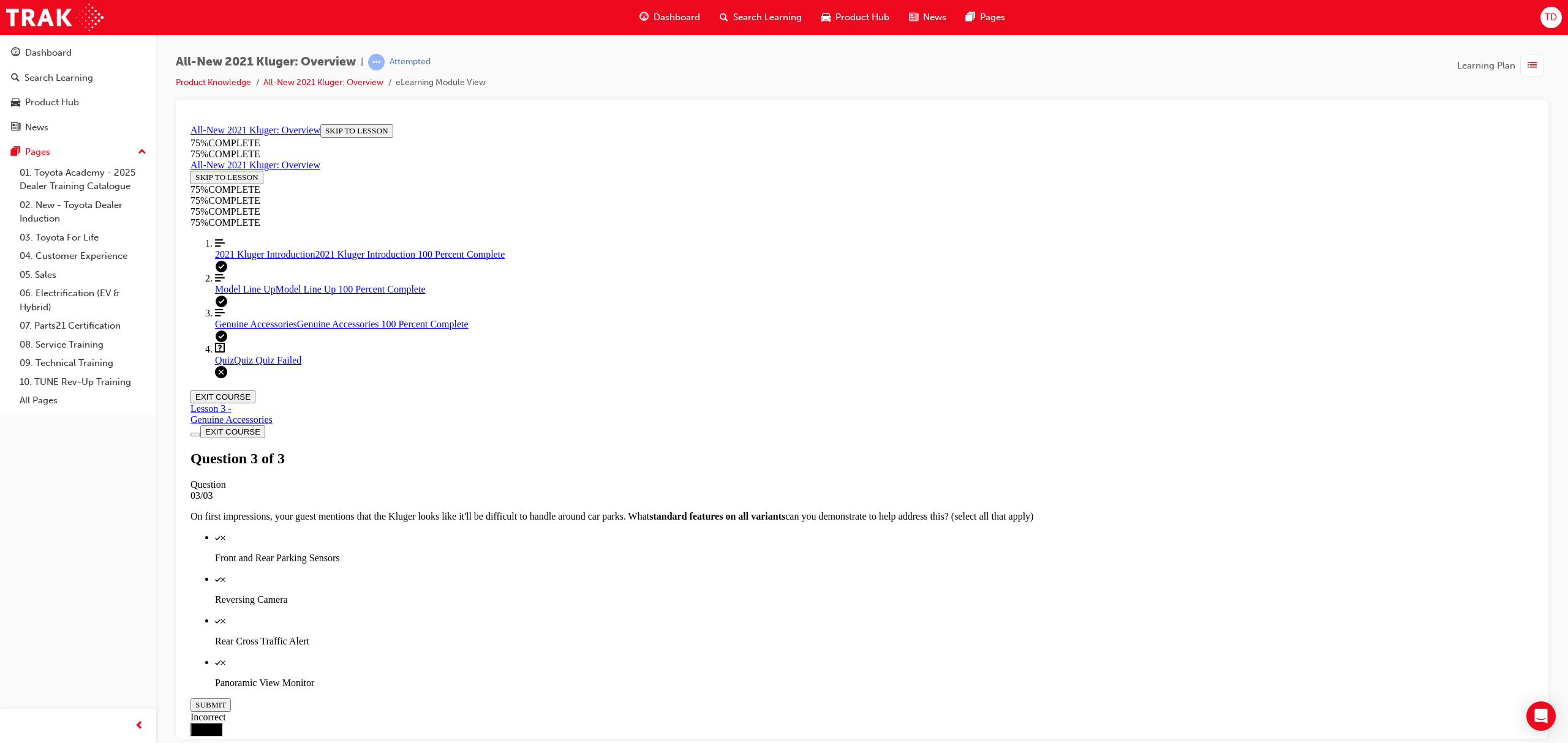
click at [276, 366] on div "Quiz Quiz Quiz Failed" at bounding box center [874, 360] width 1319 height 11
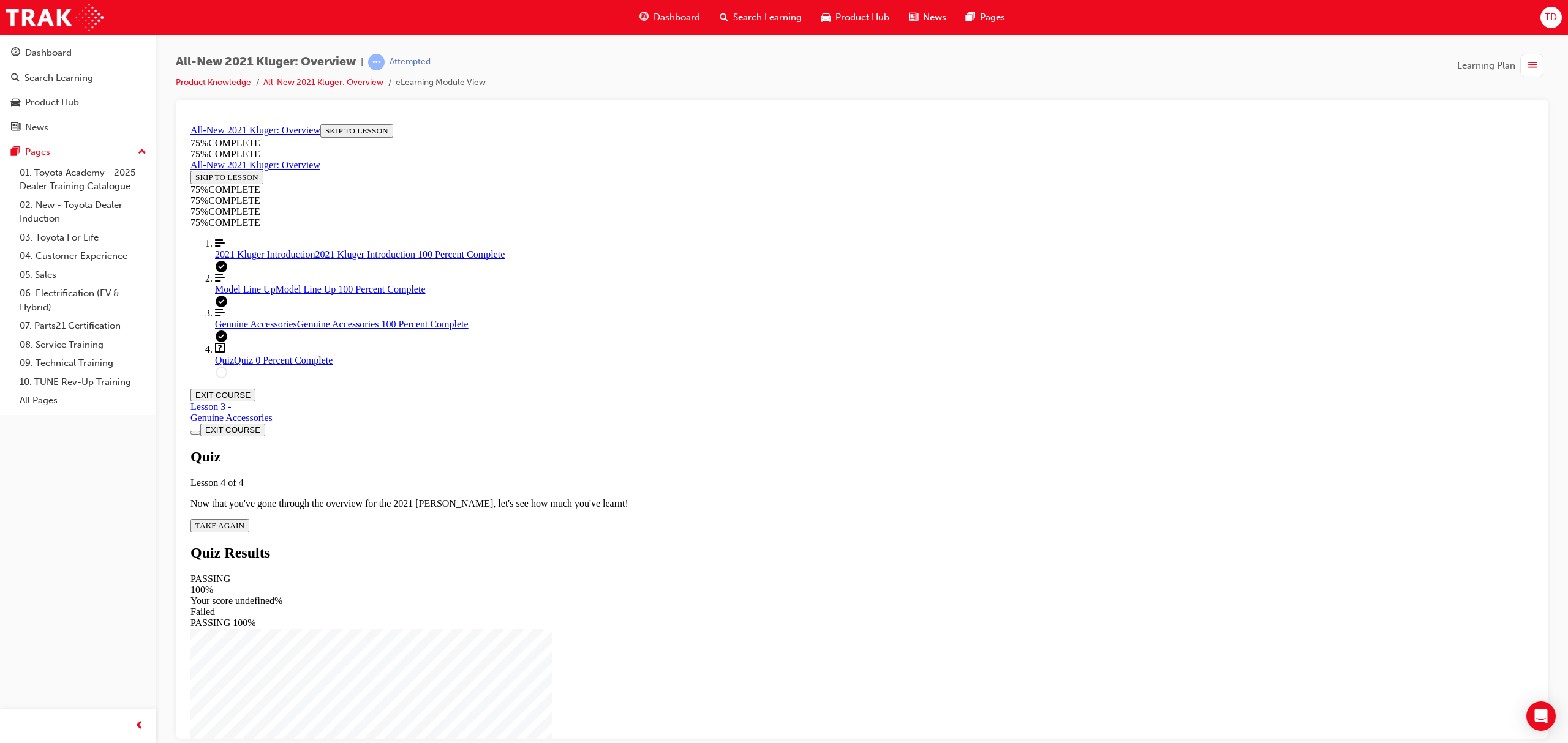
click at [244, 521] on span "TAKE AGAIN" at bounding box center [220, 525] width 49 height 9
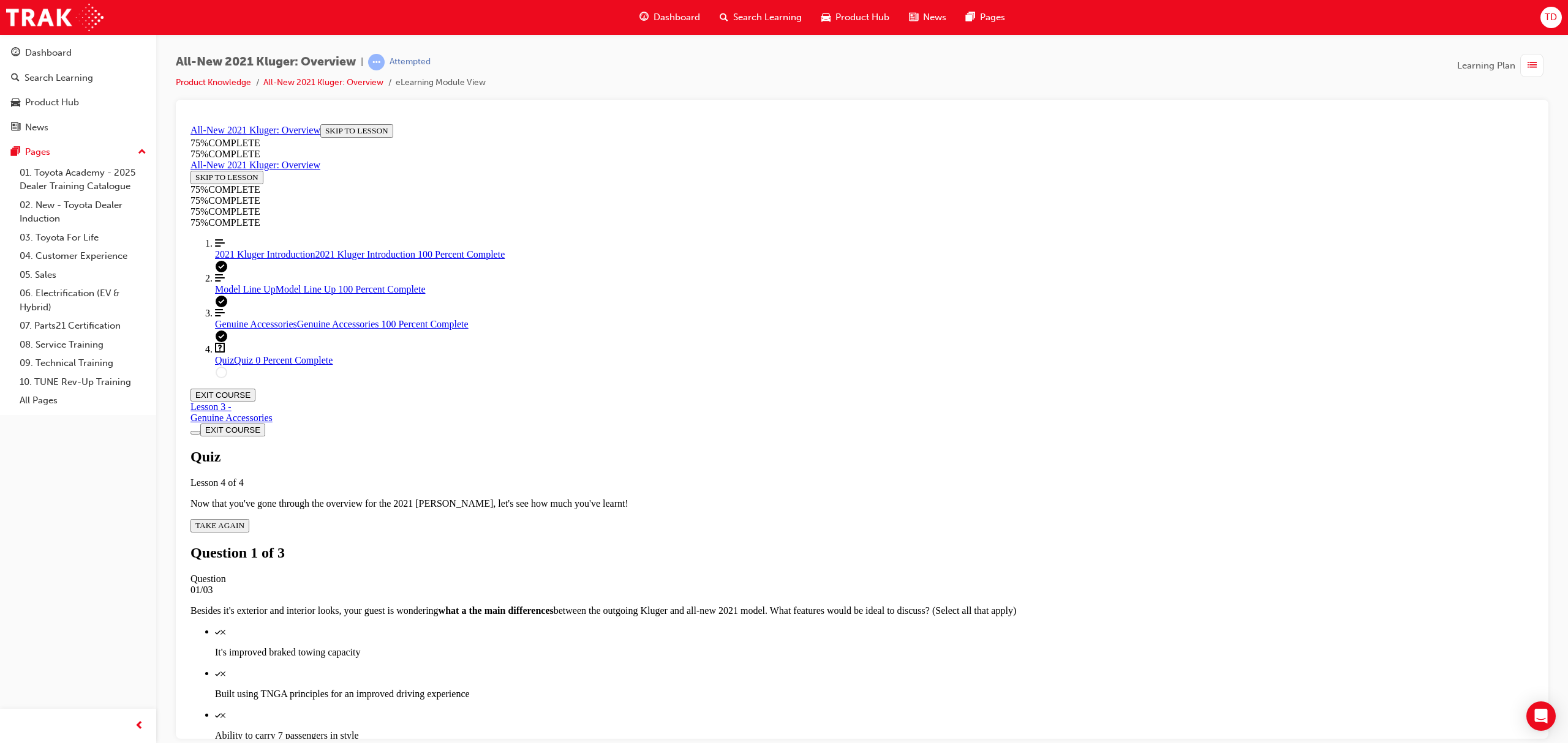
click at [826, 557] on p "Built using TNGA principles for an improved driving experience" at bounding box center [874, 693] width 1319 height 11
click at [818, 557] on p "Ability to carry 7 passengers in style" at bounding box center [874, 735] width 1319 height 11
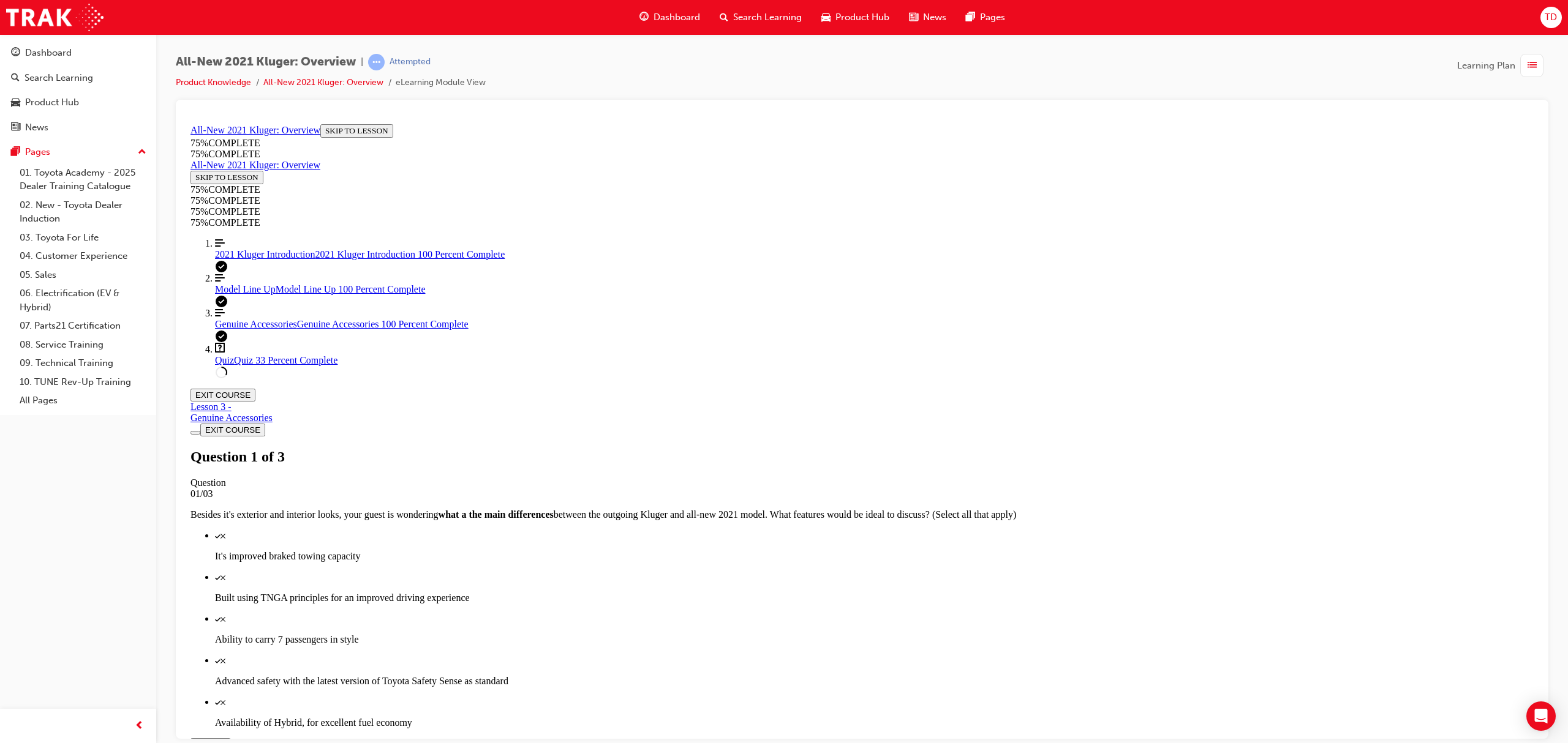
scroll to position [44, 0]
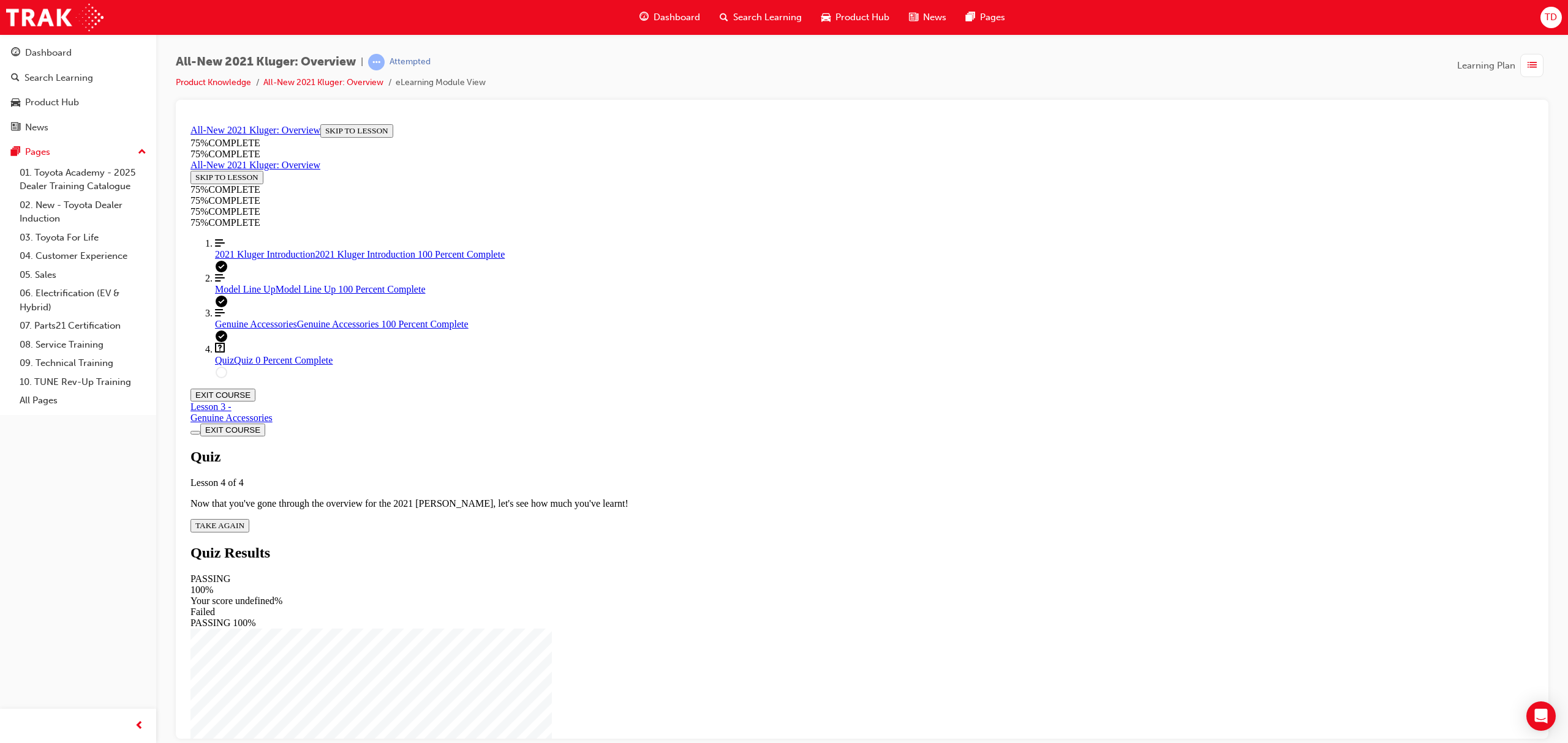
click at [244, 521] on span "TAKE AGAIN" at bounding box center [220, 525] width 49 height 9
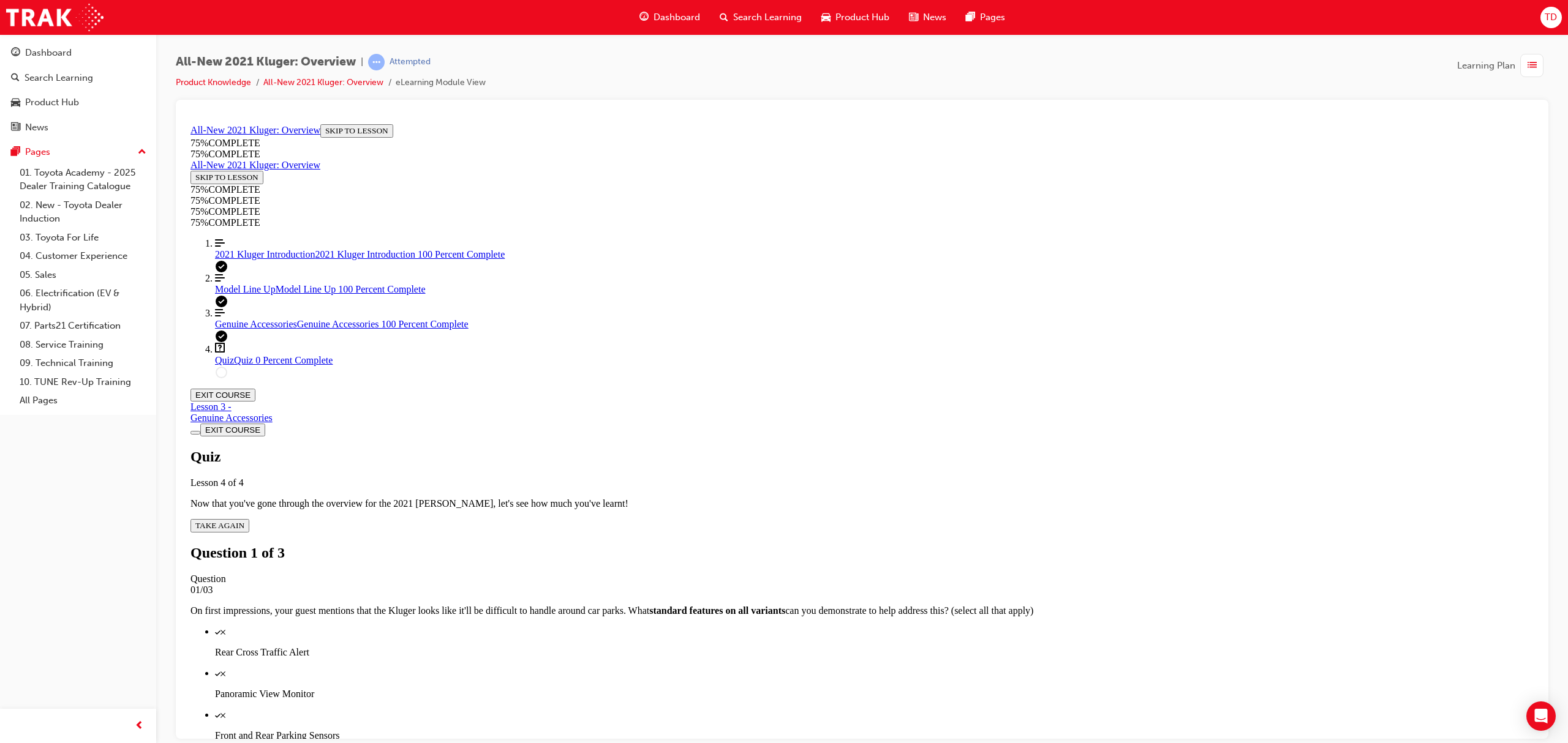
click at [836, 557] on div "Quiz" at bounding box center [874, 714] width 1319 height 11
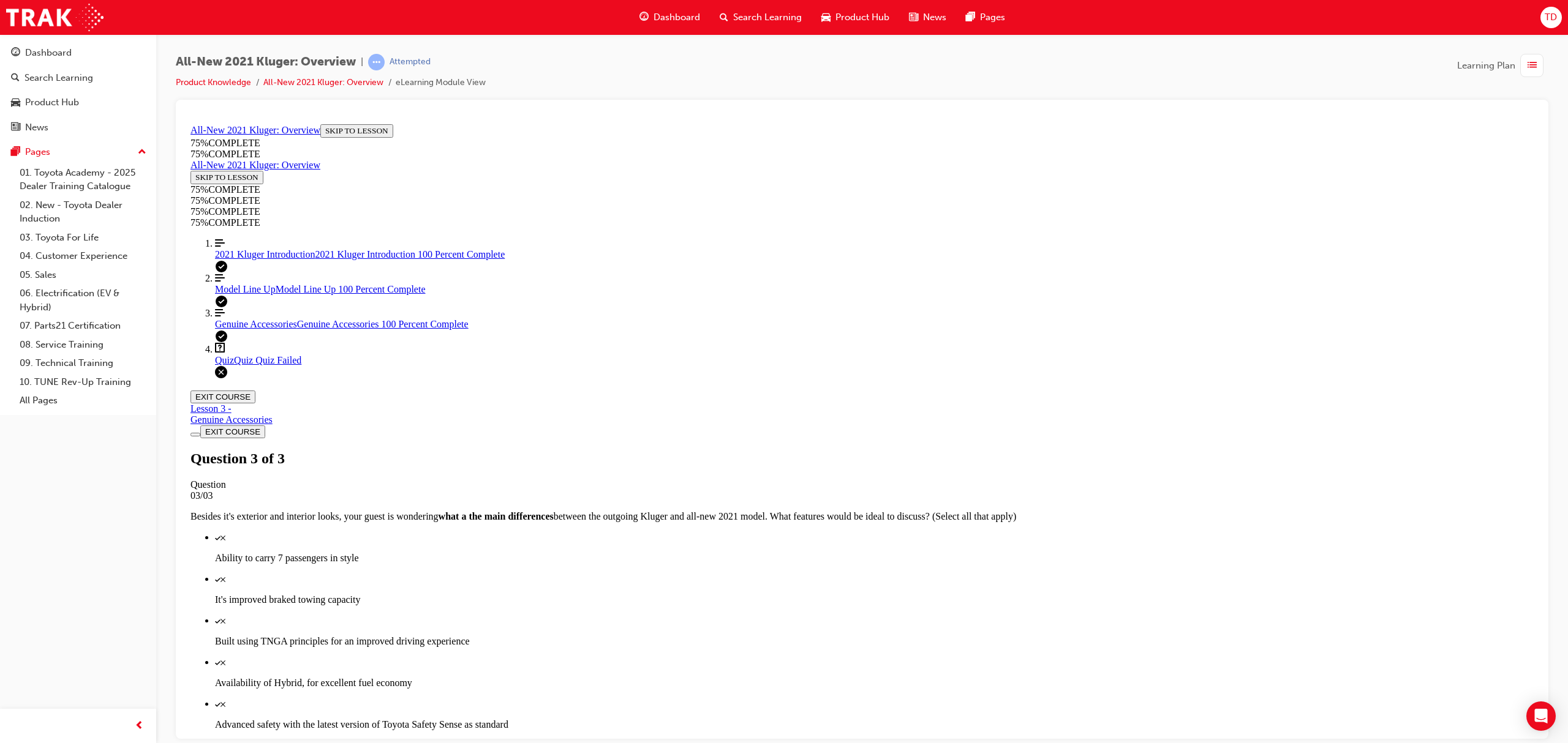
scroll to position [44, 0]
click at [273, 366] on div "Quiz Quiz Quiz Failed" at bounding box center [874, 360] width 1319 height 11
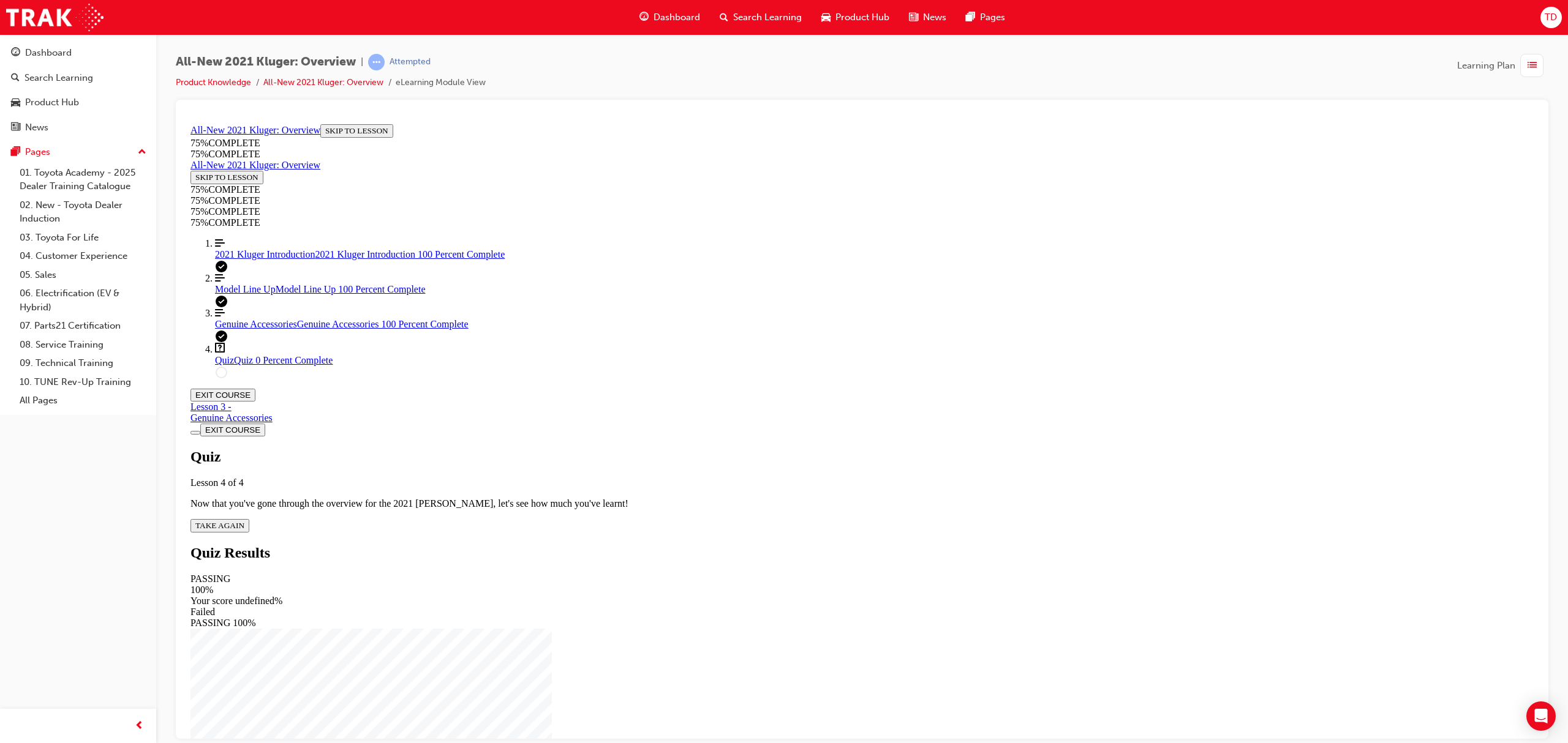
click at [244, 521] on span "TAKE AGAIN" at bounding box center [220, 525] width 49 height 9
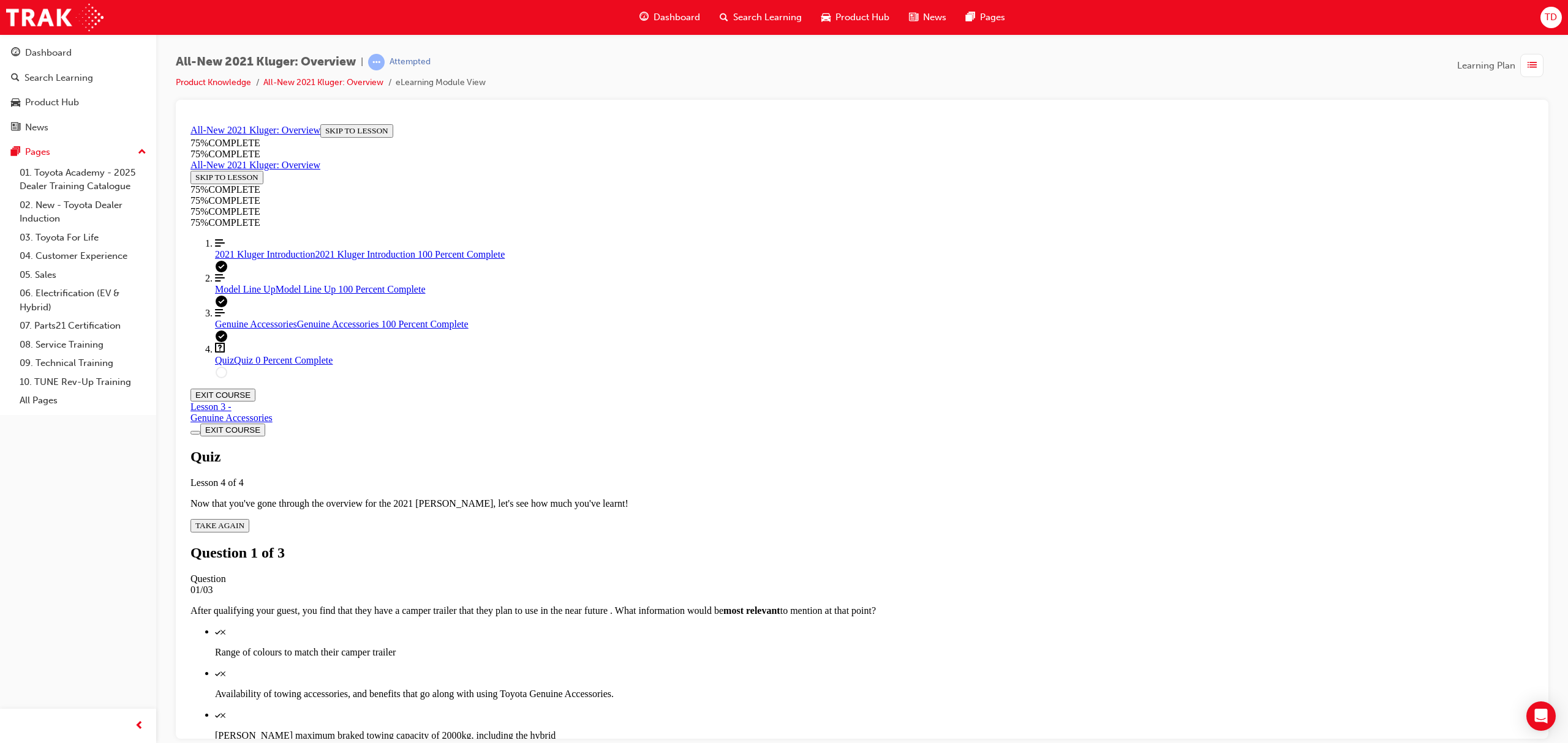
click at [850, 557] on div "Quiz" at bounding box center [874, 631] width 1319 height 11
click at [850, 557] on p "Availability of towing accessories, and benefits that go along with using Toyot…" at bounding box center [874, 693] width 1319 height 11
click at [856, 557] on p "[PERSON_NAME] maximum braked towing capacity of 2000kg, including the hybrid" at bounding box center [874, 735] width 1319 height 11
click at [863, 557] on div "Quiz" at bounding box center [874, 756] width 1319 height 11
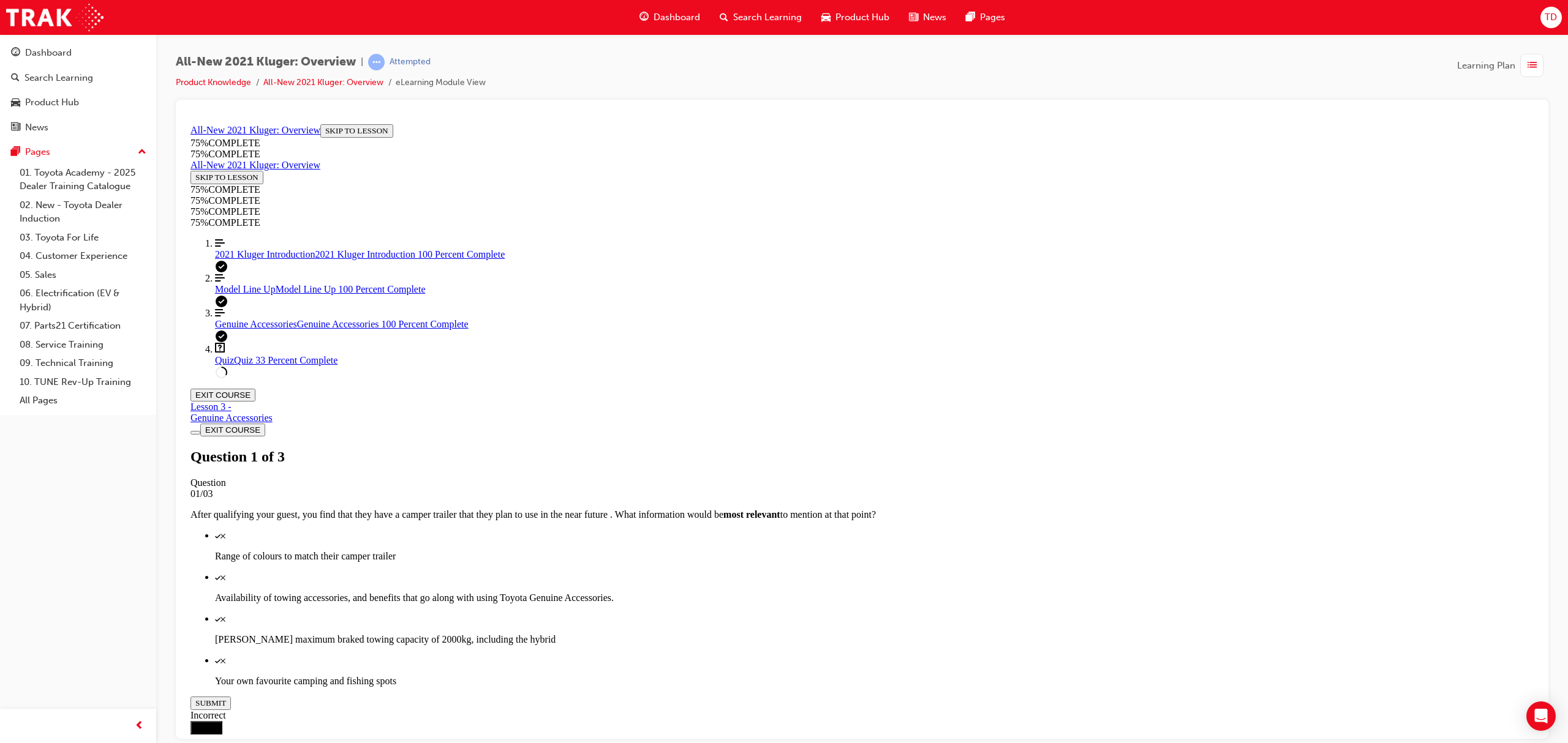
scroll to position [45, 0]
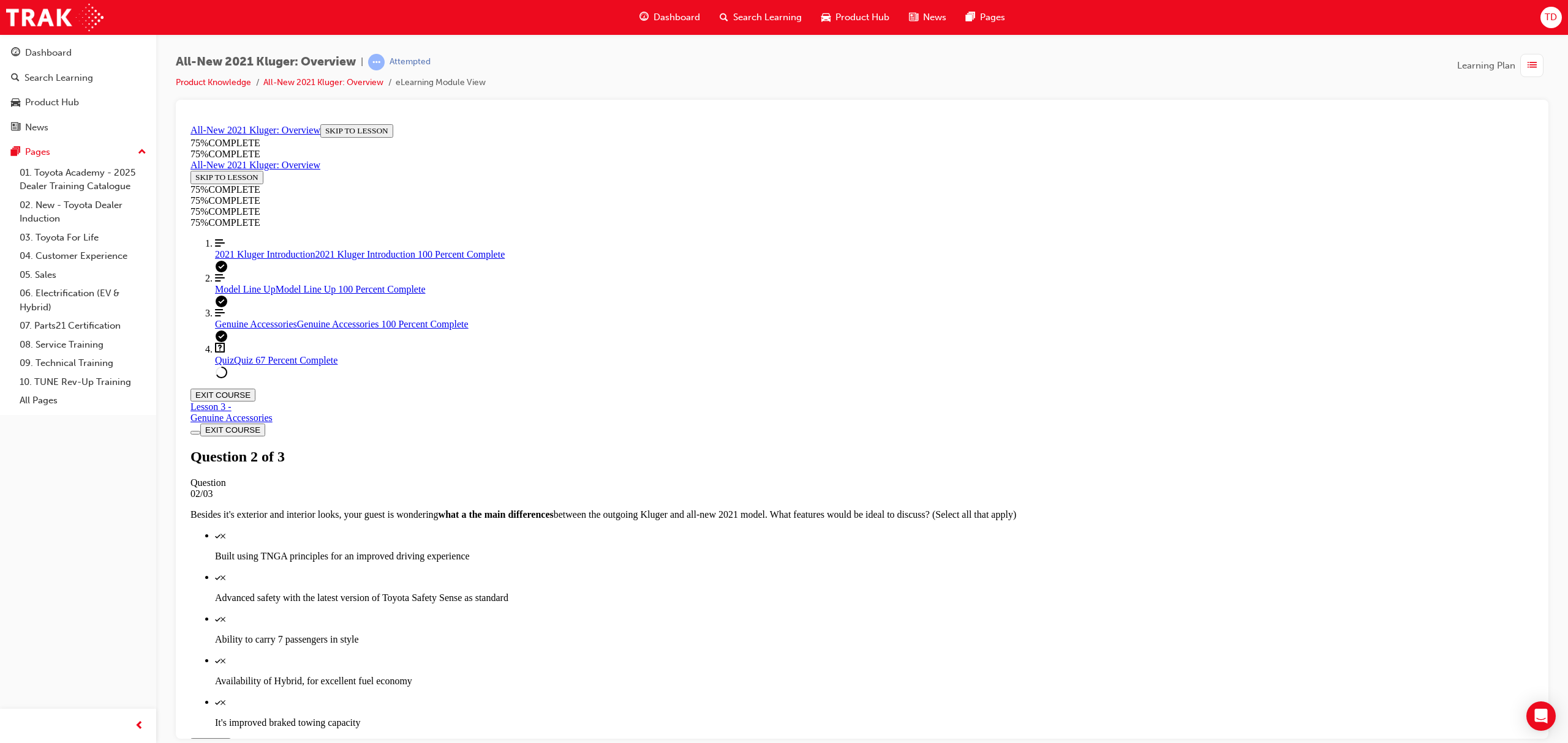
scroll to position [44, 0]
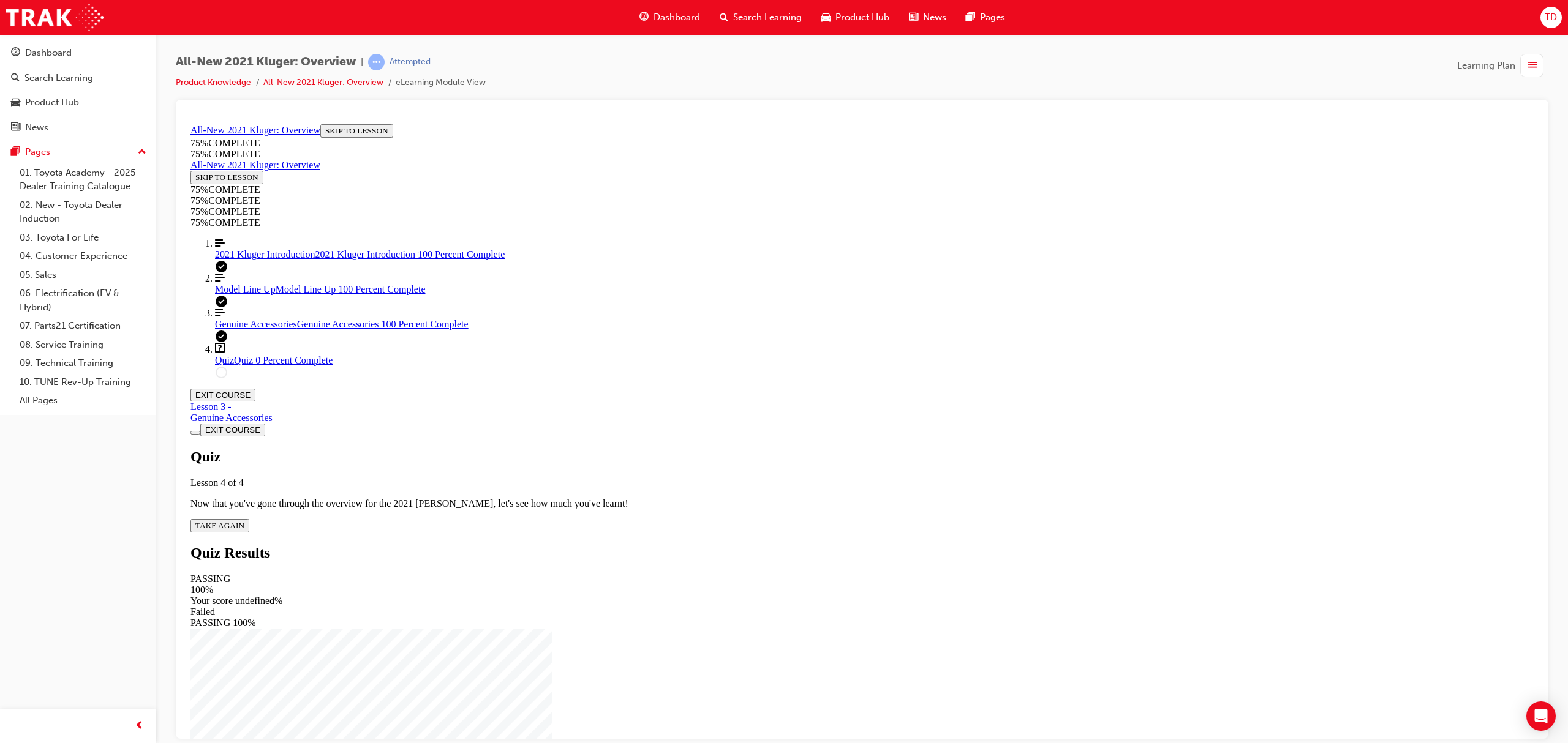
click at [244, 521] on span "TAKE AGAIN" at bounding box center [220, 525] width 49 height 9
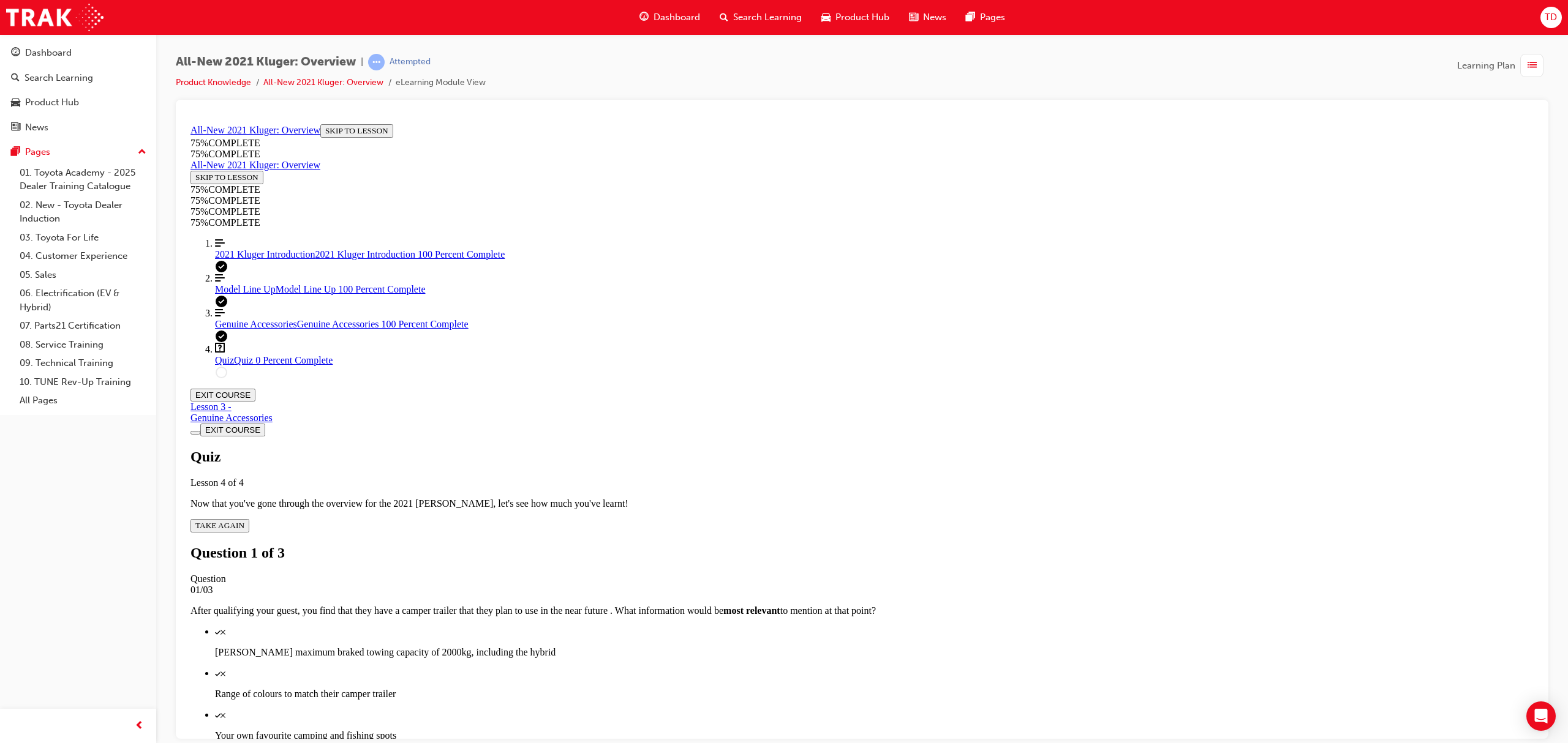
click at [885, 557] on p "[PERSON_NAME] maximum braked towing capacity of 2000kg, including the hybrid" at bounding box center [874, 652] width 1319 height 11
click at [871, 557] on p "Your own favourite camping and fishing spots" at bounding box center [874, 735] width 1319 height 11
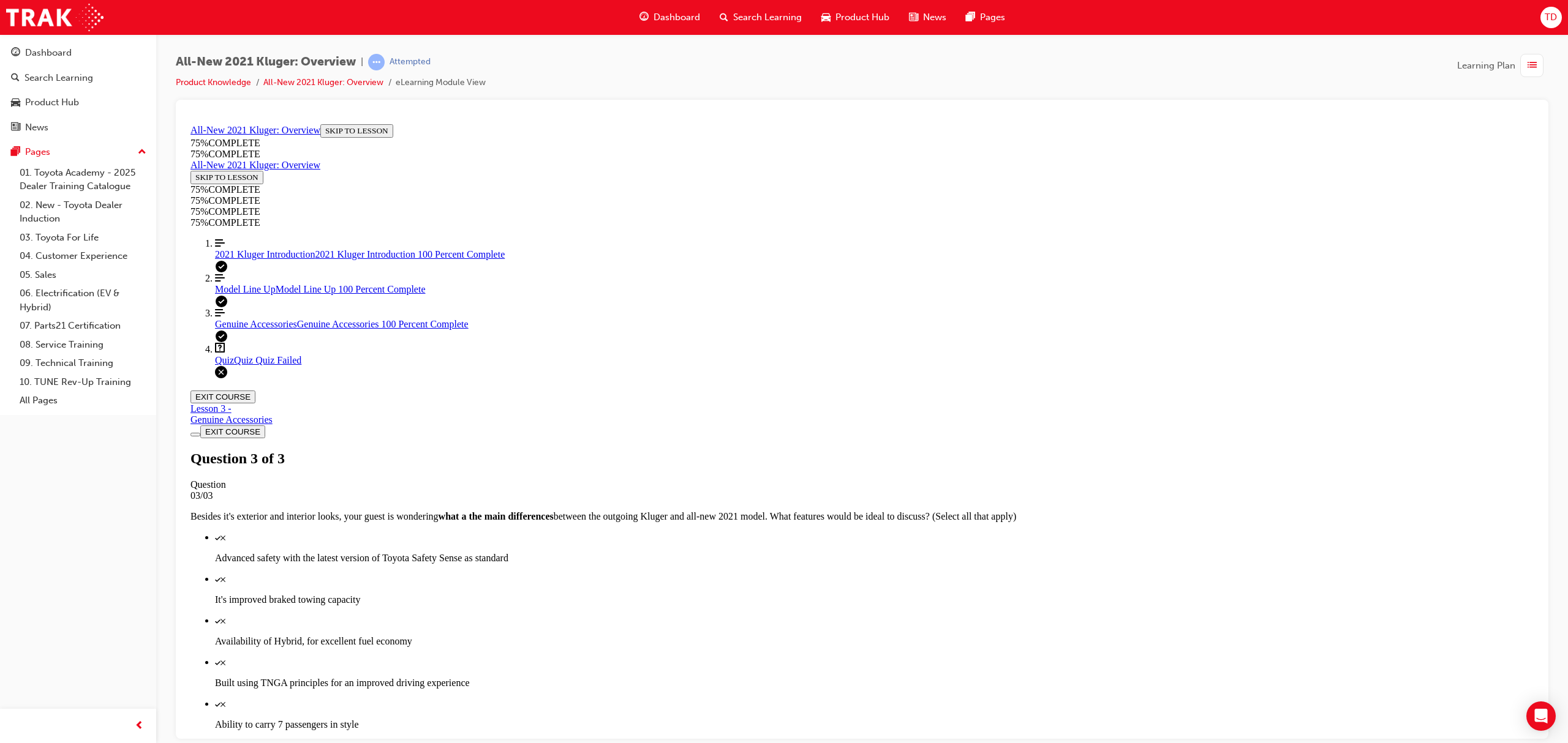
scroll to position [44, 0]
click at [245, 366] on link "Question box Question mark inside of a square Quiz Quiz Quiz Failed" at bounding box center [874, 354] width 1319 height 23
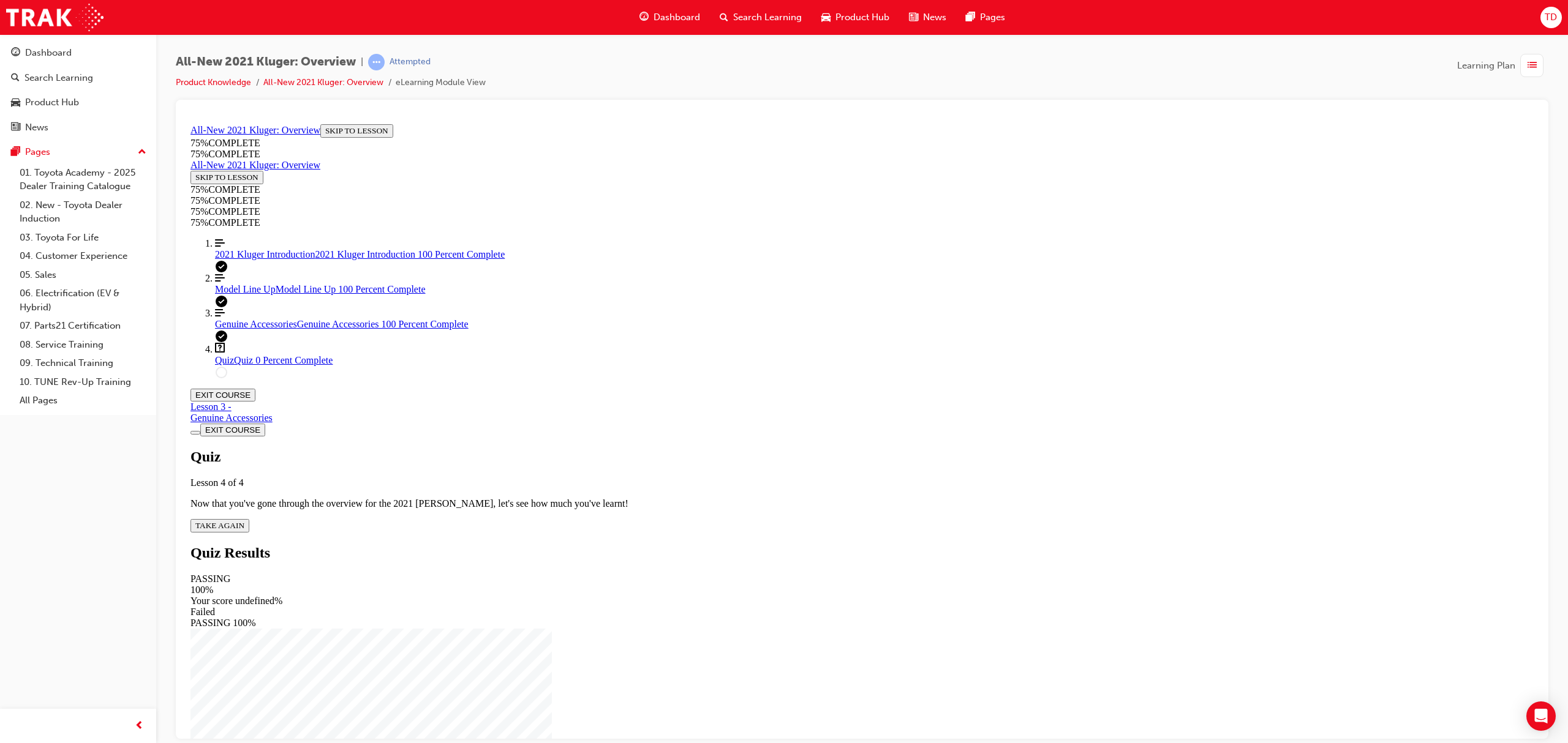
click at [244, 521] on span "TAKE AGAIN" at bounding box center [220, 525] width 49 height 9
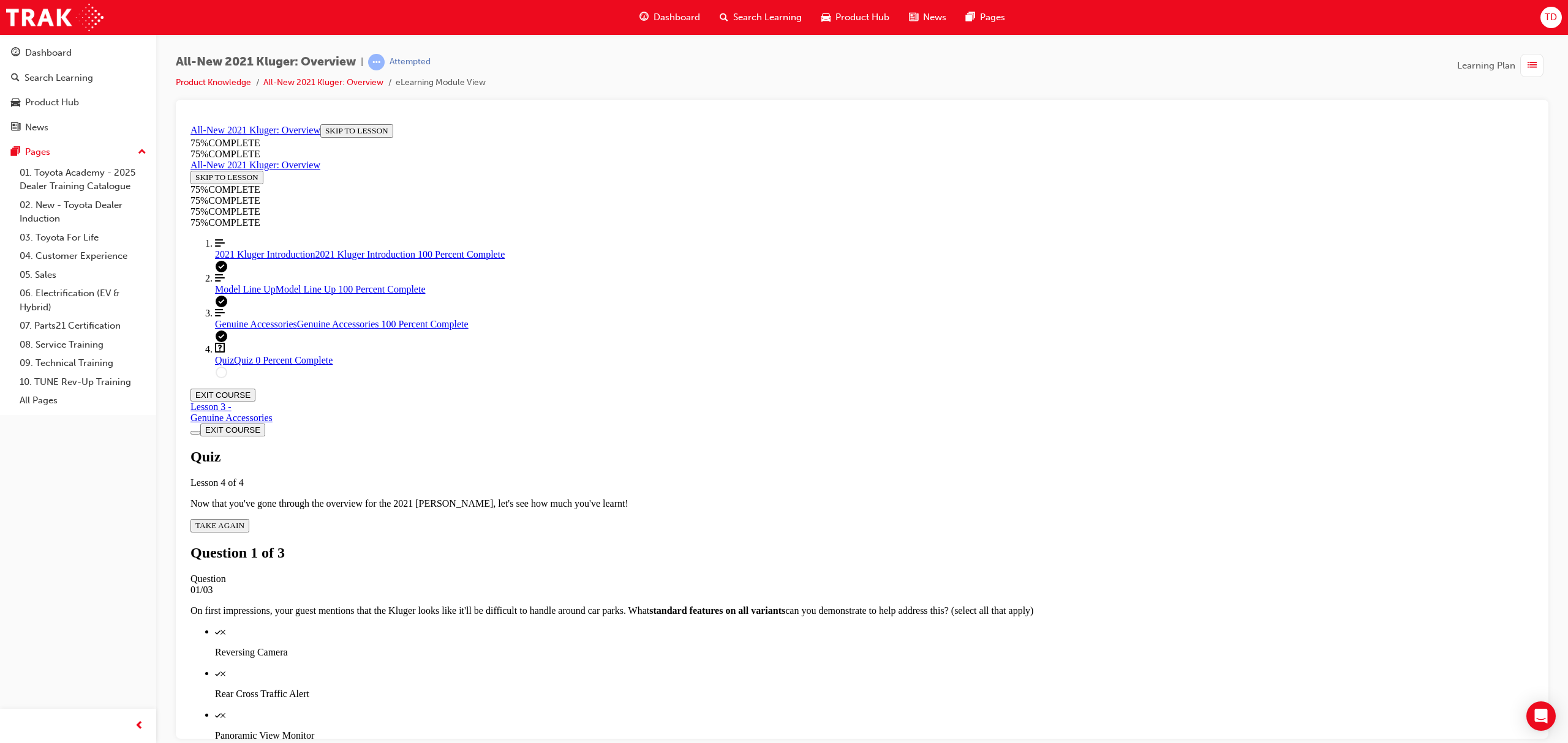
click at [820, 557] on div "Quiz" at bounding box center [874, 631] width 1319 height 11
click at [816, 557] on p "Rear Cross Traffic Alert" at bounding box center [874, 693] width 1319 height 11
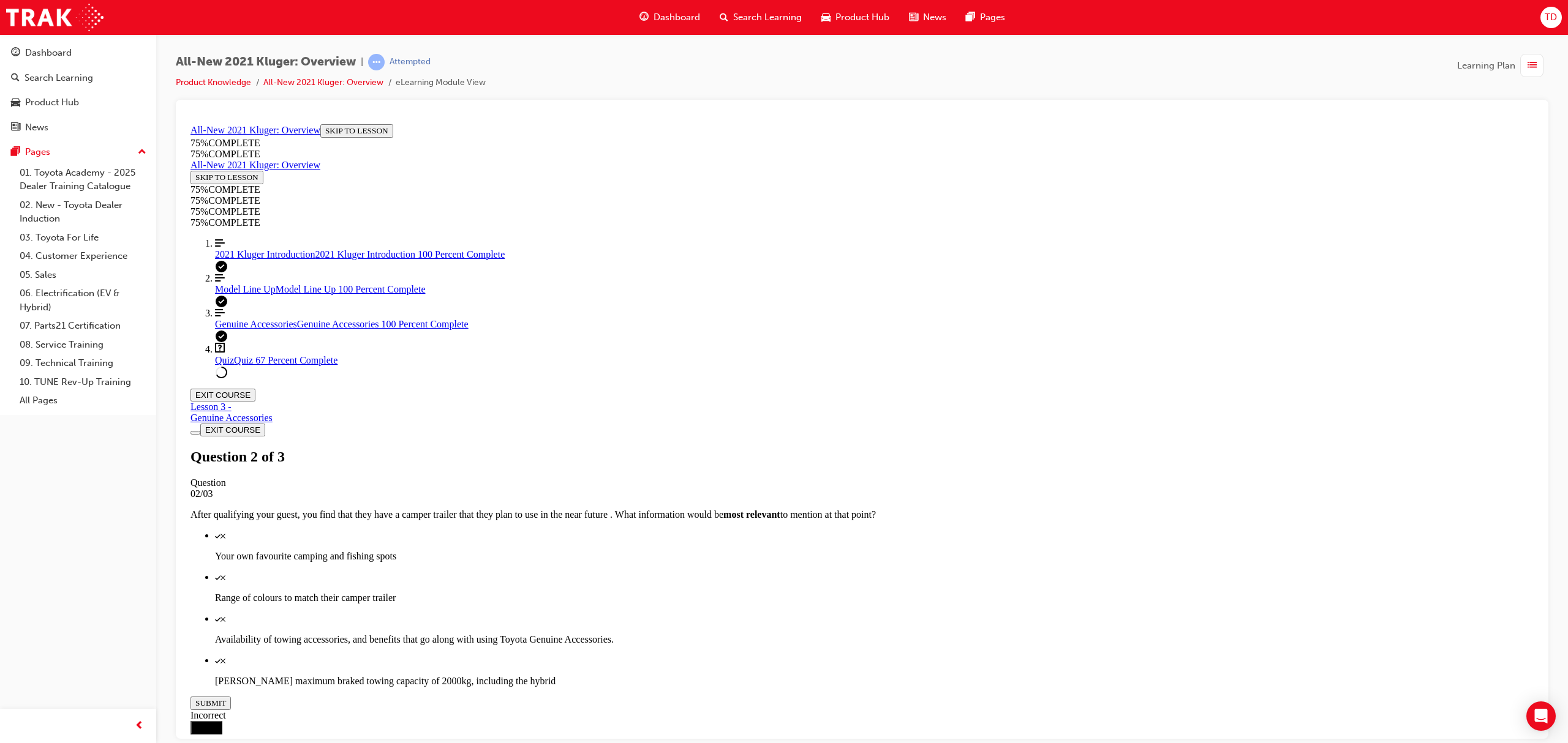
drag, startPoint x: 838, startPoint y: 507, endPoint x: 841, endPoint y: 514, distance: 7.6
